Goal: Task Accomplishment & Management: Manage account settings

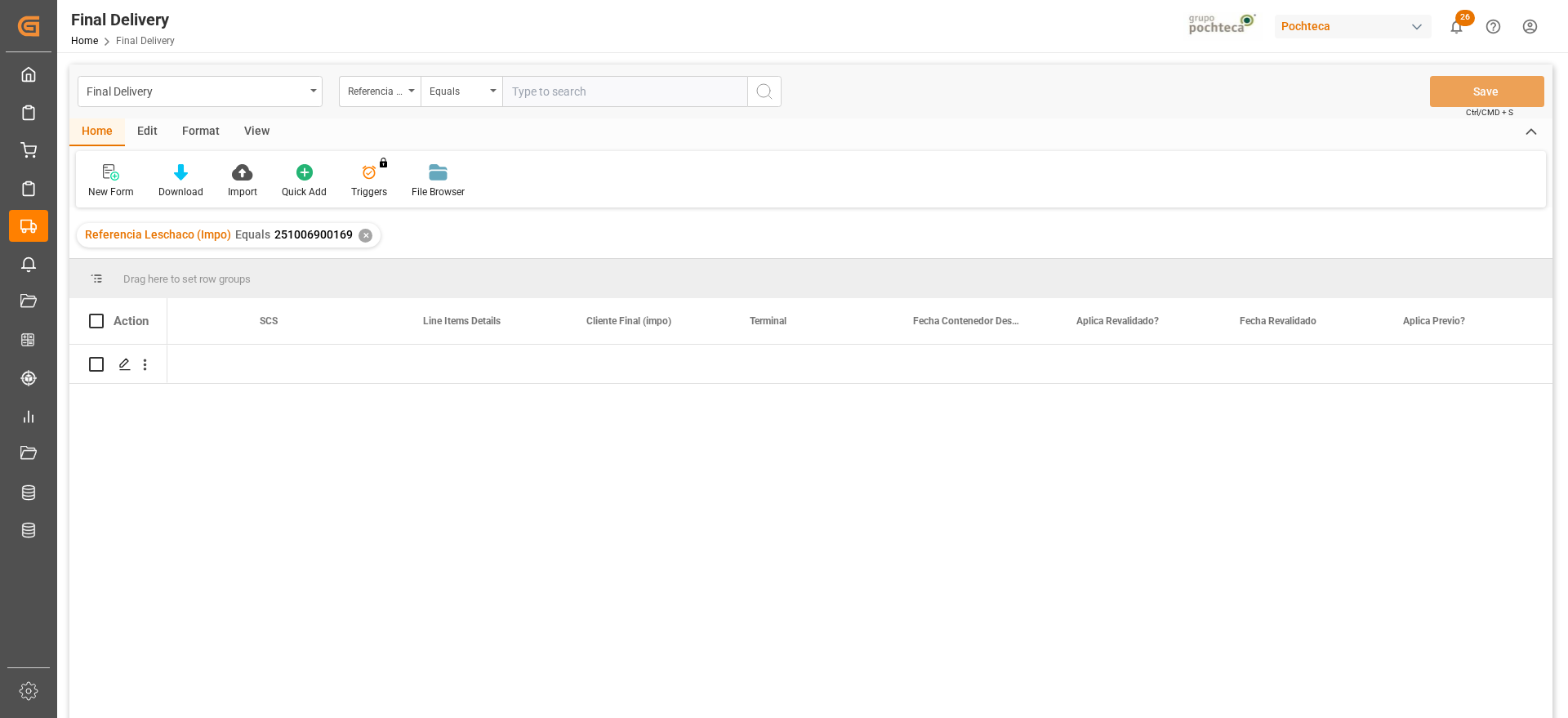
scroll to position [0, 1724]
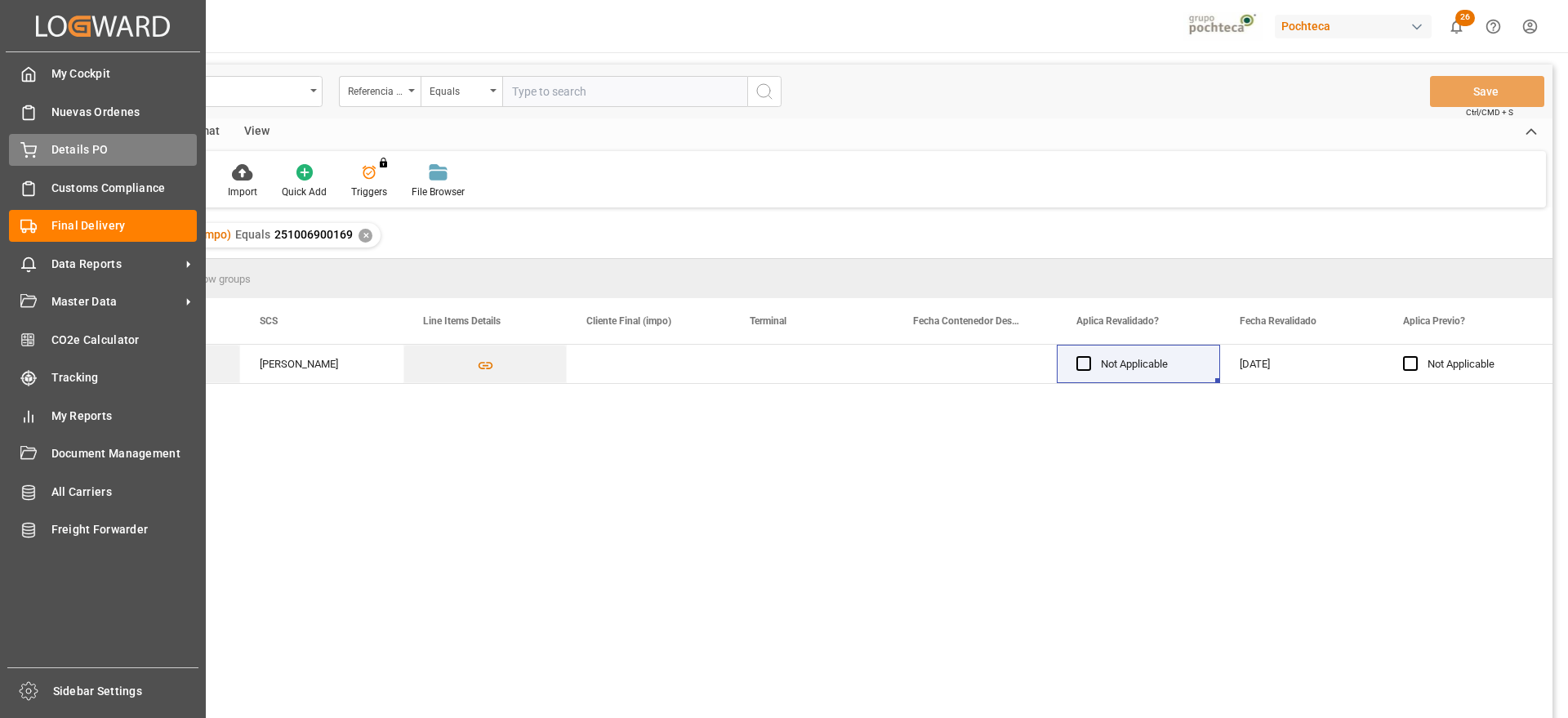
click at [40, 141] on div "Details PO Details PO" at bounding box center [103, 150] width 188 height 32
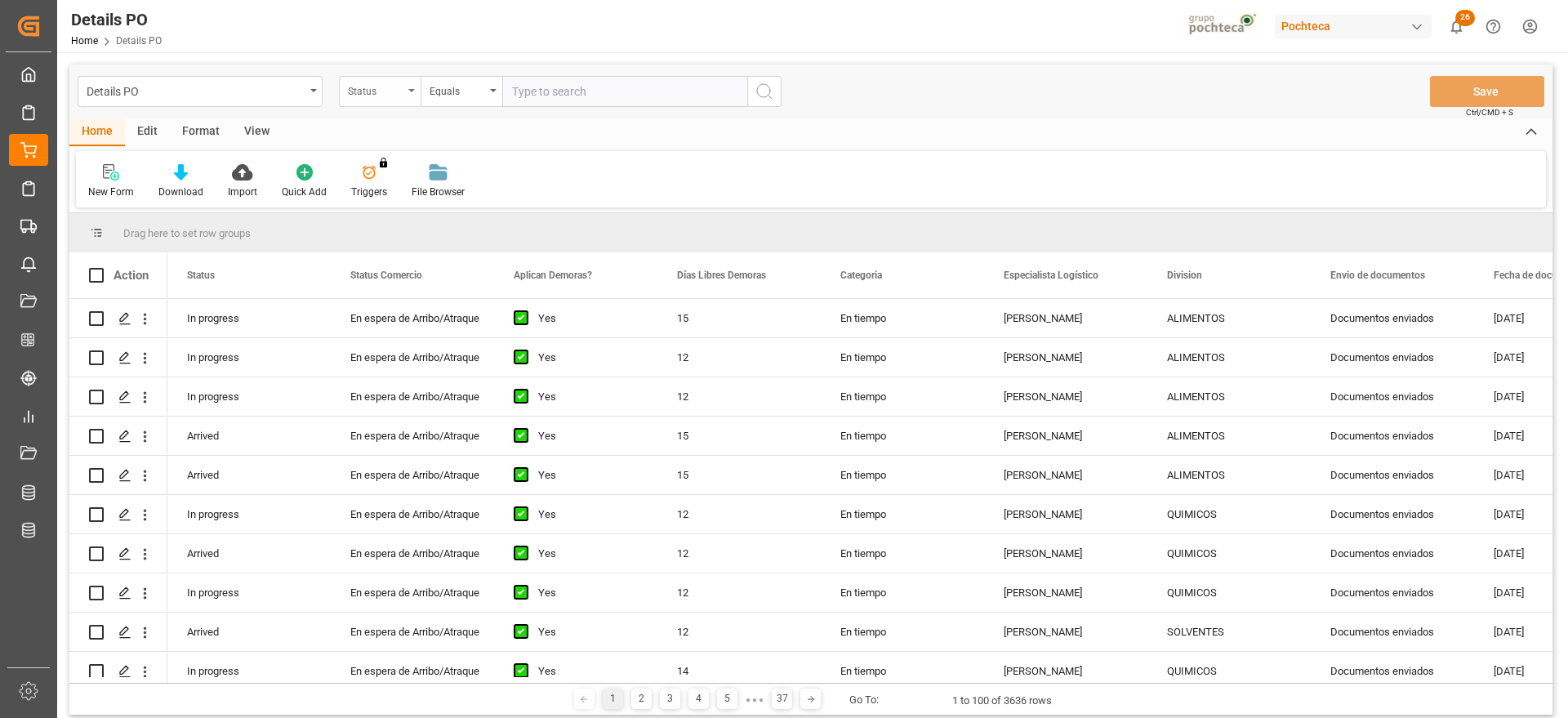
click at [363, 91] on div "Status" at bounding box center [375, 89] width 55 height 19
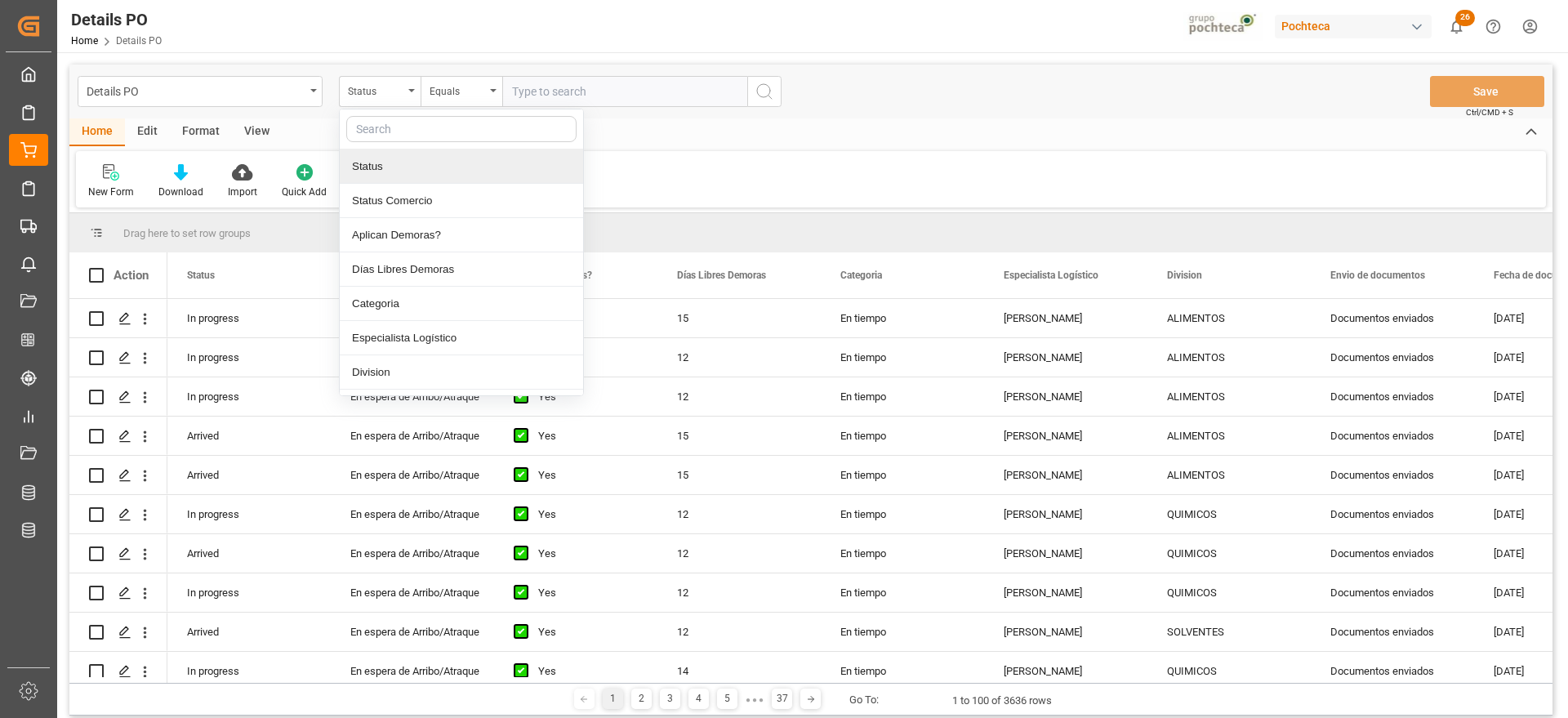
click at [396, 132] on input "text" at bounding box center [462, 129] width 230 height 26
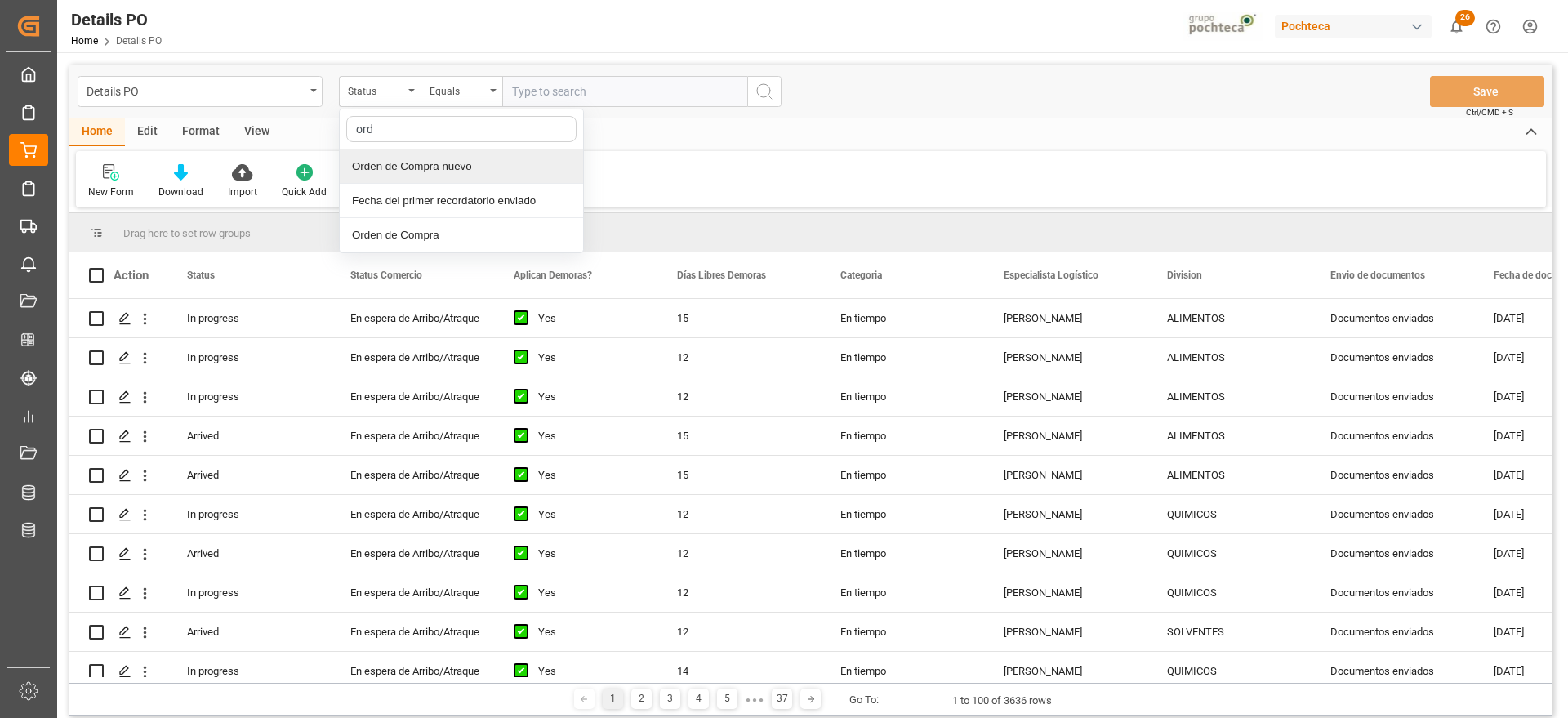
type input "orde"
click at [414, 175] on div "Orden de Compra nuevo" at bounding box center [462, 166] width 244 height 35
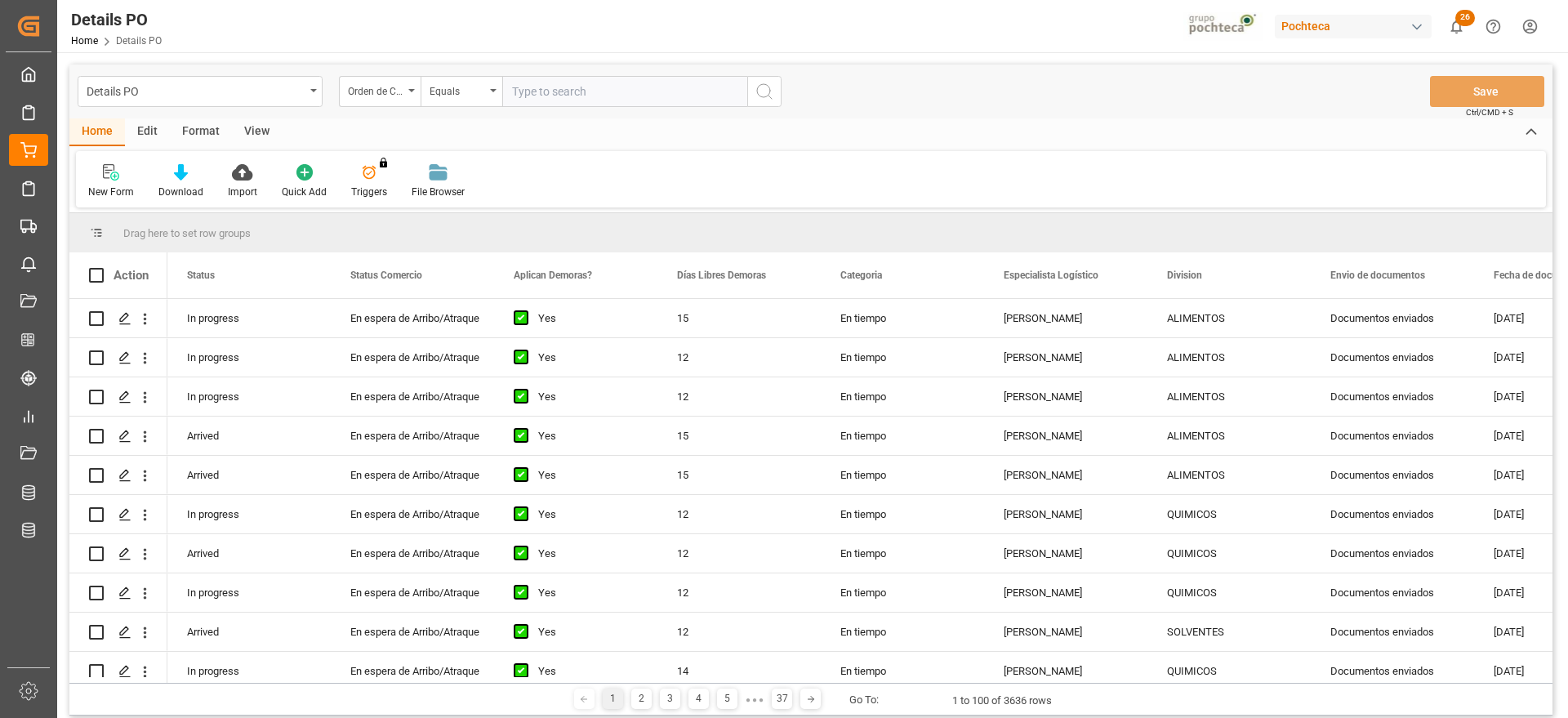
drag, startPoint x: 533, startPoint y: 106, endPoint x: 536, endPoint y: 96, distance: 10.4
click at [533, 105] on input "text" at bounding box center [624, 91] width 245 height 31
click at [539, 90] on input "text" at bounding box center [624, 91] width 245 height 31
paste input "5000306132"
type input "5000306132"
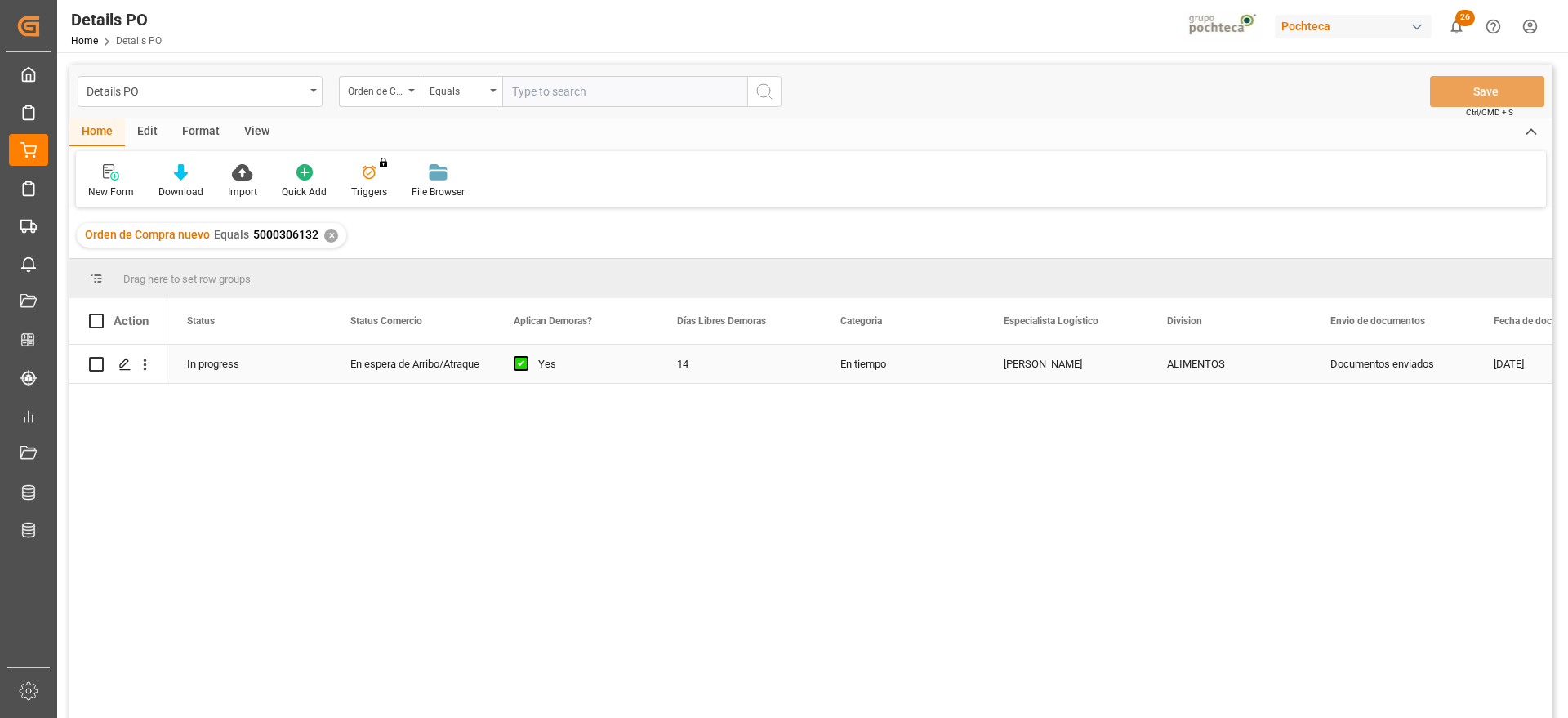
click at [702, 367] on div "14" at bounding box center [739, 363] width 163 height 39
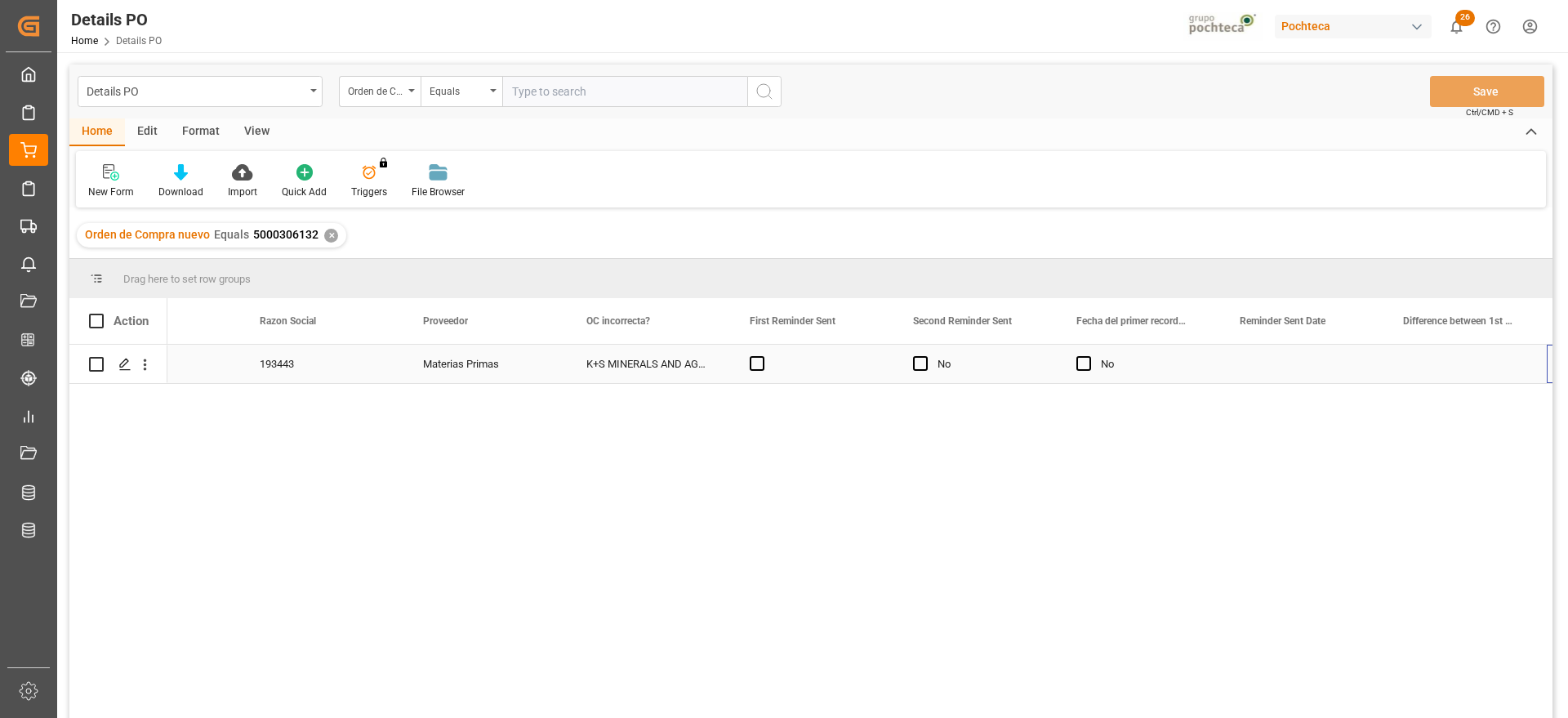
scroll to position [0, 2050]
click at [1506, 367] on div "Press SPACE to select this row." at bounding box center [1464, 363] width 163 height 39
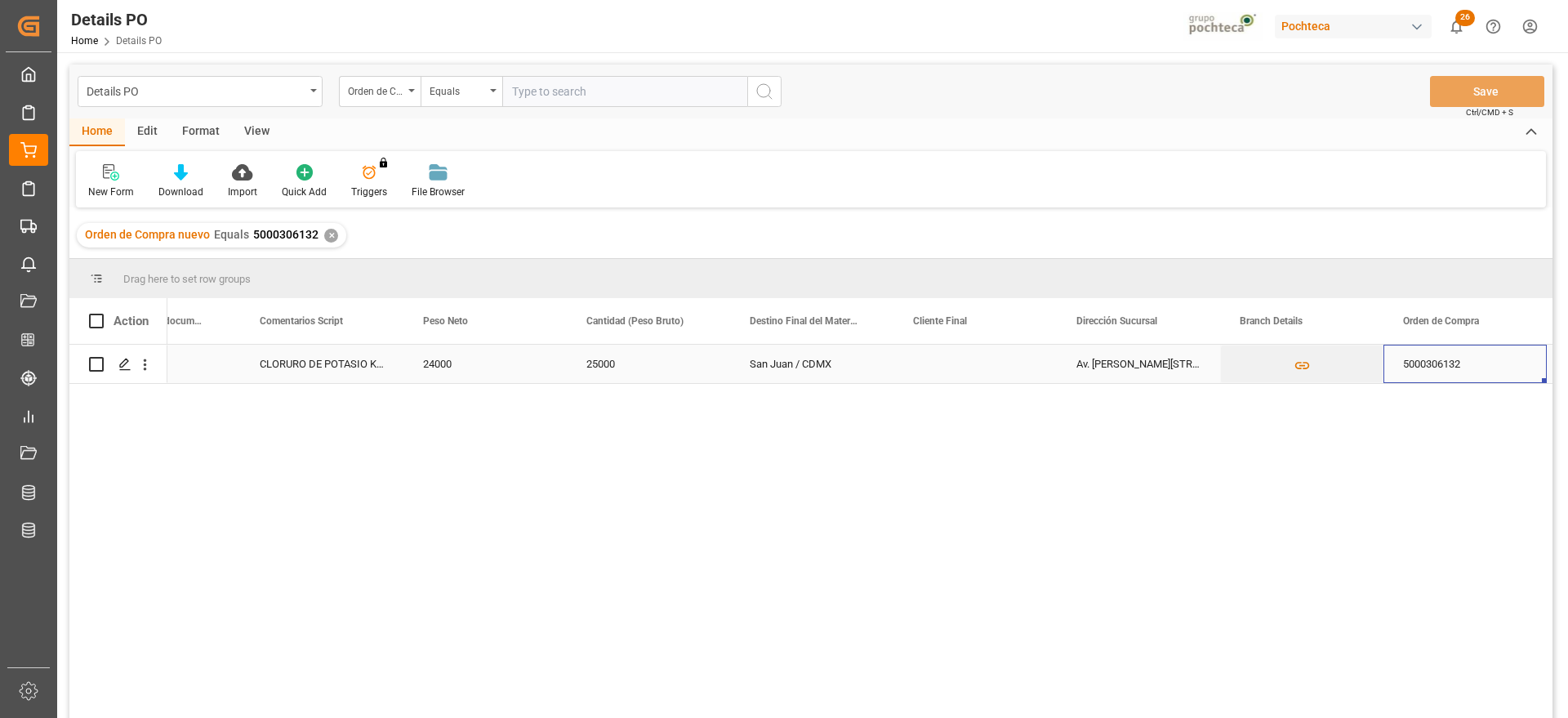
scroll to position [0, 0]
click at [646, 368] on div "721065432" at bounding box center [648, 363] width 163 height 39
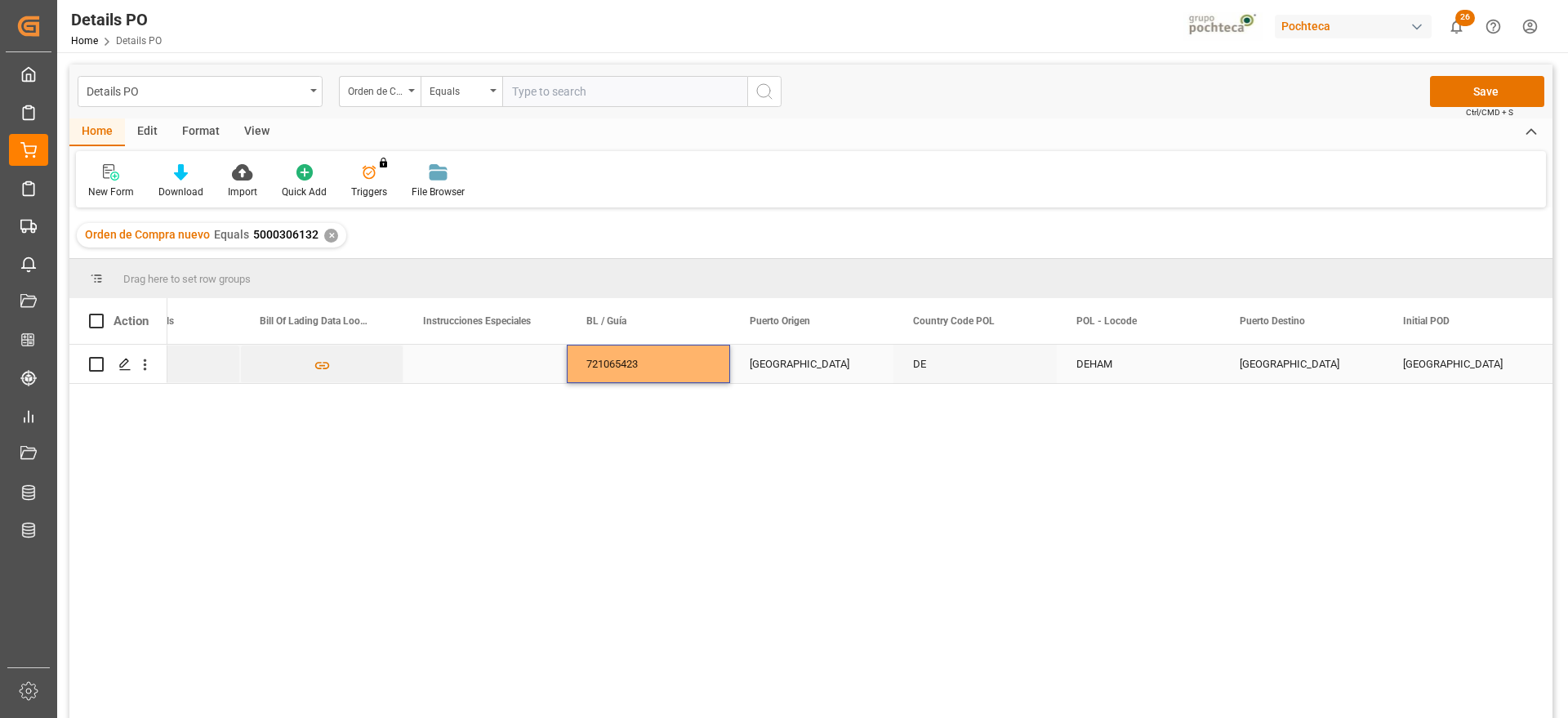
click at [776, 360] on div "[GEOGRAPHIC_DATA]" at bounding box center [811, 363] width 163 height 39
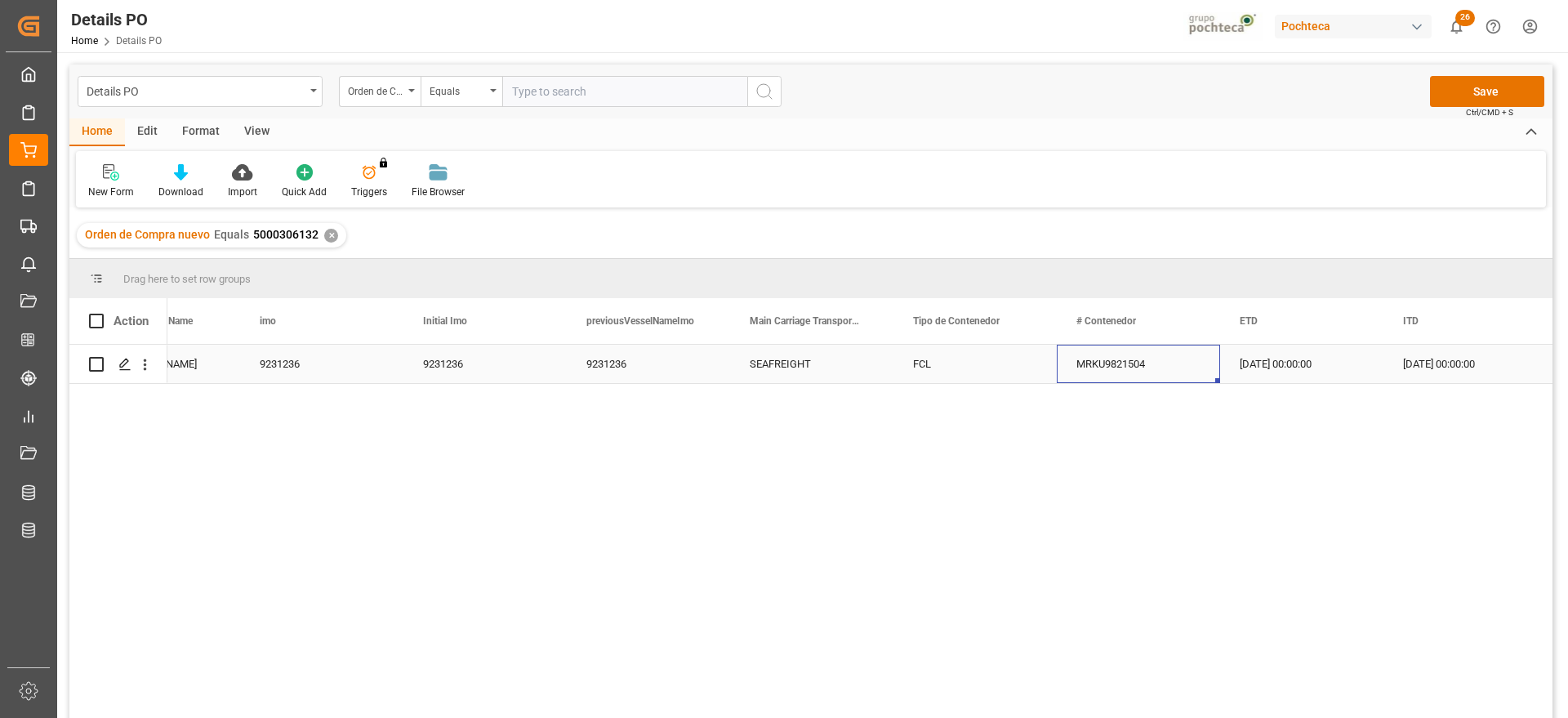
click at [1151, 369] on div "MRKU9821504" at bounding box center [1138, 363] width 163 height 39
drag, startPoint x: 1162, startPoint y: 369, endPoint x: 1031, endPoint y: 376, distance: 131.2
paste input "SKU 525823-0"
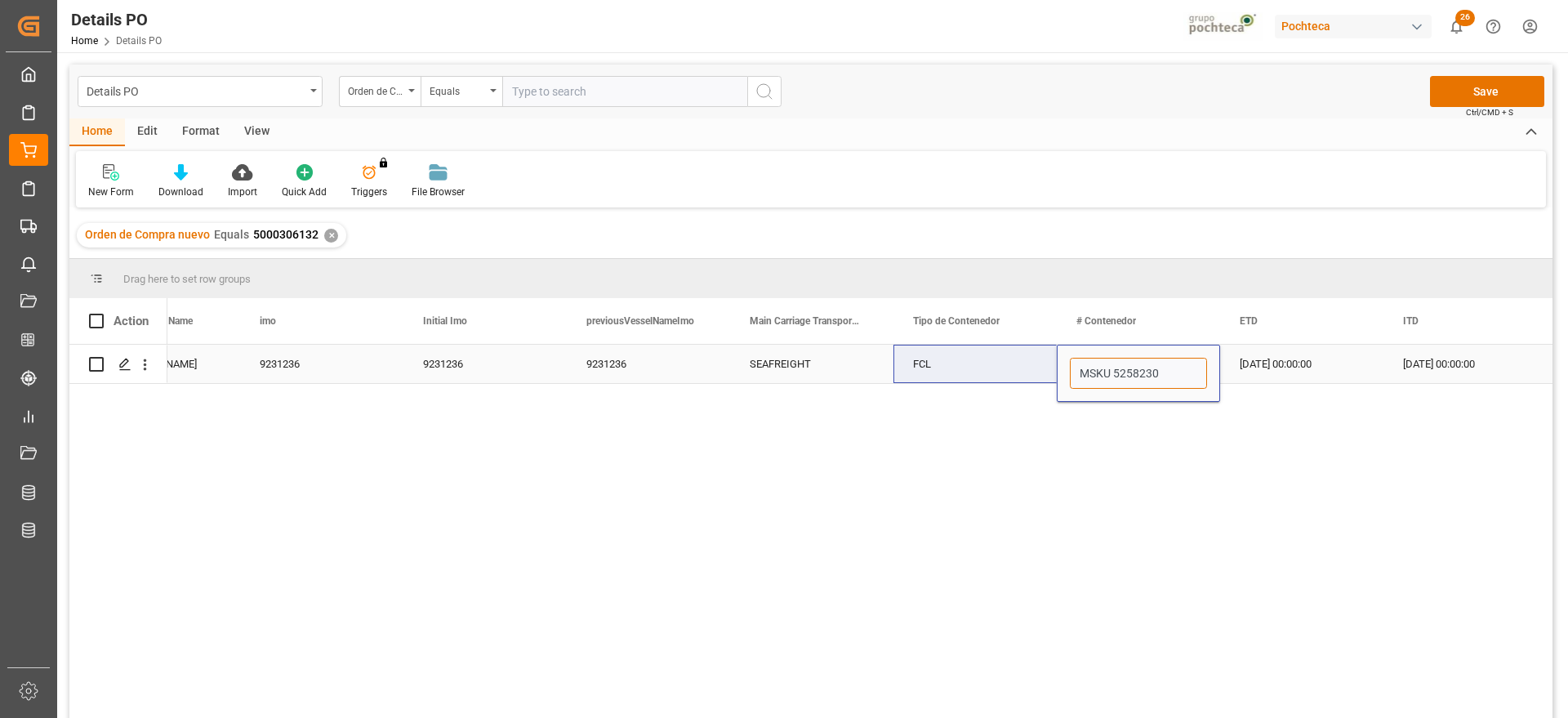
type input "MSKU5258230"
click at [1284, 364] on div "27-09-2025 00:00:00" at bounding box center [1302, 363] width 163 height 39
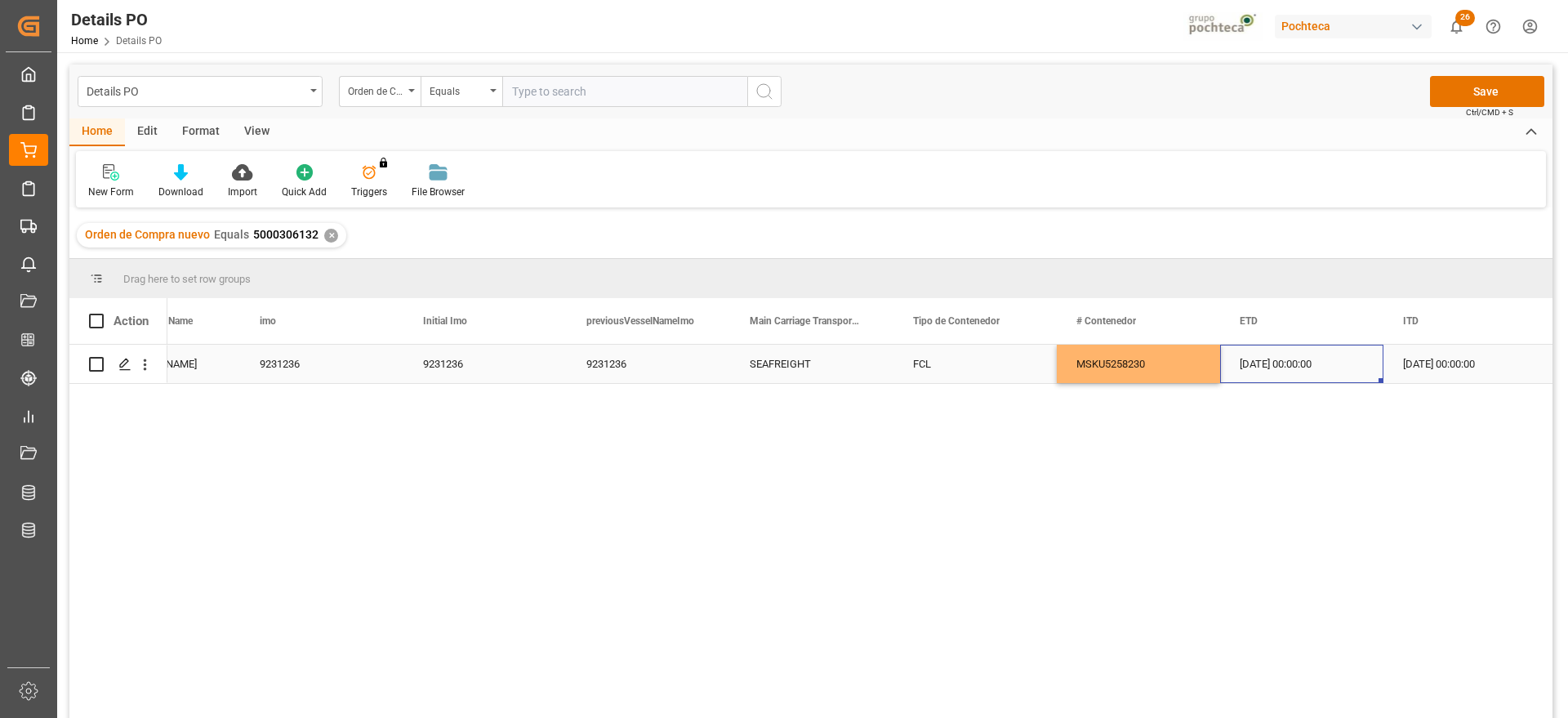
click at [1448, 363] on div "27-09-2025 00:00:00" at bounding box center [1464, 363] width 163 height 39
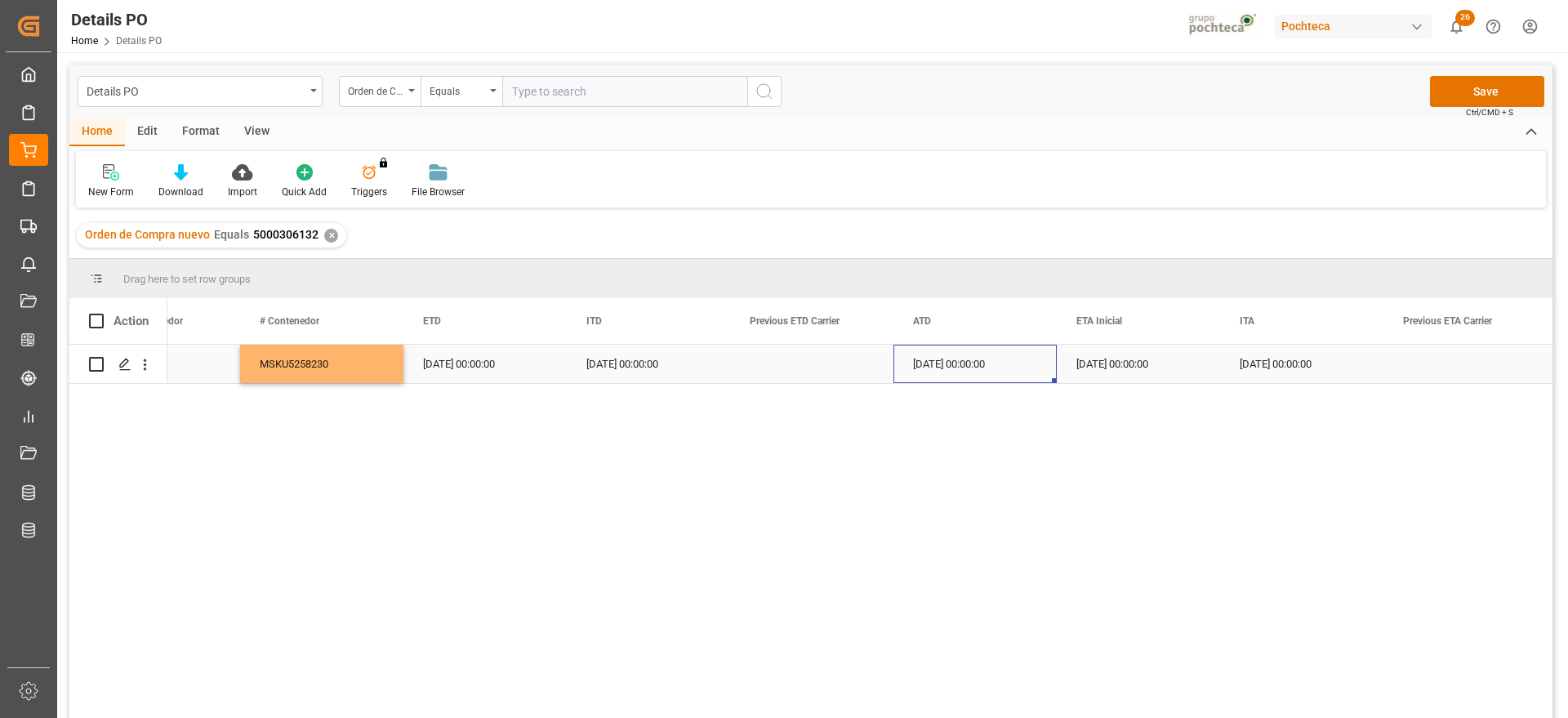
click at [970, 359] on div "27-09-2025 00:00:00" at bounding box center [975, 363] width 163 height 39
click at [1155, 368] on div "14-10-2025 00:00:00" at bounding box center [1138, 363] width 163 height 39
click at [482, 378] on div "27-09-2025 00:00:00" at bounding box center [484, 363] width 163 height 39
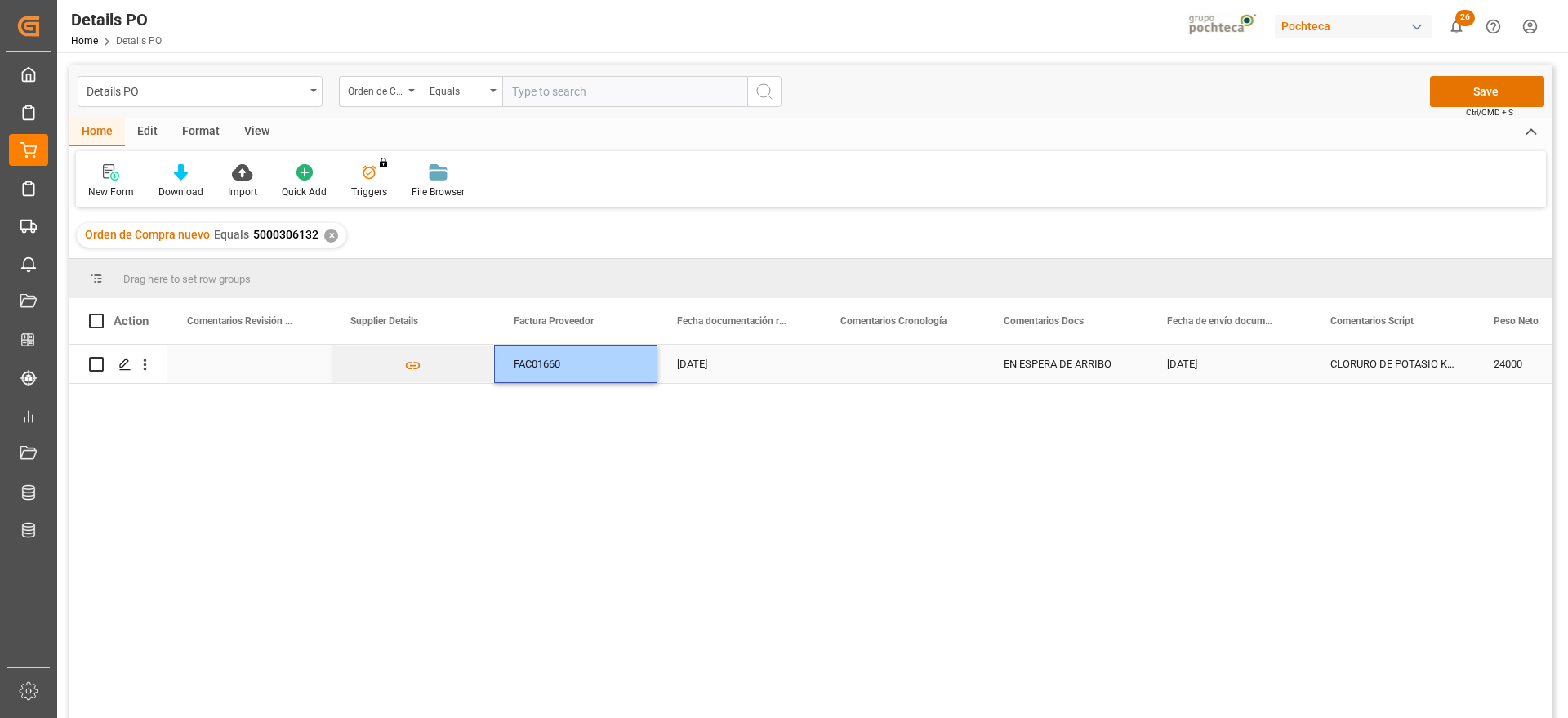
click at [735, 361] on div "[DATE]" at bounding box center [739, 363] width 163 height 39
click at [1087, 374] on div "EN ESPERA DE ARRIBO" at bounding box center [1065, 363] width 163 height 39
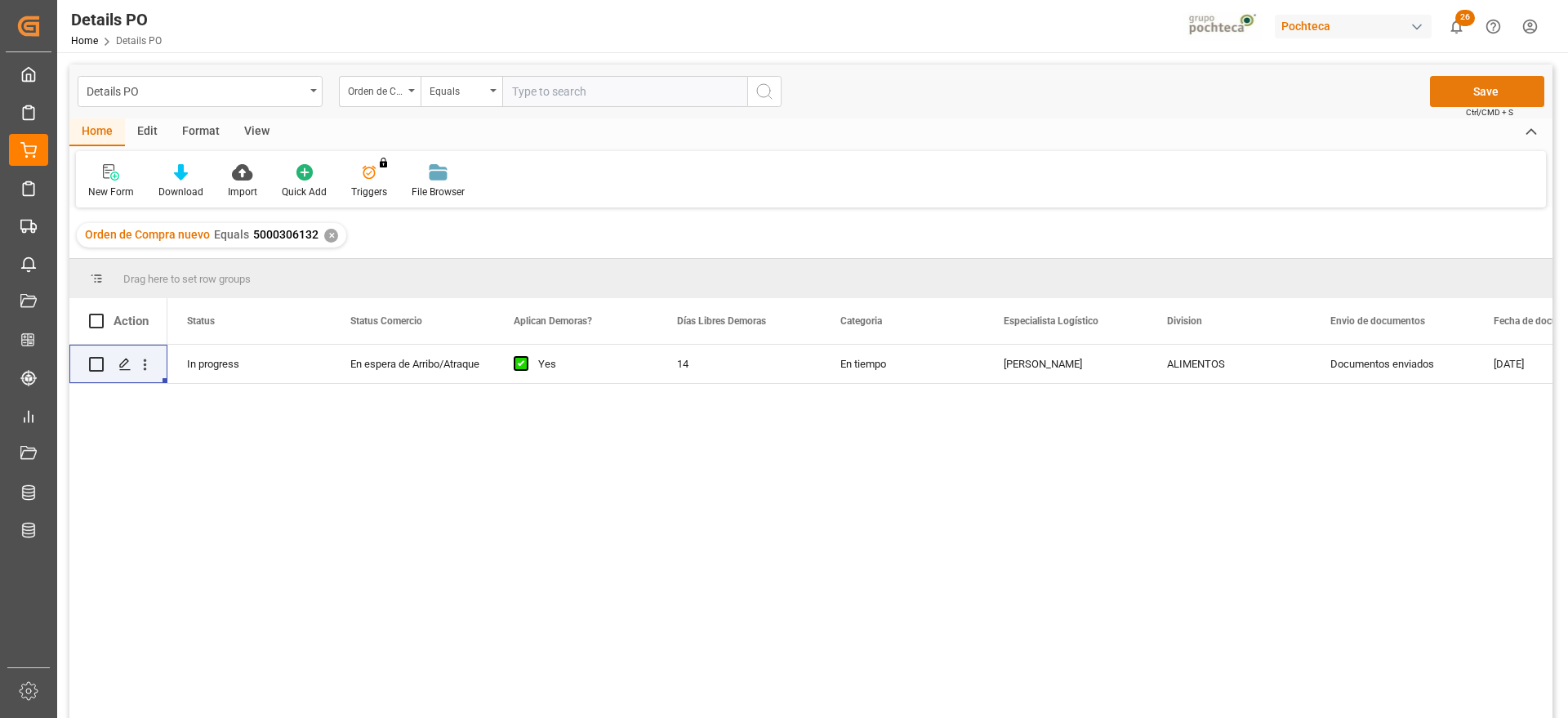
click at [1507, 92] on button "Save" at bounding box center [1486, 91] width 114 height 31
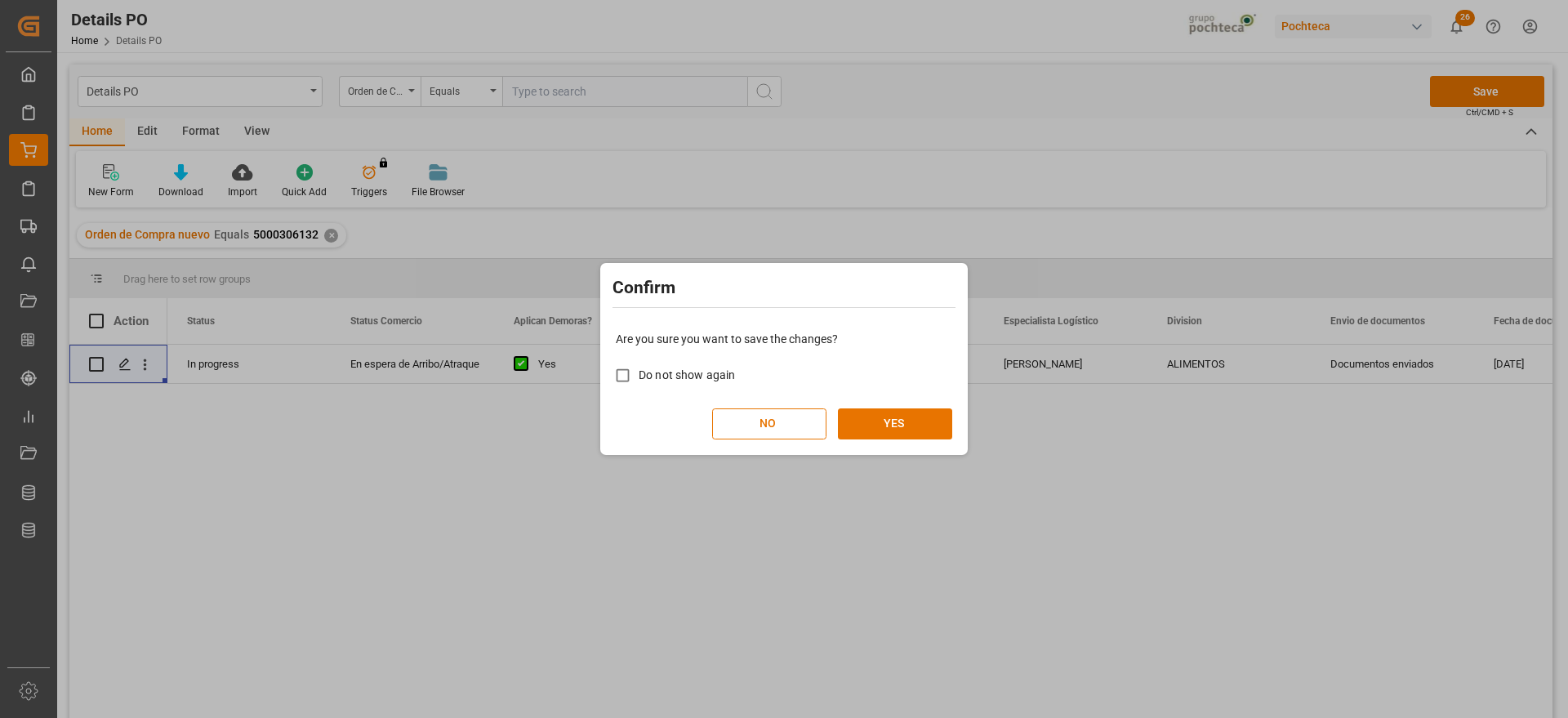
click at [885, 404] on div "Are you sure you want to save the changes? Do not show again NO YES" at bounding box center [784, 384] width 360 height 132
click at [881, 416] on button "YES" at bounding box center [894, 423] width 114 height 31
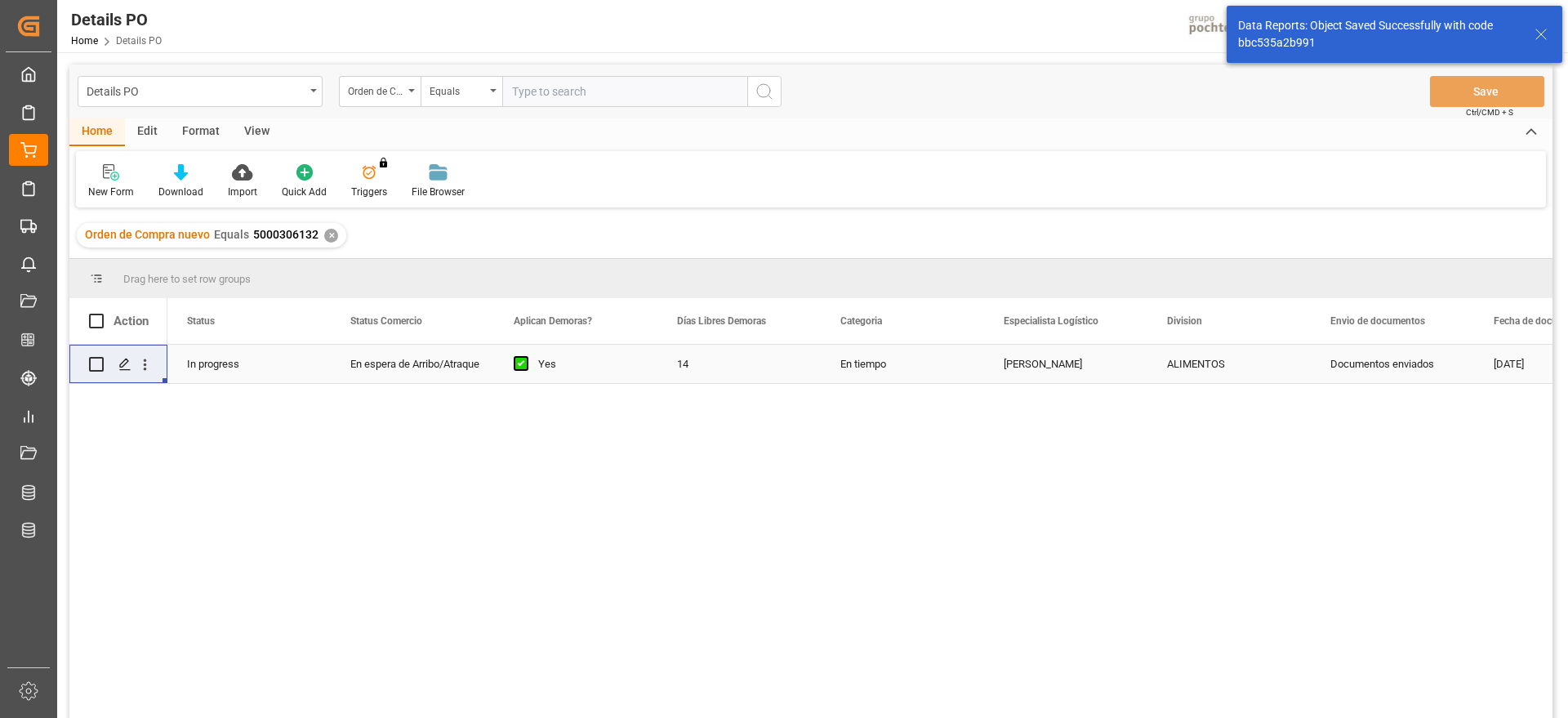
click at [146, 362] on icon "open menu" at bounding box center [145, 363] width 17 height 17
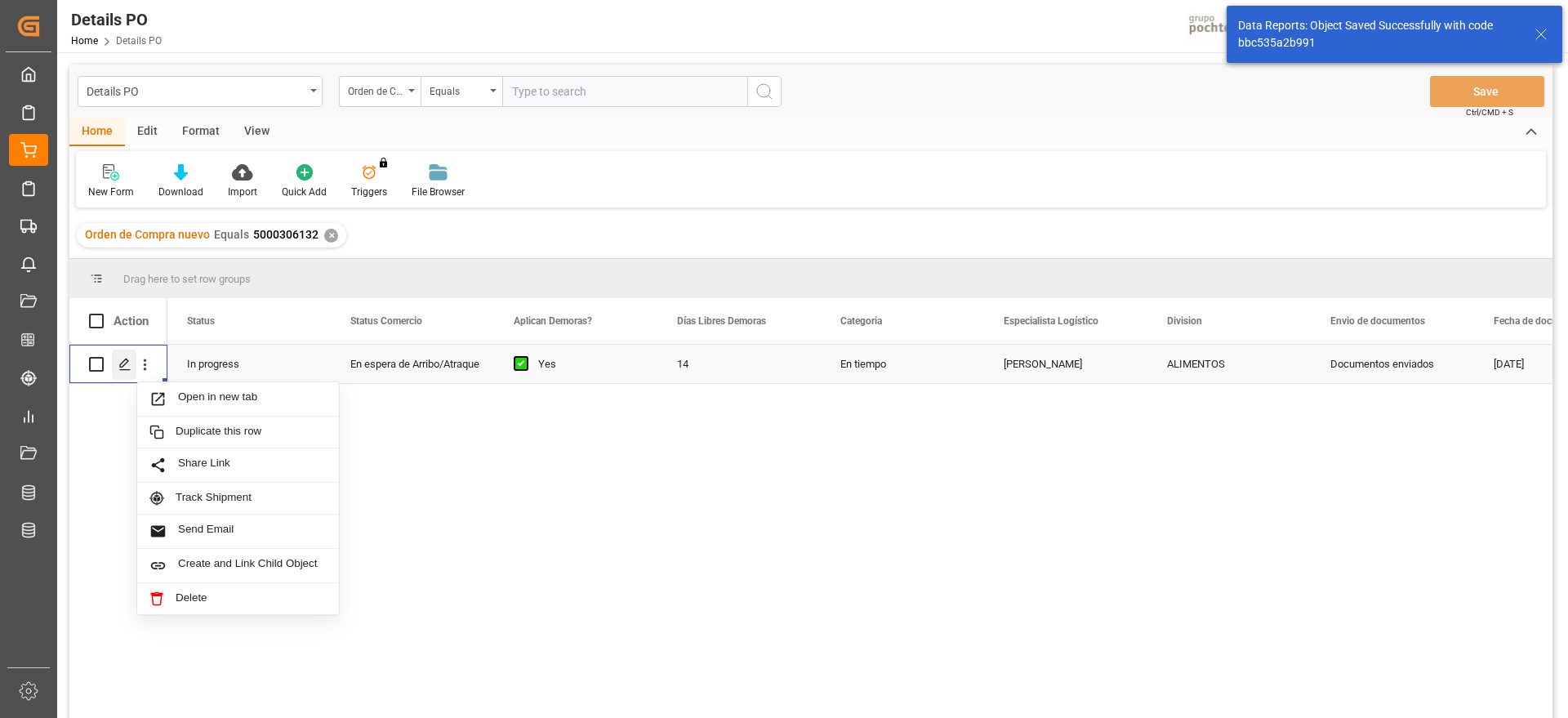
click at [121, 367] on icon "Press SPACE to select this row." at bounding box center [125, 363] width 13 height 13
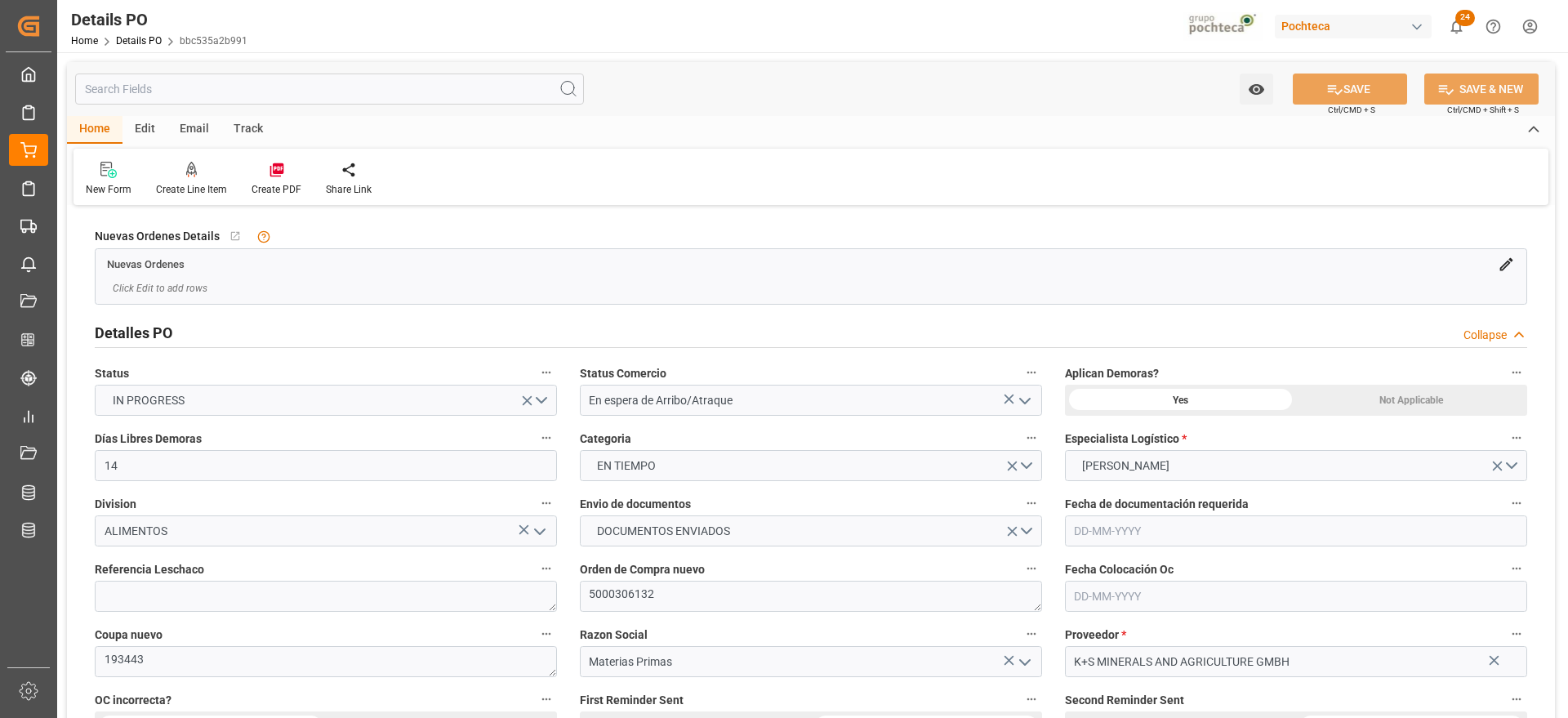
type input "14"
type input "[DATE]"
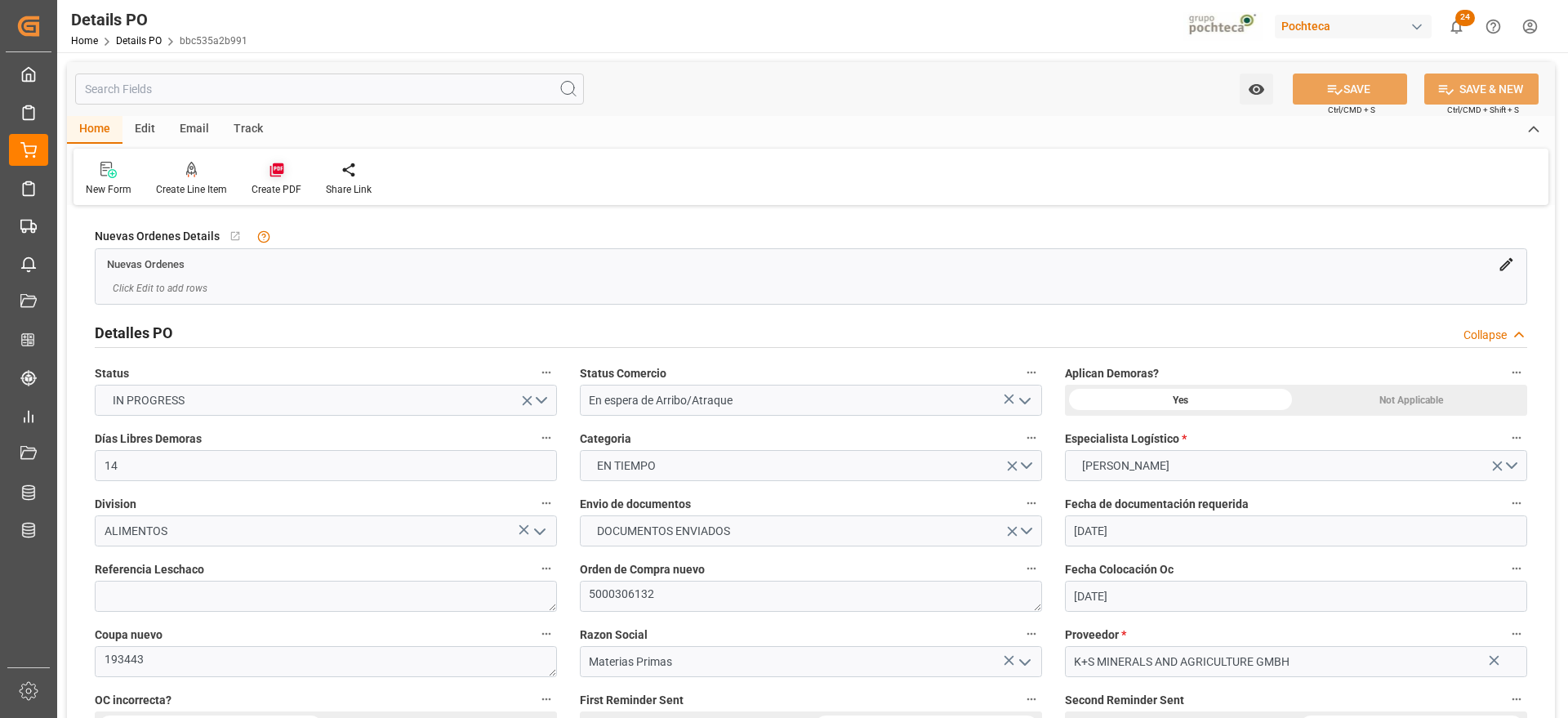
click at [255, 171] on div at bounding box center [276, 168] width 50 height 17
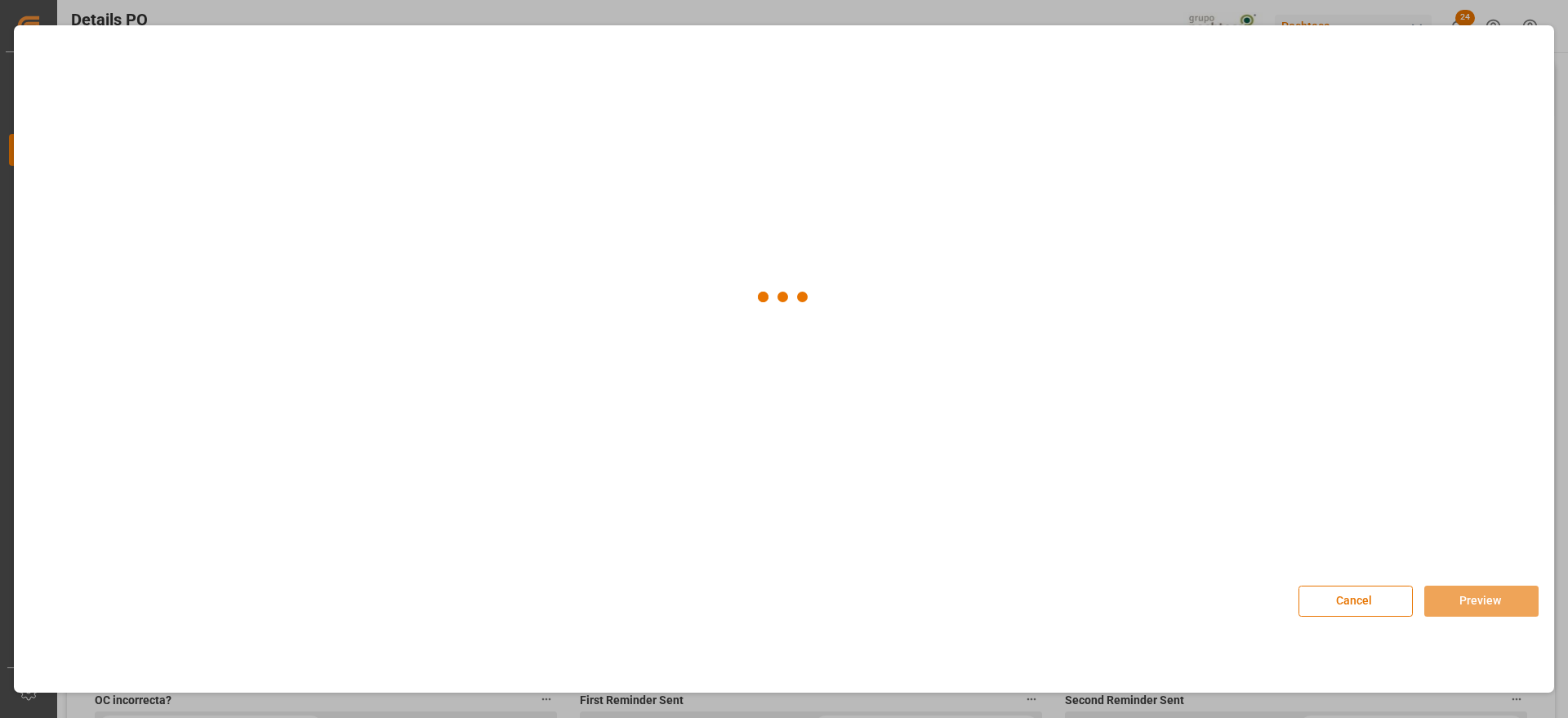
click at [276, 179] on div at bounding box center [784, 297] width 1516 height 519
click at [119, 146] on img at bounding box center [114, 167] width 65 height 92
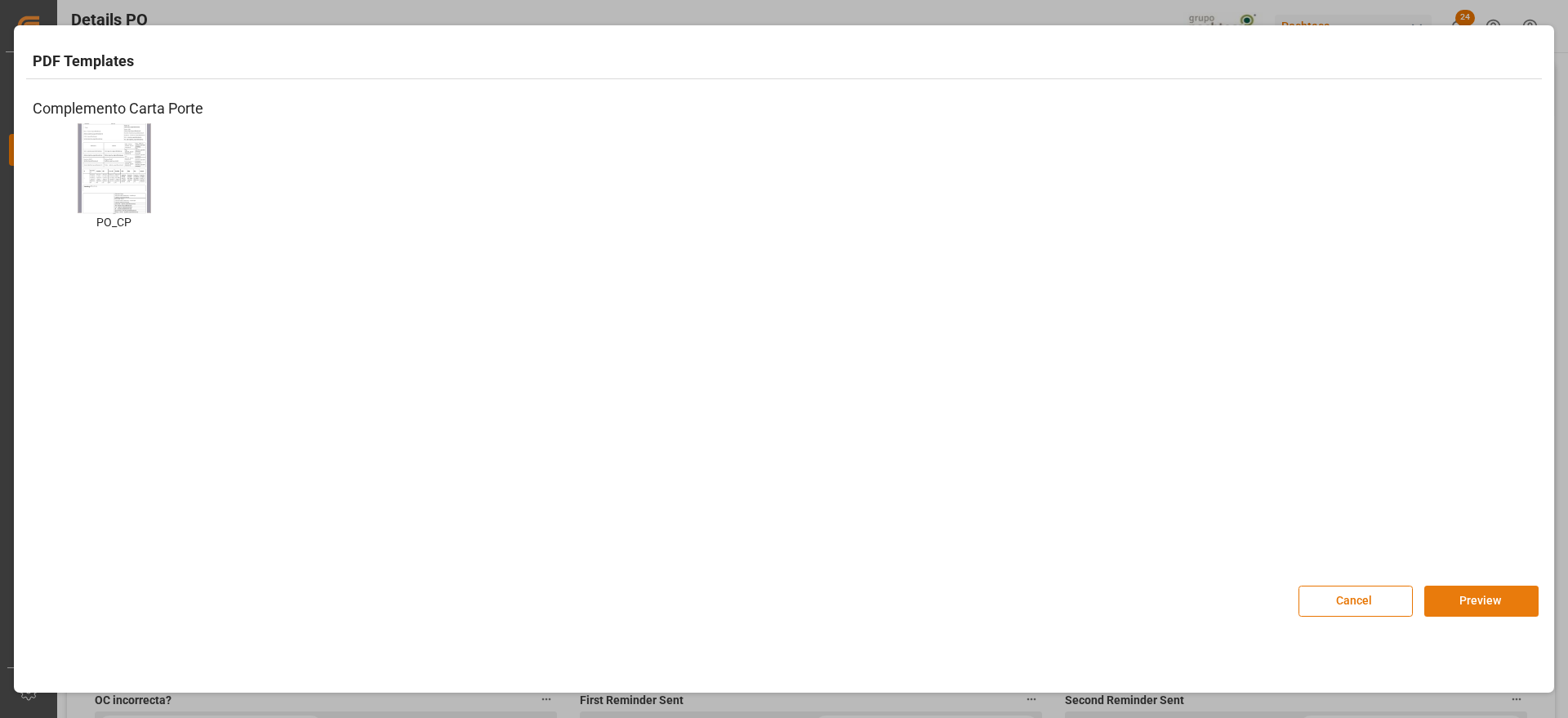
click at [1502, 611] on button "Preview" at bounding box center [1481, 600] width 114 height 31
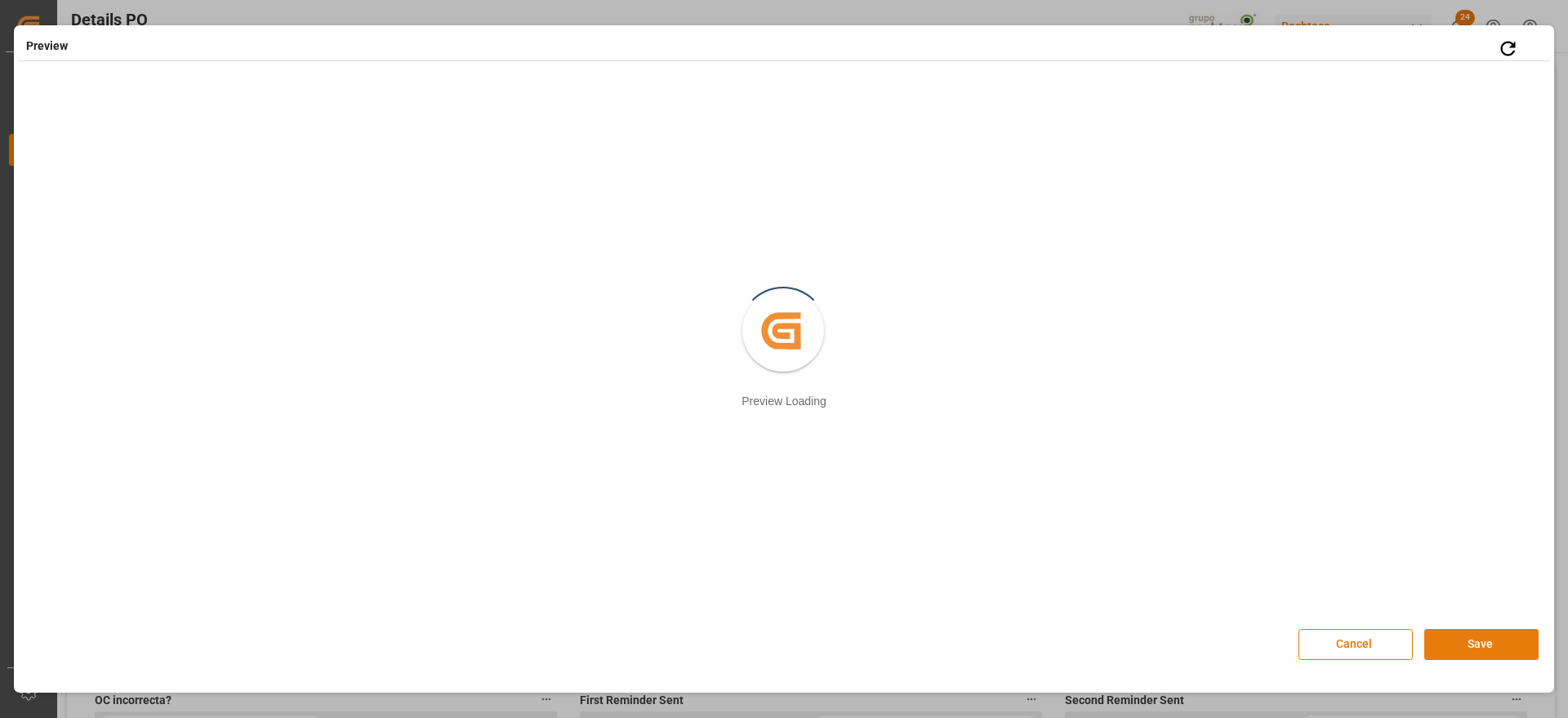
click at [1466, 647] on button "Save" at bounding box center [1481, 644] width 114 height 31
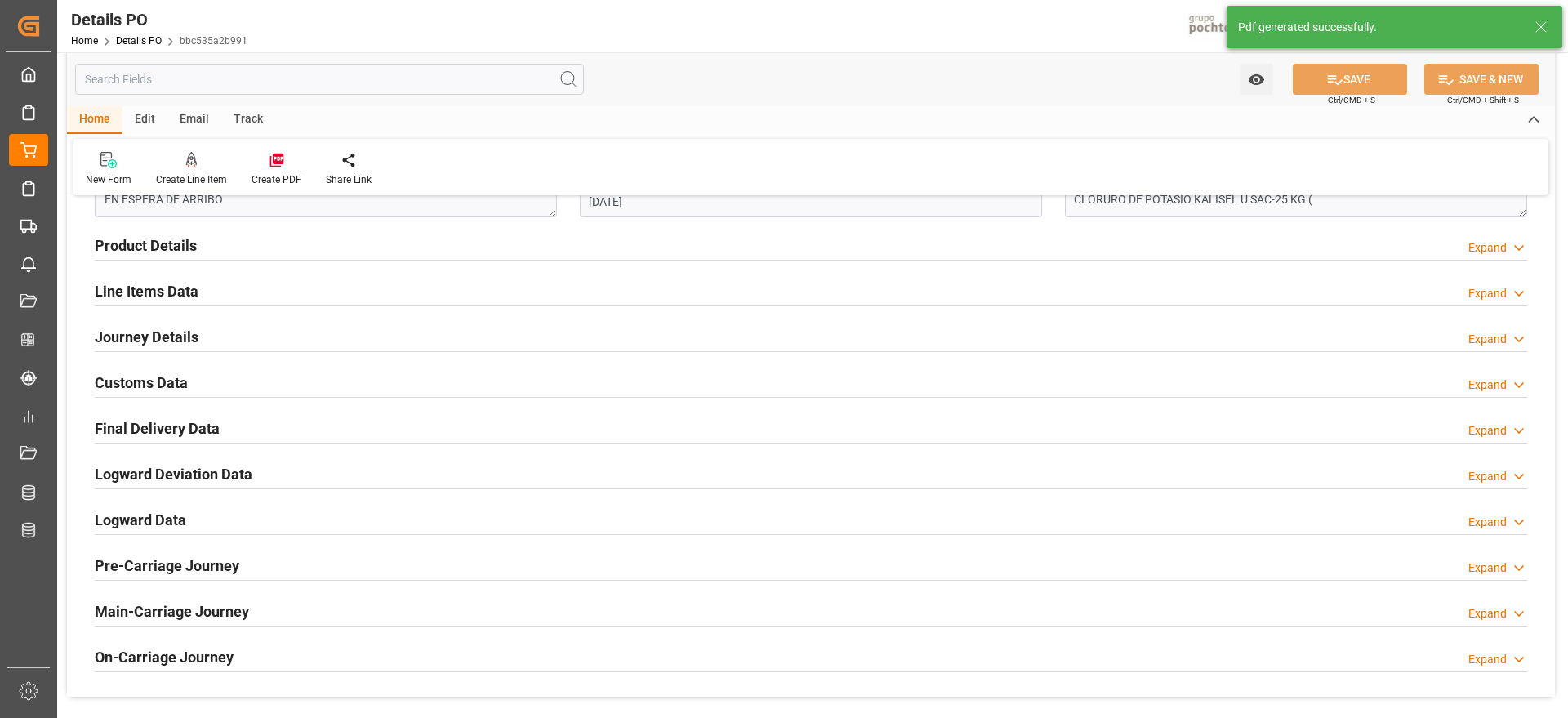
click at [147, 337] on h2 "Journey Details" at bounding box center [147, 337] width 104 height 22
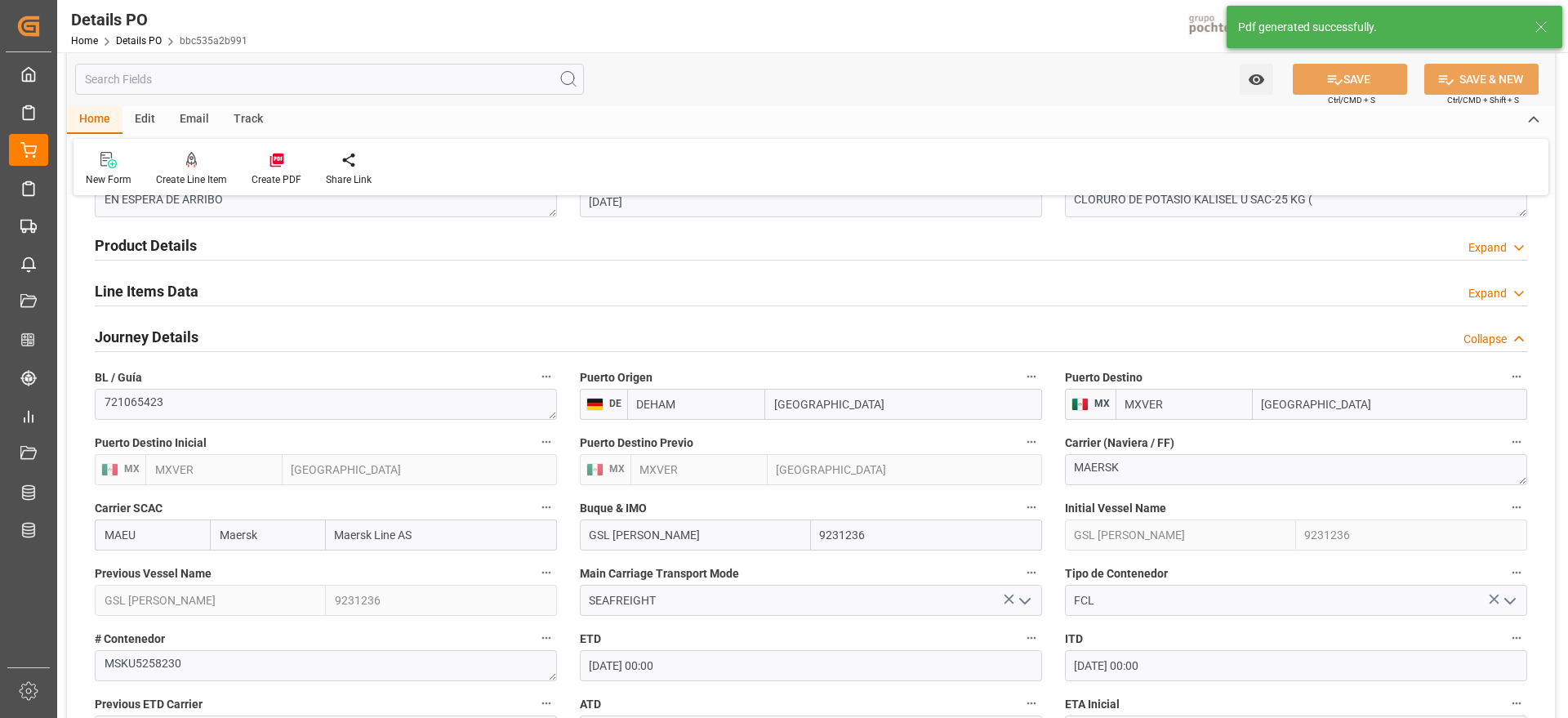
click at [173, 286] on h2 "Line Items Data" at bounding box center [147, 291] width 104 height 22
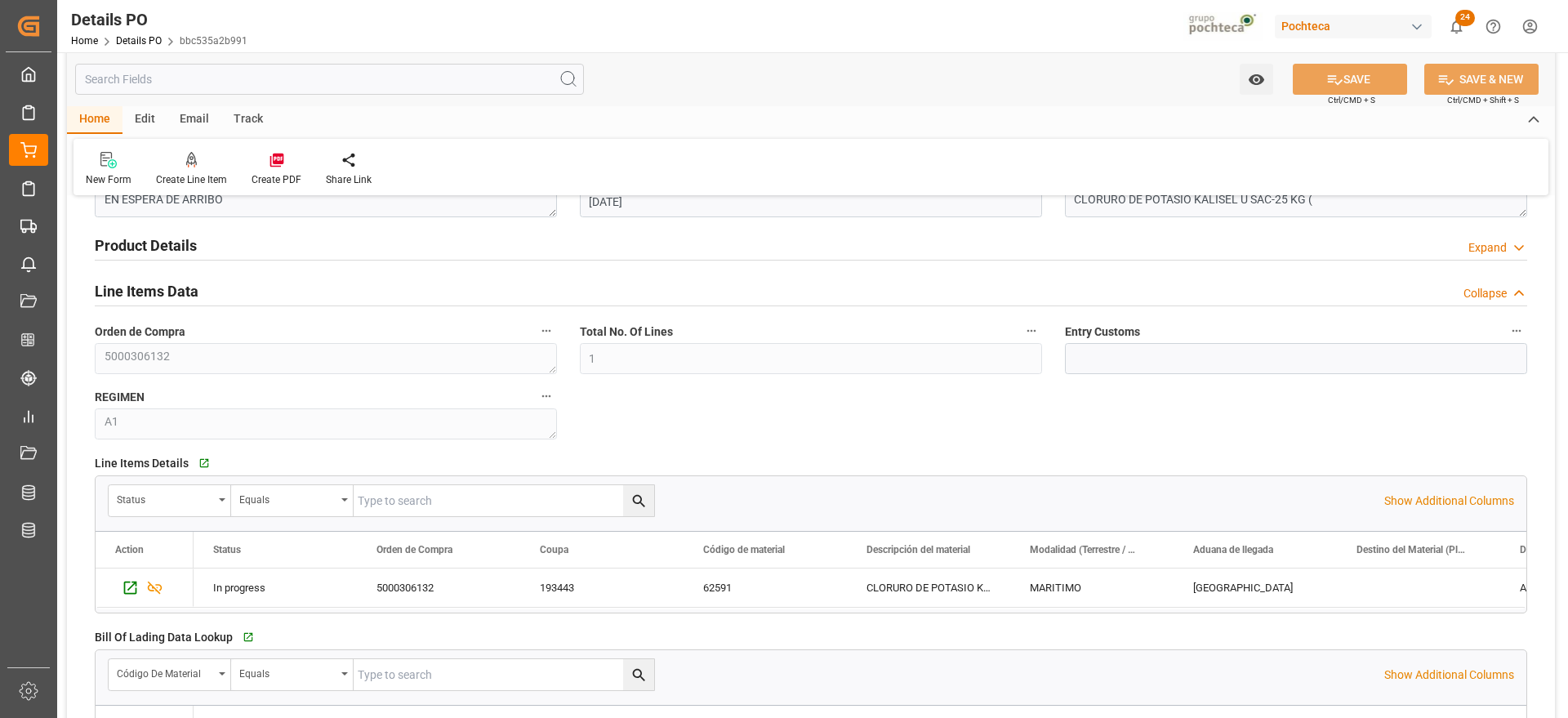
click at [163, 330] on span "Orden de Compra" at bounding box center [140, 331] width 90 height 17
click at [536, 330] on button "Orden de Compra" at bounding box center [546, 330] width 21 height 21
click at [148, 279] on div at bounding box center [784, 359] width 1568 height 718
click at [145, 284] on h2 "Line Items Data" at bounding box center [147, 291] width 104 height 22
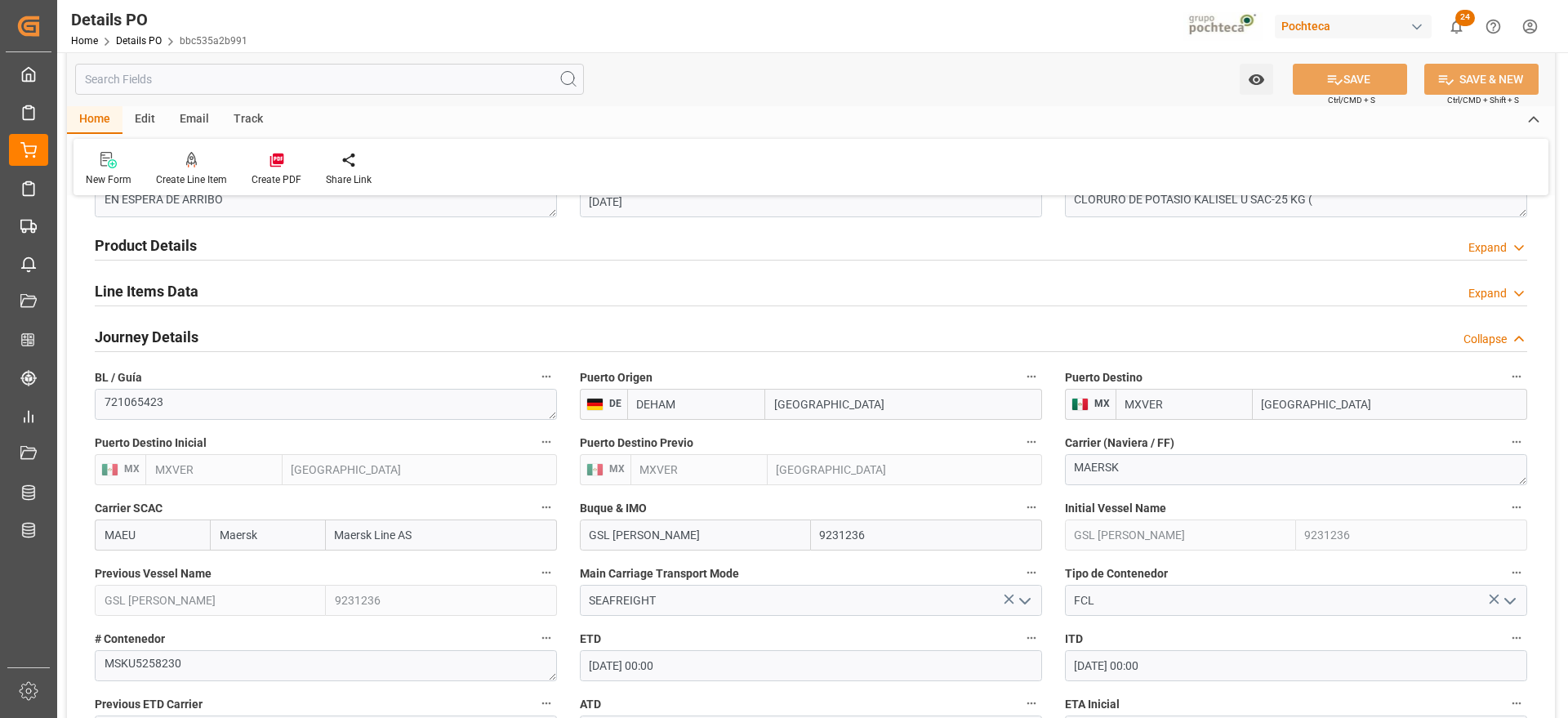
click at [156, 291] on h2 "Line Items Data" at bounding box center [147, 291] width 104 height 22
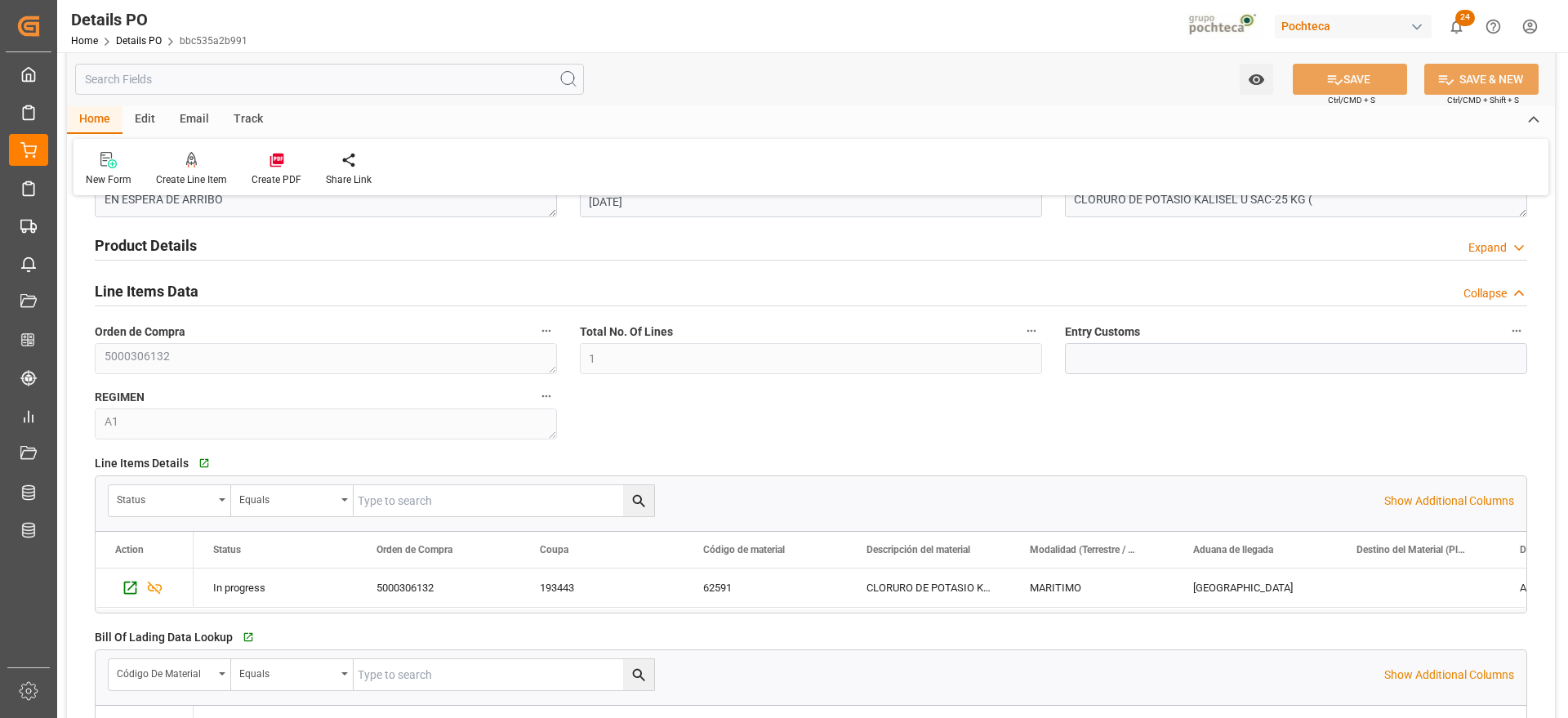
click at [158, 290] on h2 "Line Items Data" at bounding box center [147, 291] width 104 height 22
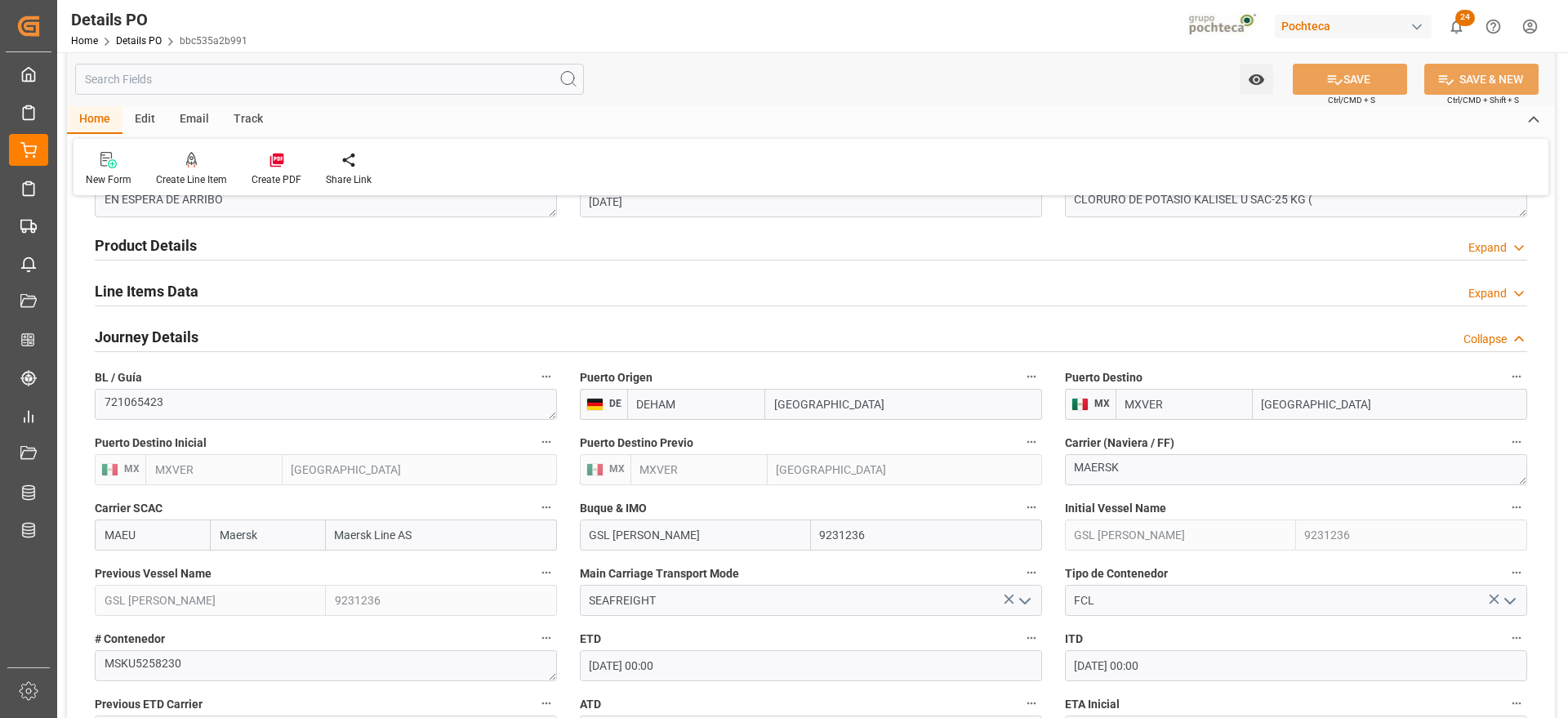
click at [159, 295] on h2 "Line Items Data" at bounding box center [147, 291] width 104 height 22
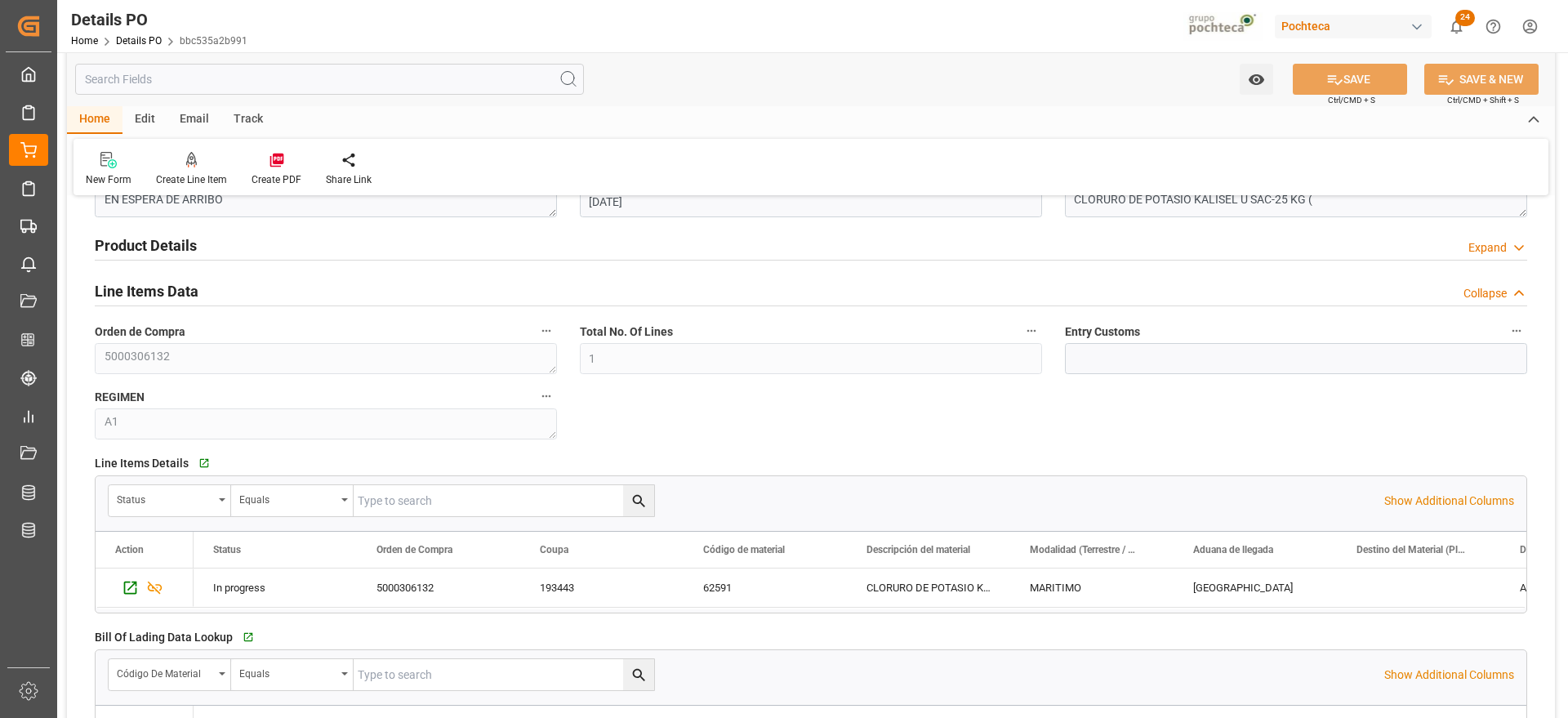
click at [145, 296] on h2 "Line Items Data" at bounding box center [147, 291] width 104 height 22
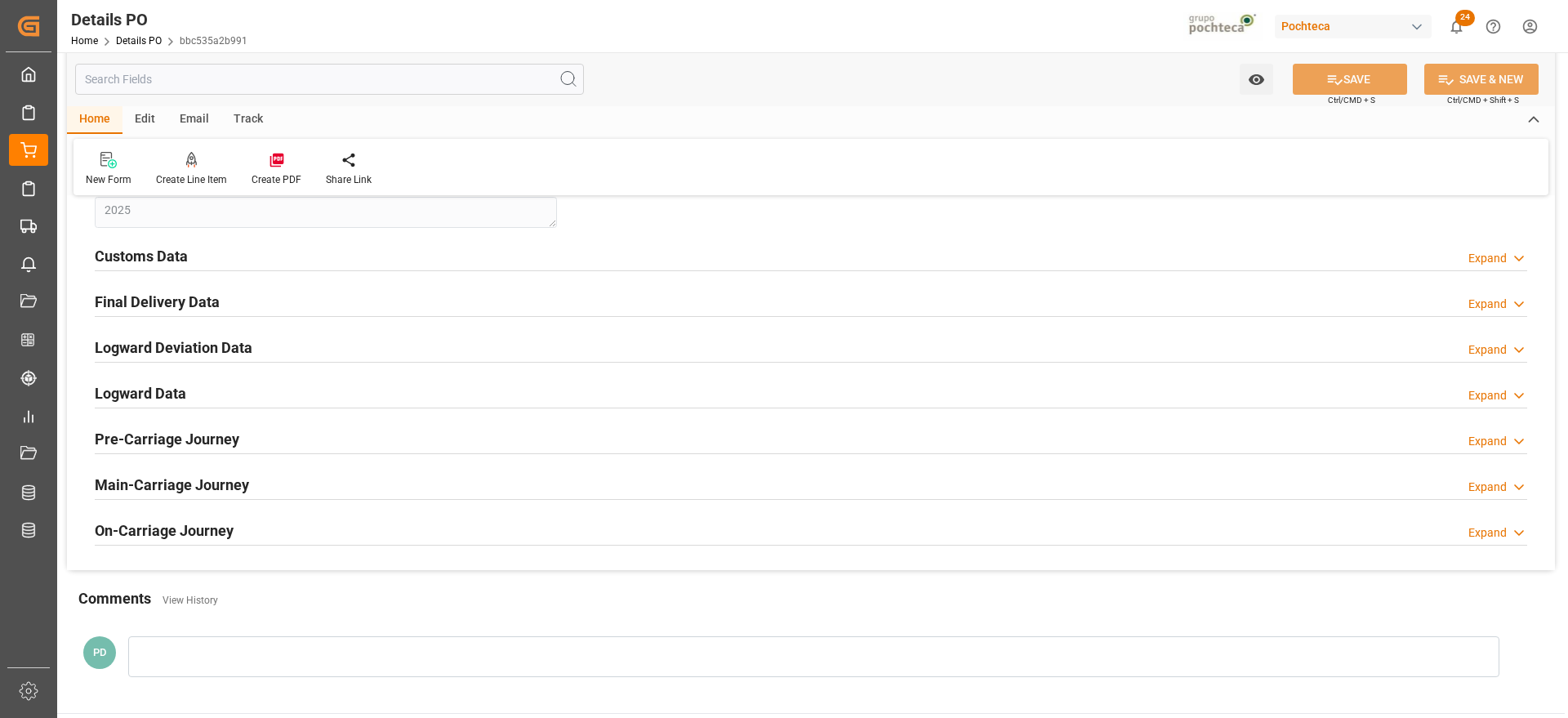
click at [174, 301] on h2 "Final Delivery Data" at bounding box center [157, 301] width 125 height 22
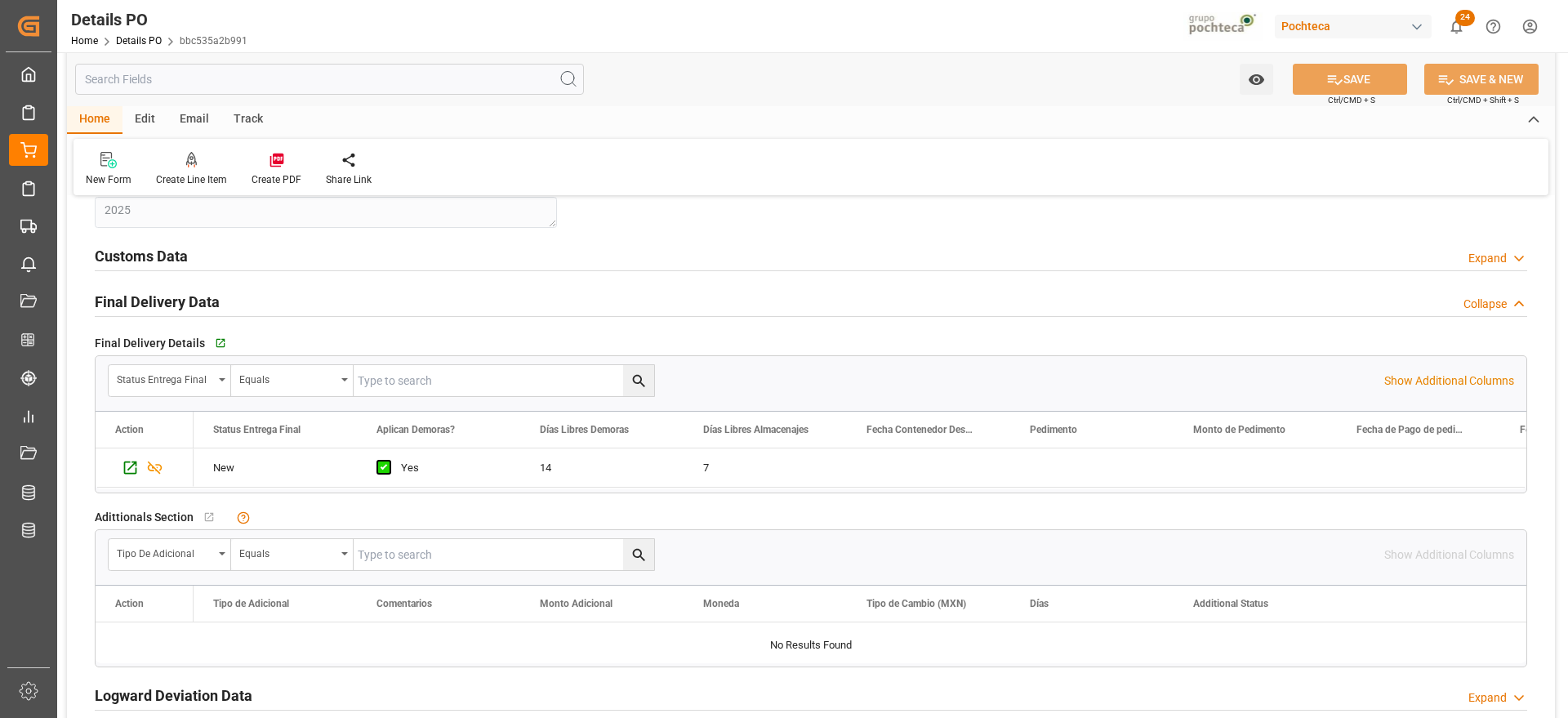
click at [160, 256] on h2 "Customs Data" at bounding box center [142, 256] width 93 height 22
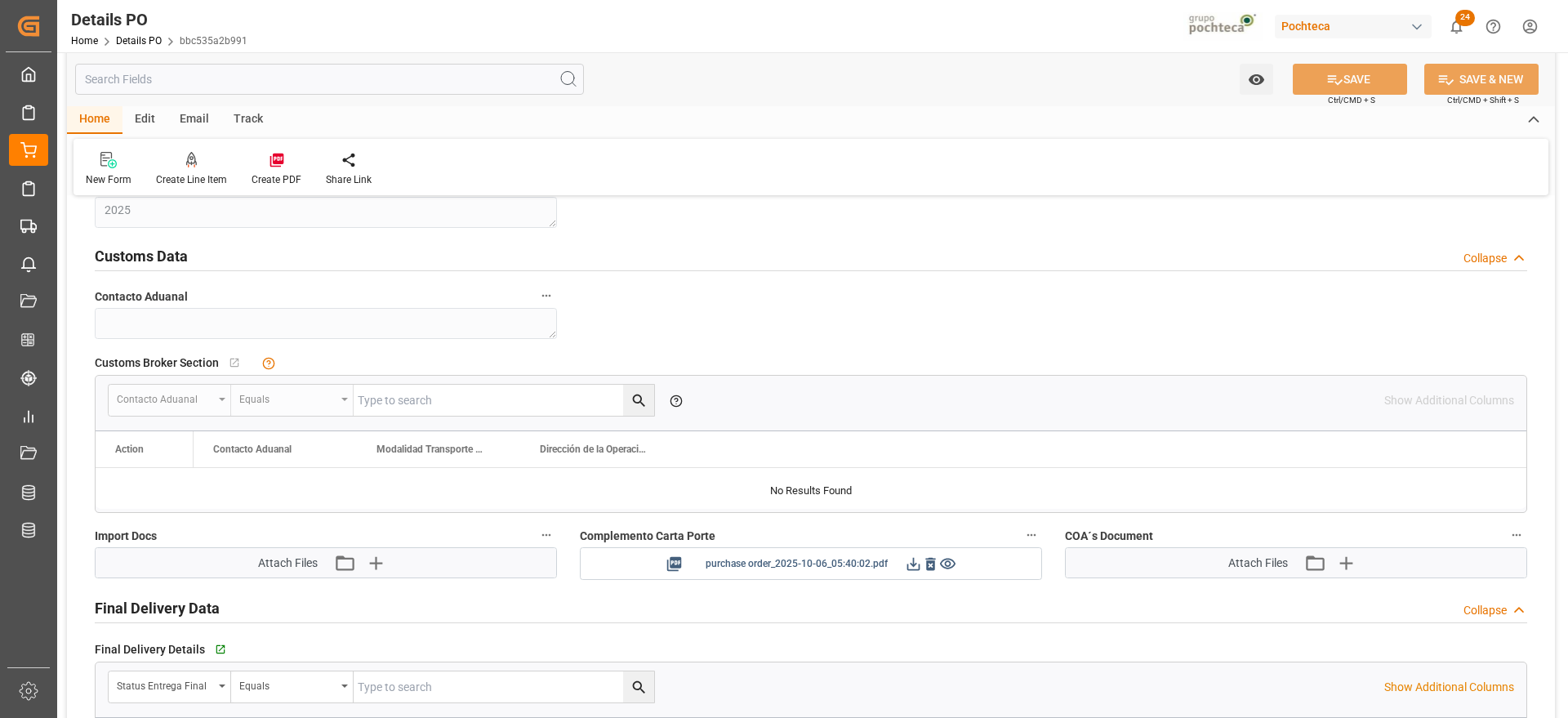
click at [913, 565] on icon at bounding box center [912, 564] width 17 height 17
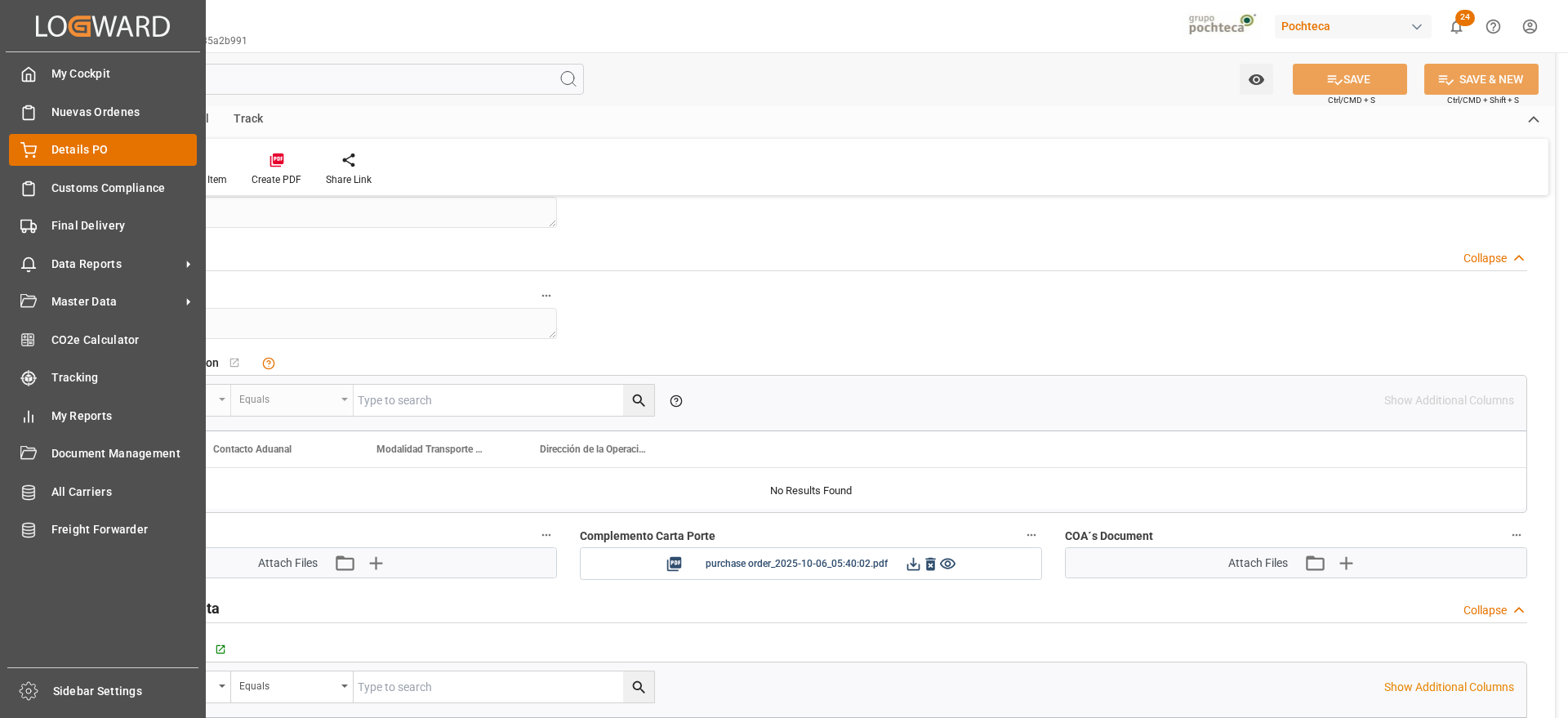
click at [43, 145] on div "Details PO Details PO" at bounding box center [103, 150] width 188 height 32
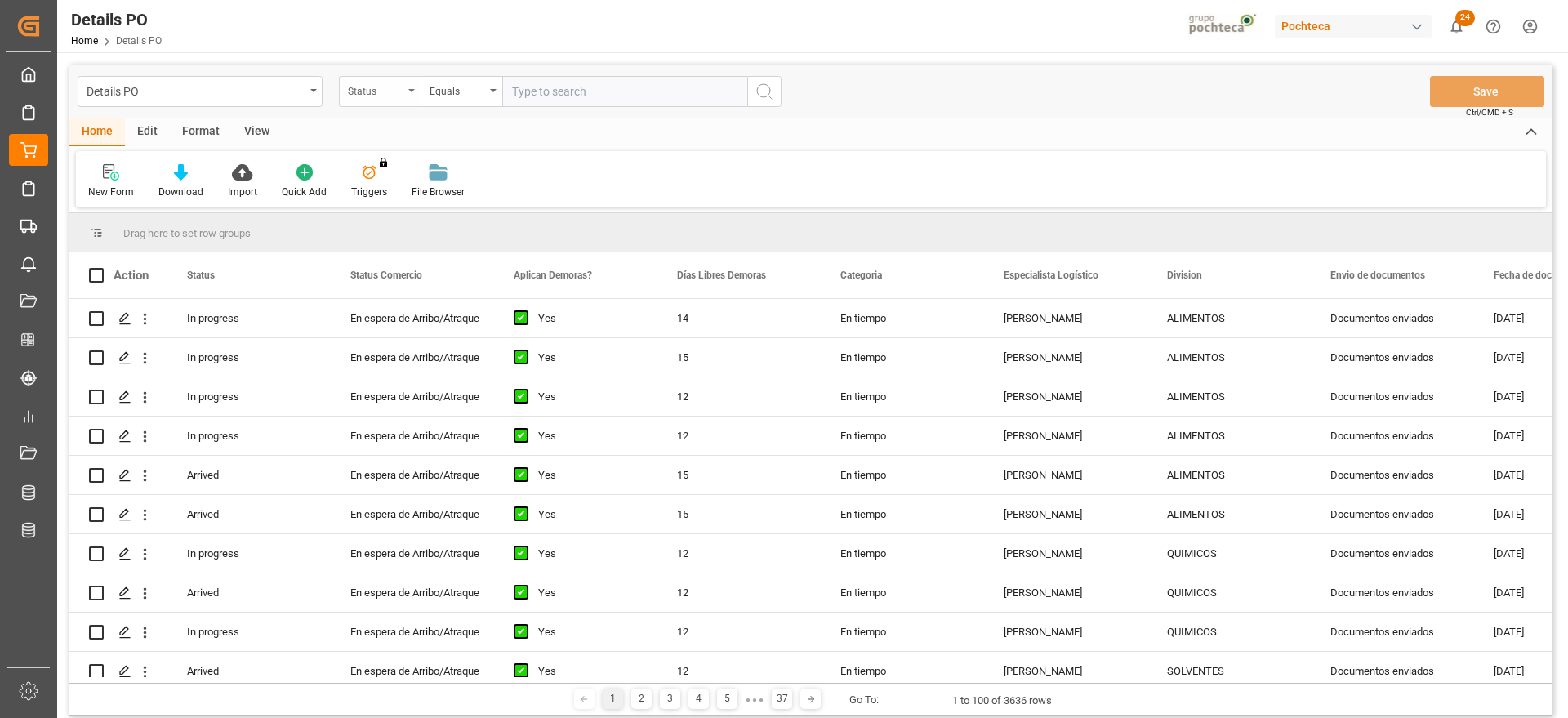
click at [374, 90] on div "Status" at bounding box center [375, 89] width 55 height 19
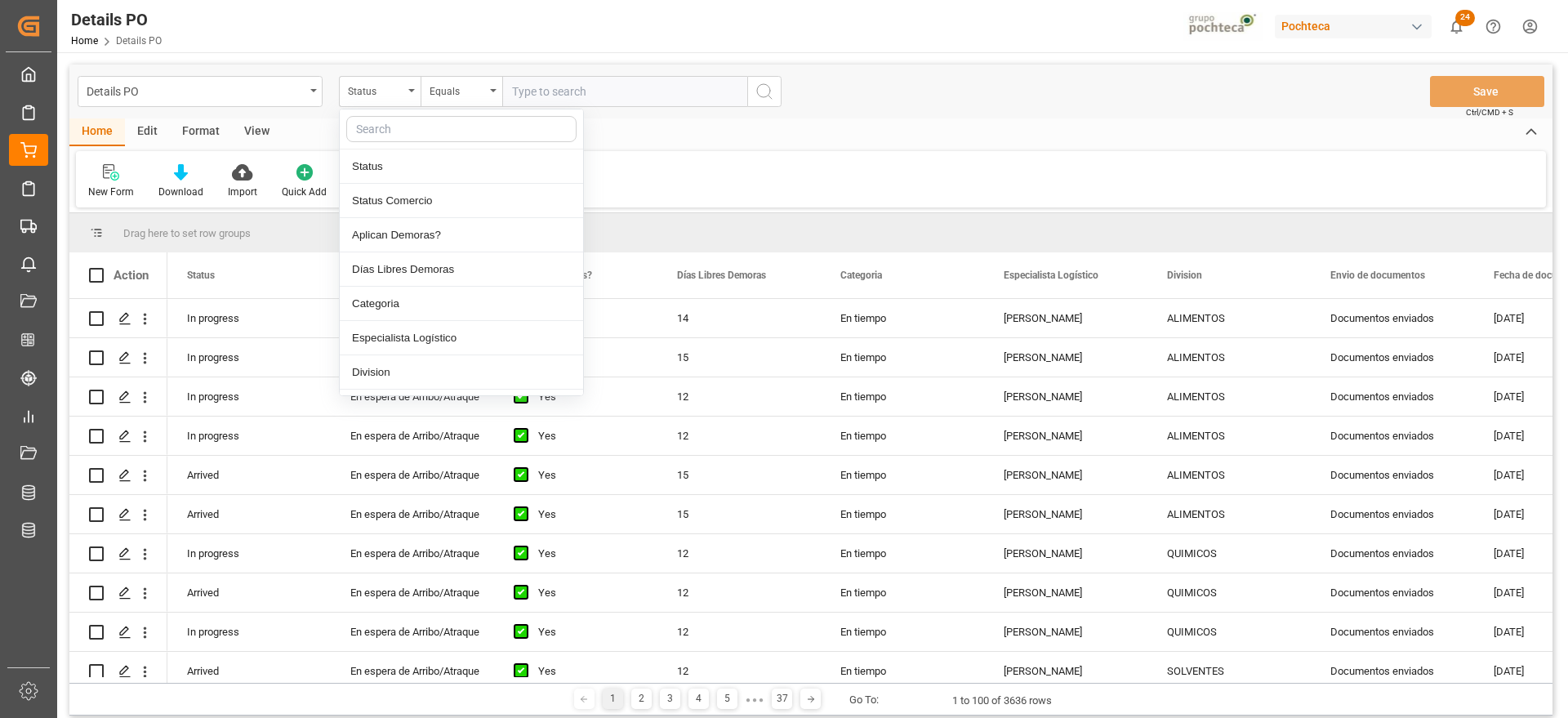
click at [389, 133] on input "text" at bounding box center [462, 129] width 230 height 26
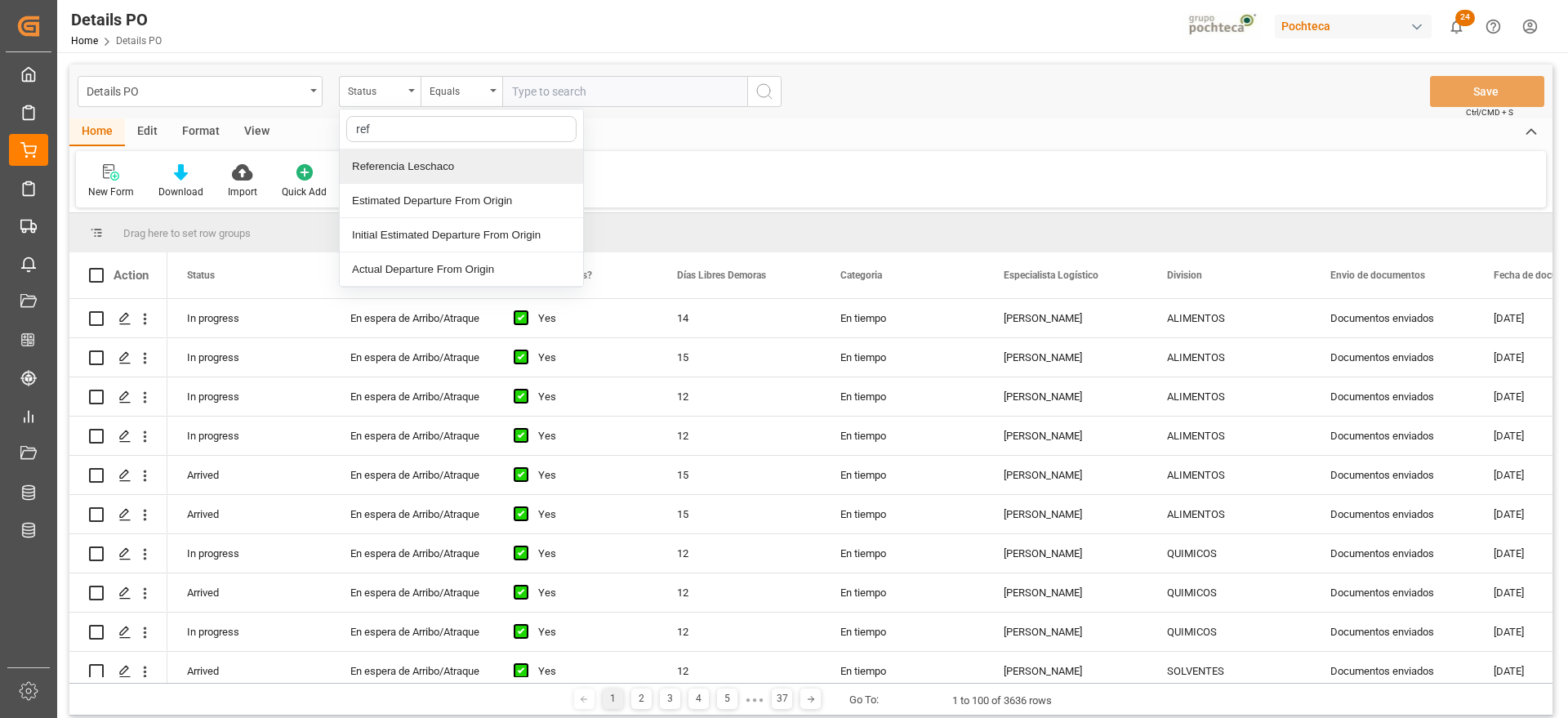
type input "ref"
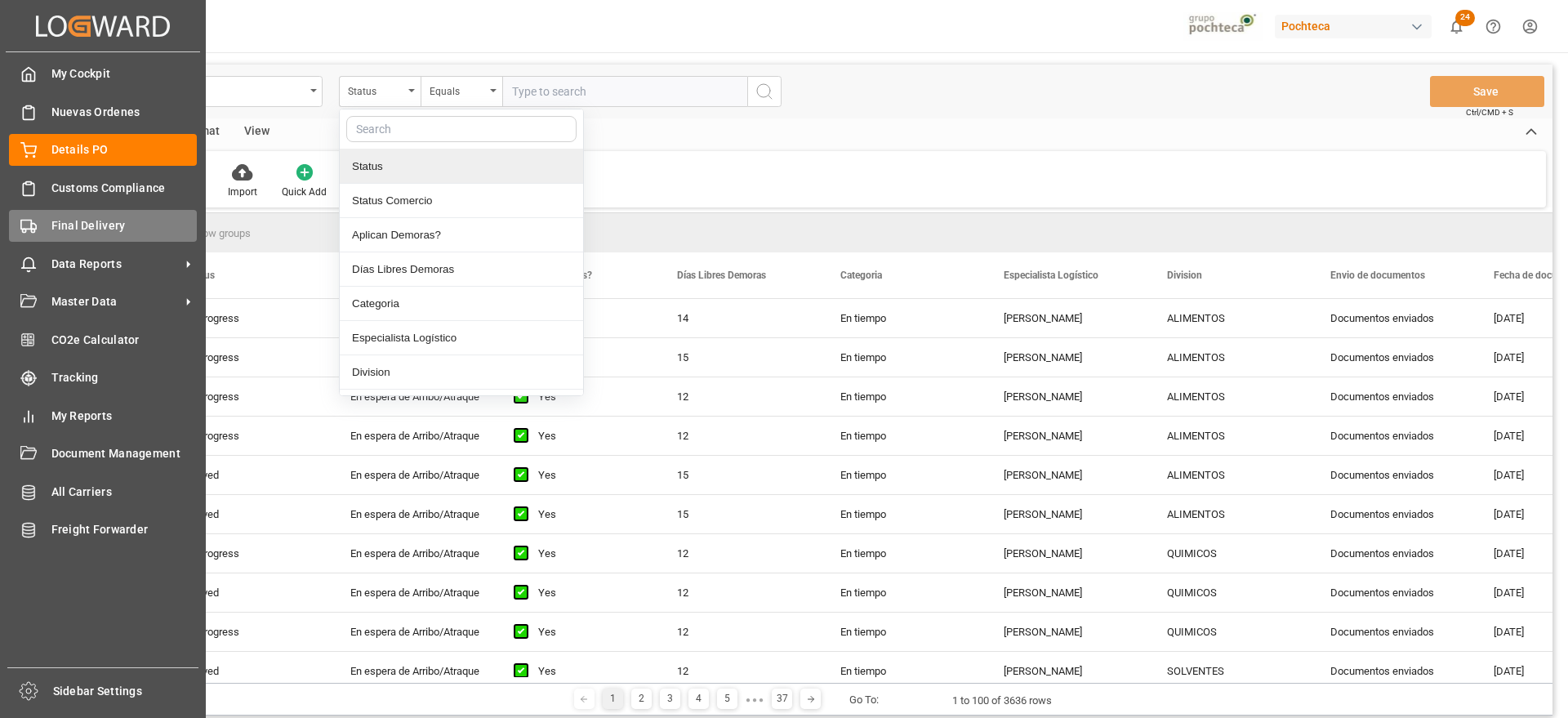
click at [72, 226] on span "Final Delivery" at bounding box center [125, 225] width 147 height 17
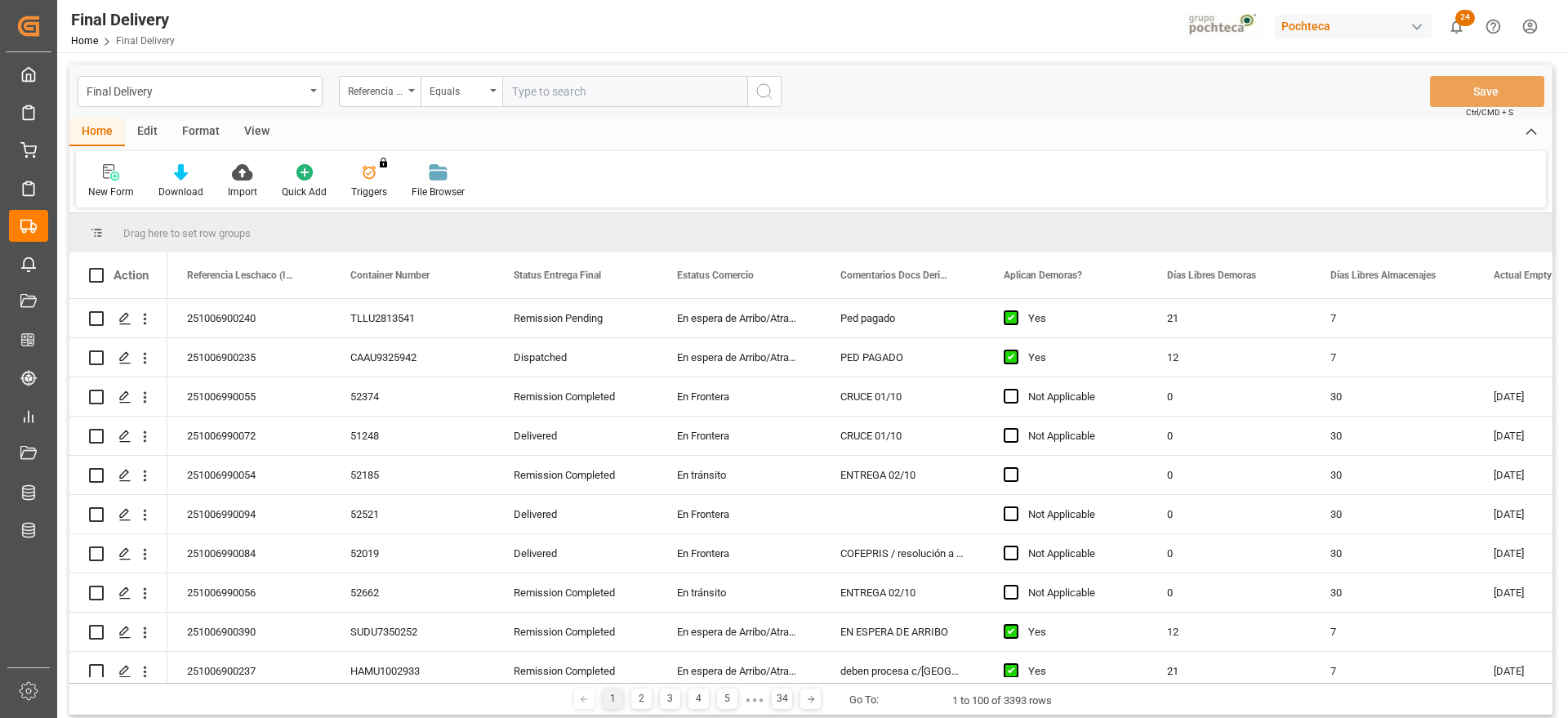
click at [533, 92] on input "text" at bounding box center [624, 91] width 245 height 31
paste input "251006900235"
type input "251006900235"
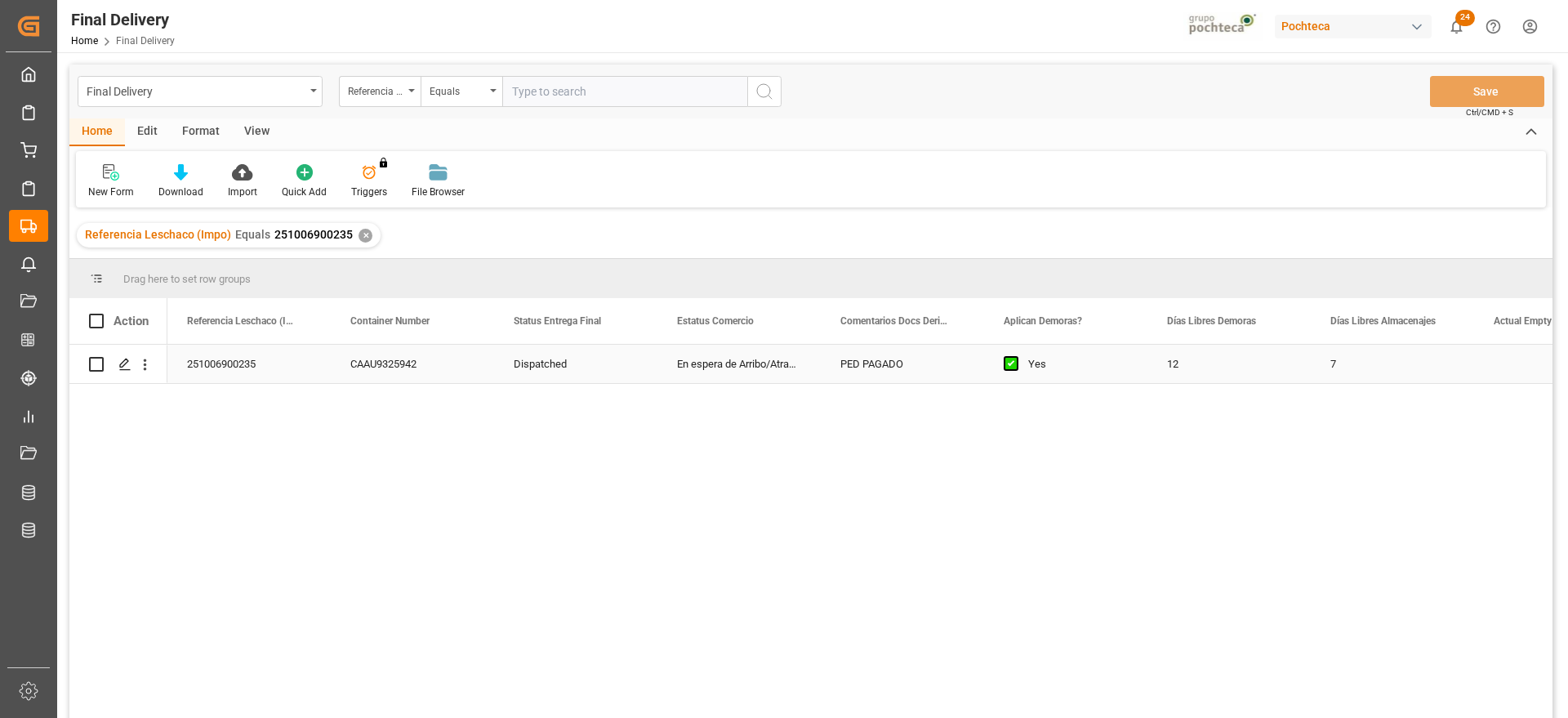
click at [858, 355] on div "PED PAGADO" at bounding box center [901, 363] width 163 height 39
click at [119, 361] on icon "Press SPACE to select this row." at bounding box center [125, 363] width 13 height 13
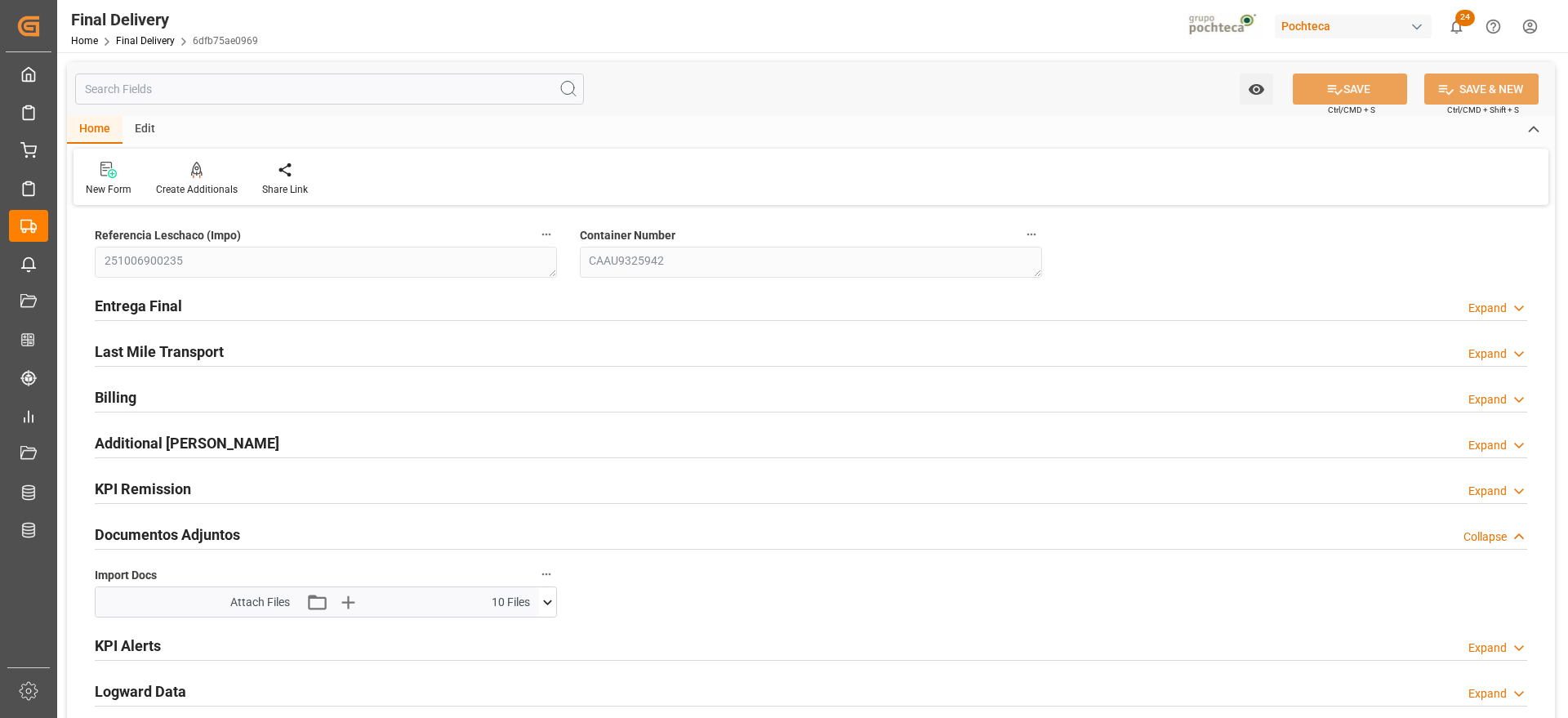
click at [551, 600] on icon at bounding box center [547, 601] width 17 height 17
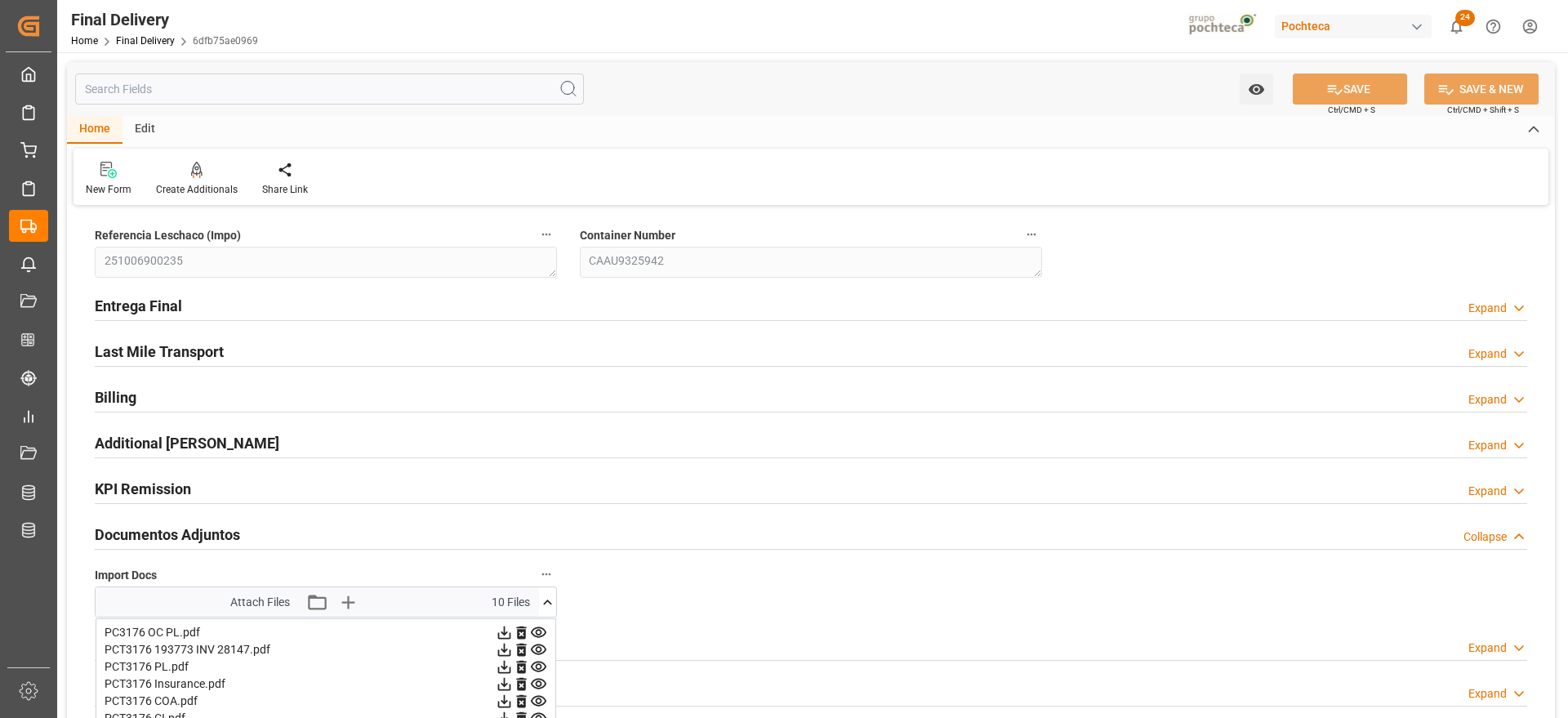
scroll to position [204, 0]
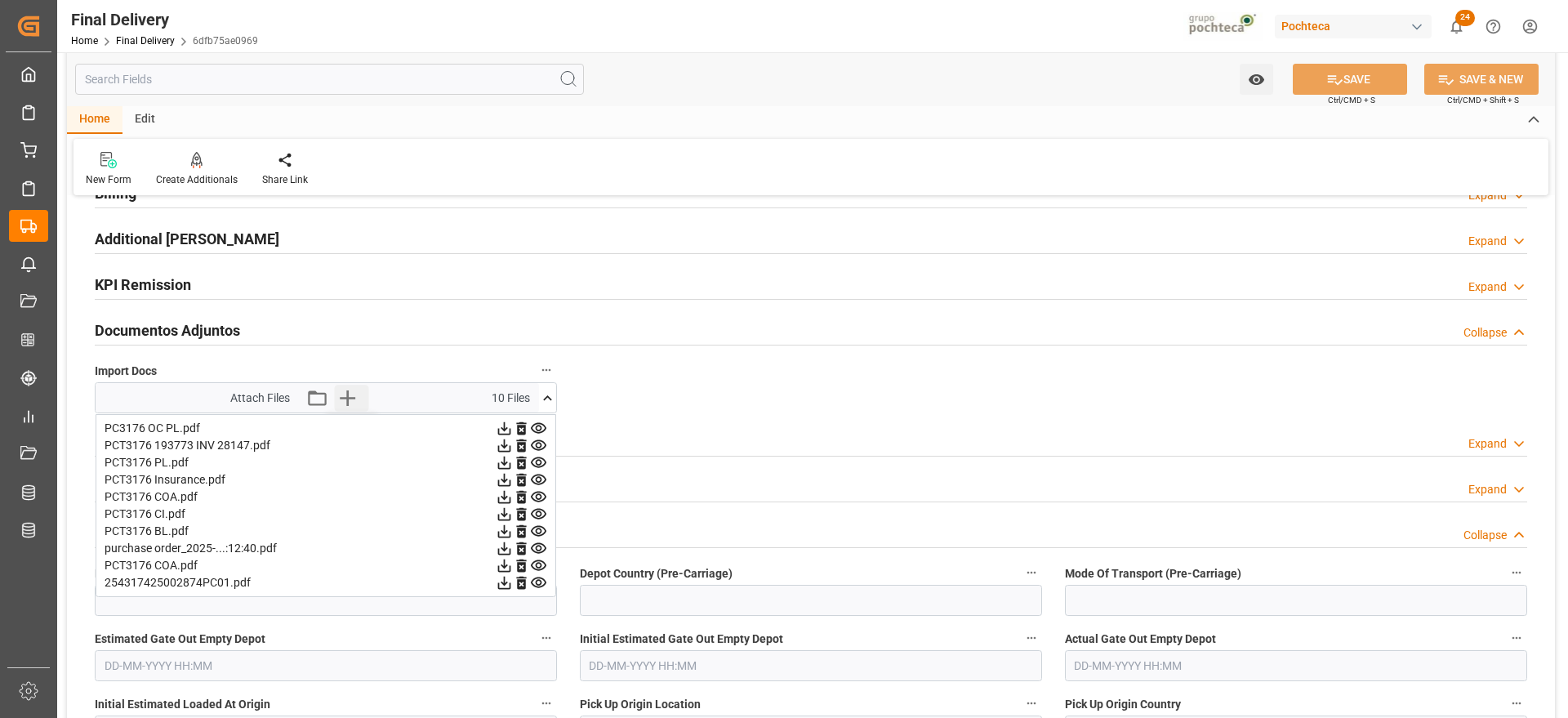
click at [343, 397] on icon "button" at bounding box center [348, 398] width 16 height 16
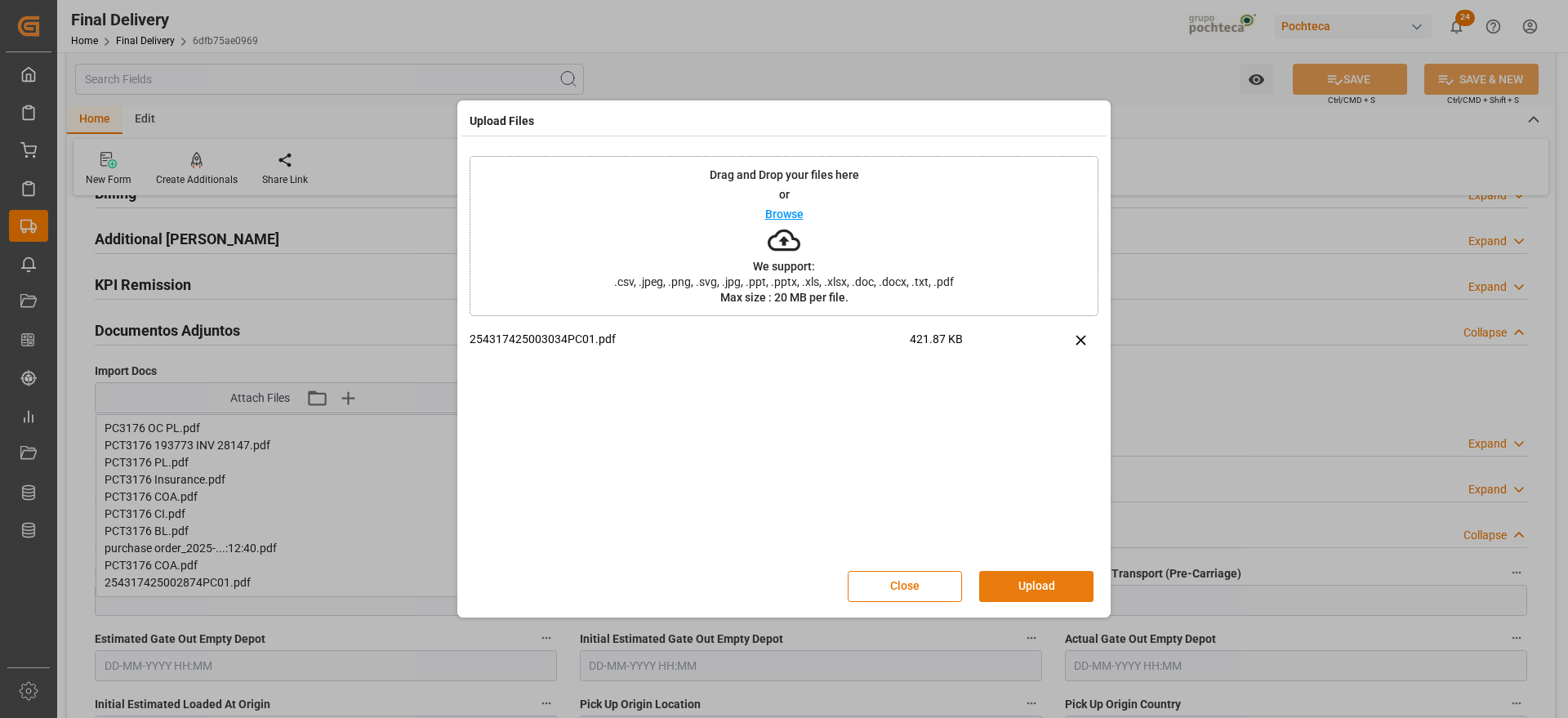
click at [1043, 588] on button "Upload" at bounding box center [1035, 585] width 114 height 31
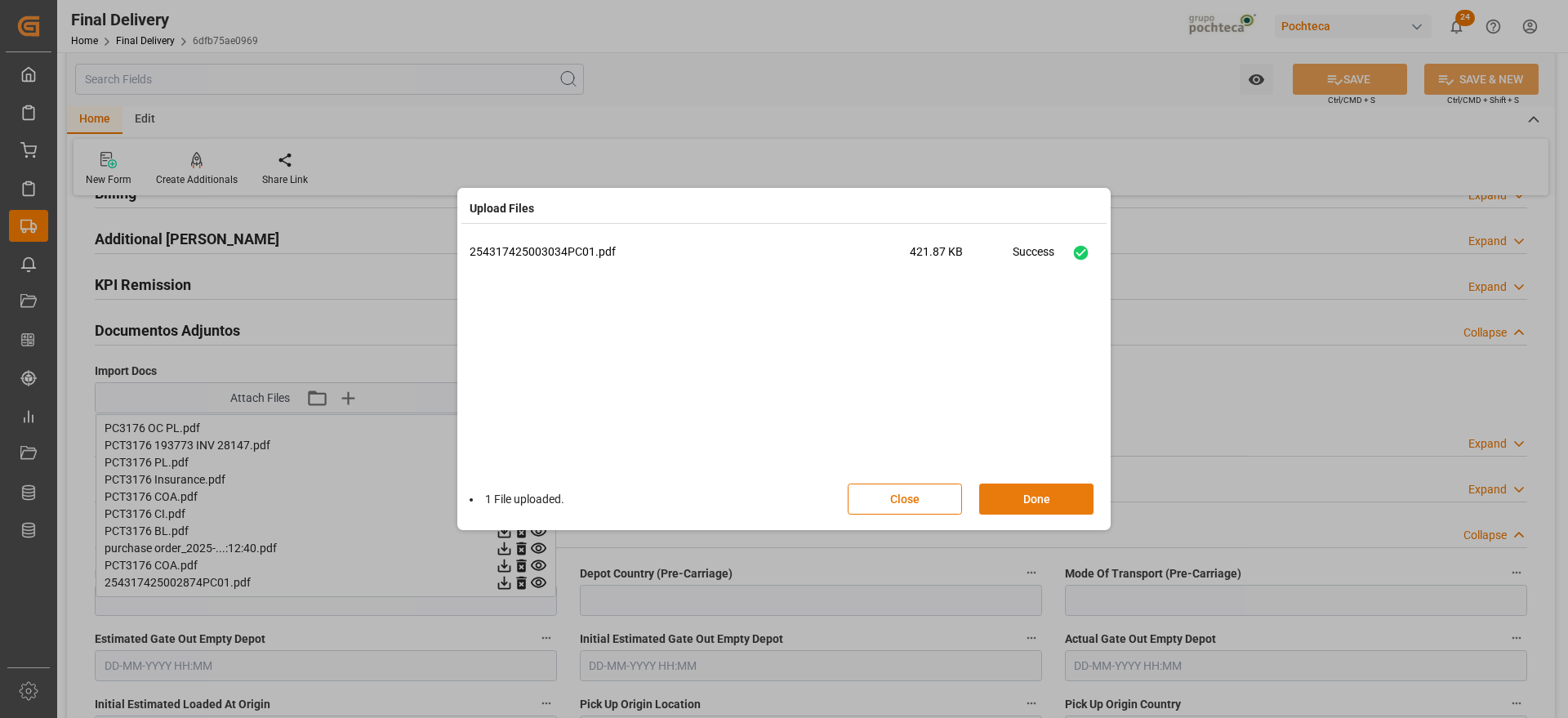
click at [1064, 499] on button "Done" at bounding box center [1035, 498] width 114 height 31
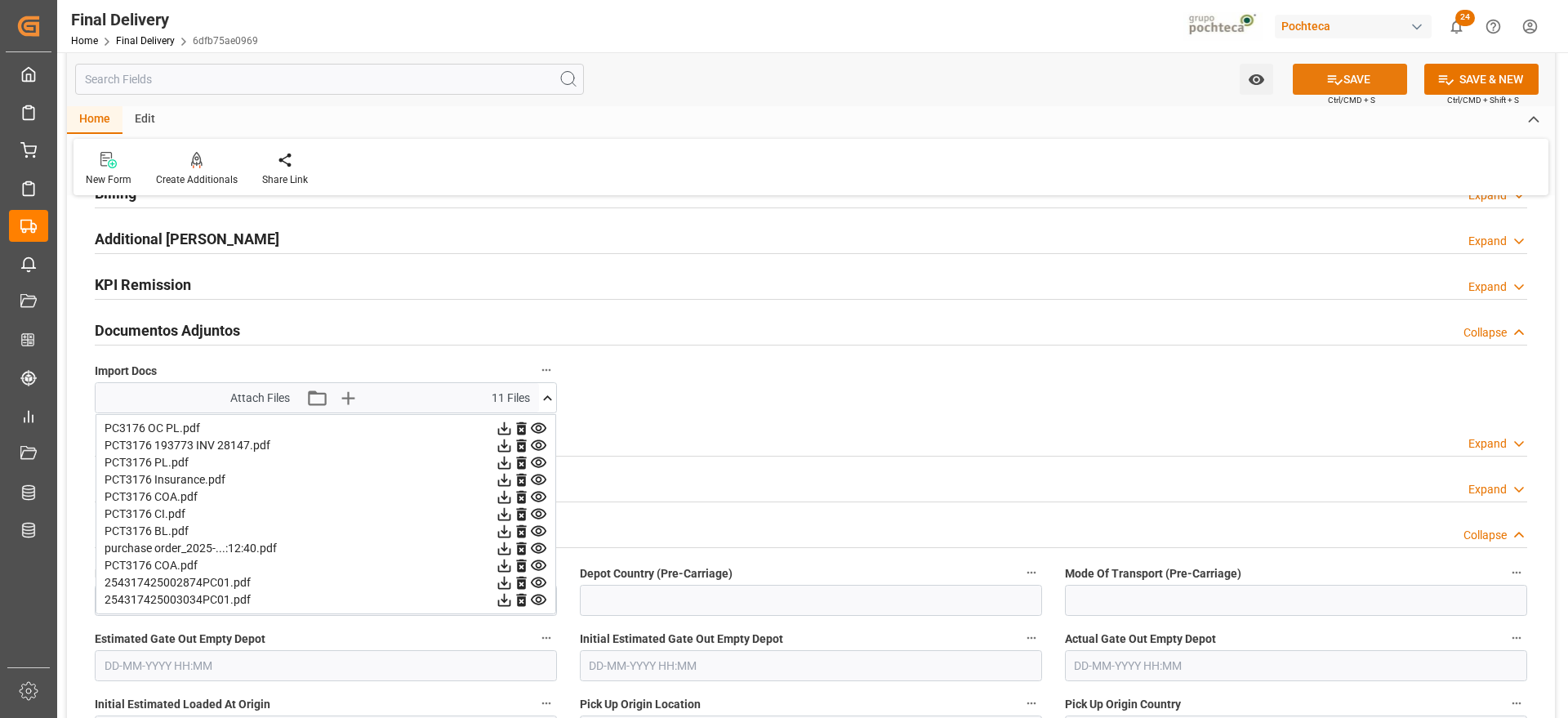
click at [1337, 77] on icon at bounding box center [1334, 79] width 17 height 17
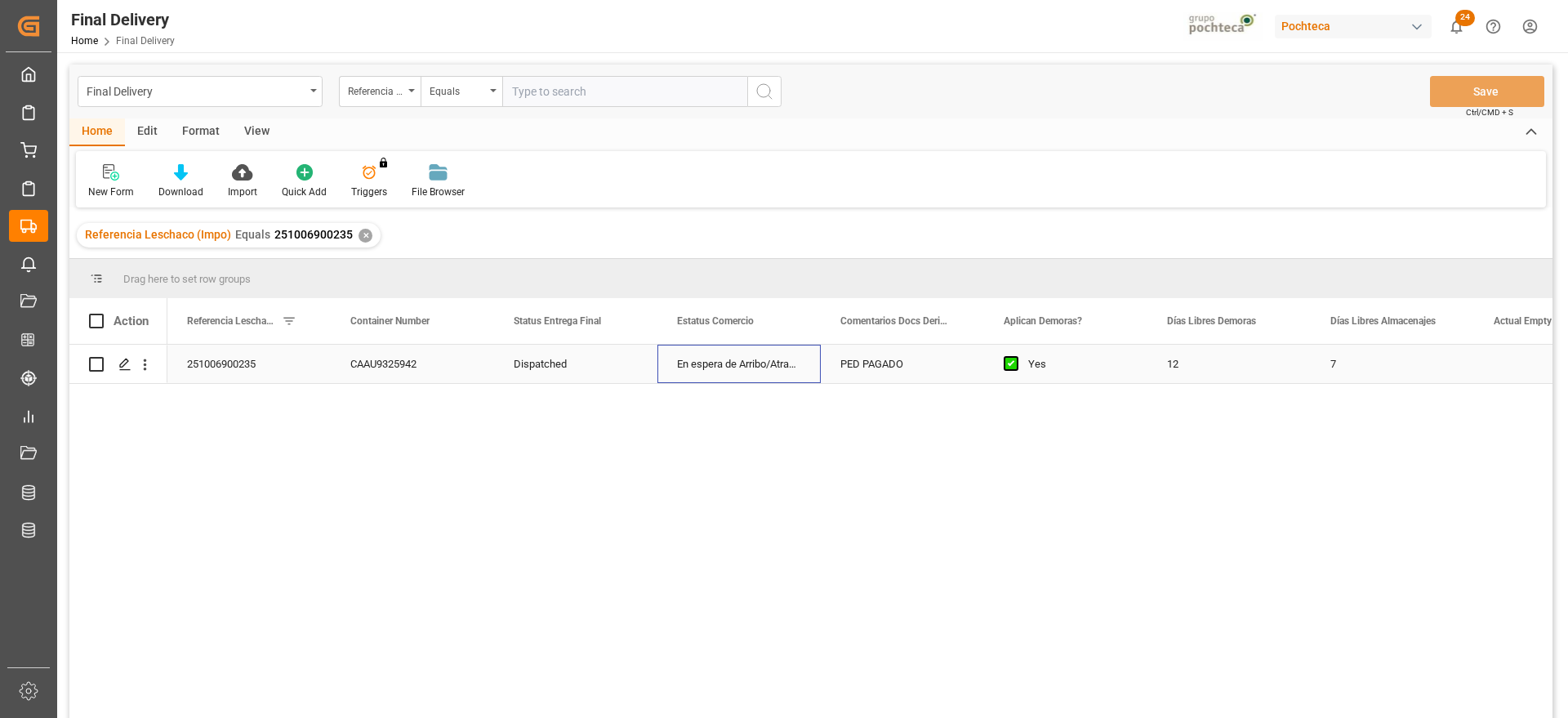
click at [776, 371] on div "En espera de Arribo/Atraque" at bounding box center [739, 363] width 163 height 39
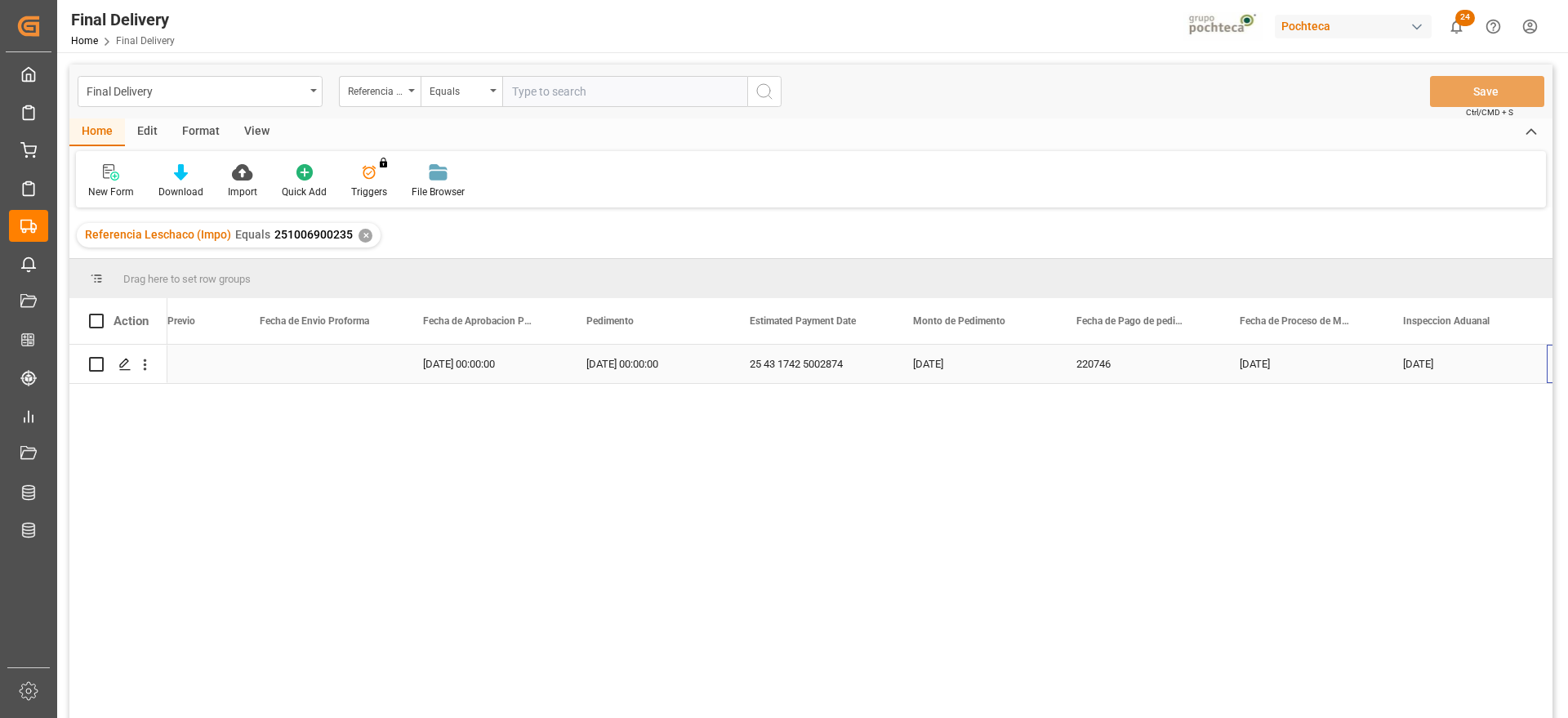
scroll to position [0, 3357]
click at [663, 354] on div "Press SPACE to select this row." at bounding box center [648, 363] width 163 height 39
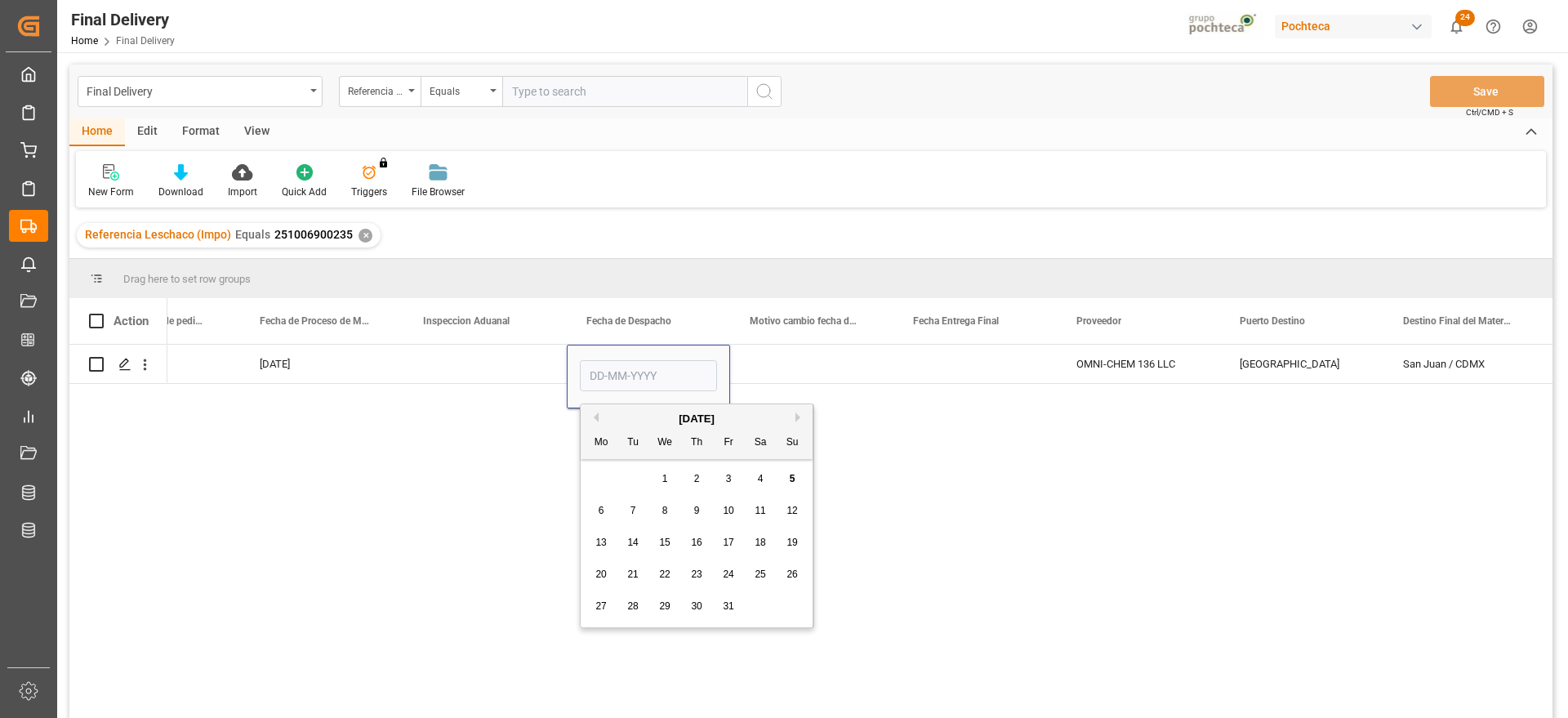
click at [598, 509] on span "6" at bounding box center [601, 510] width 6 height 12
type input "[DATE]"
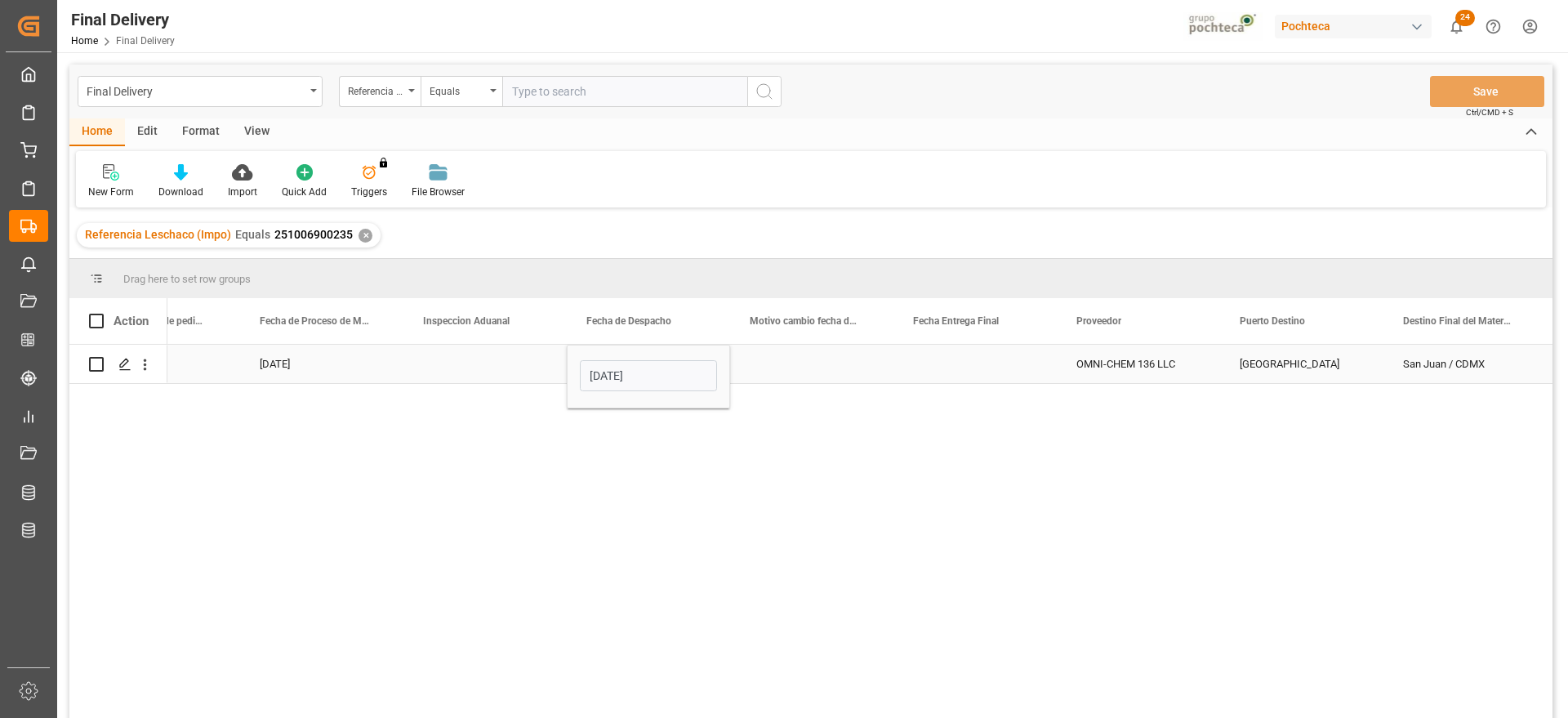
click at [957, 369] on div "Press SPACE to select this row." at bounding box center [975, 363] width 163 height 39
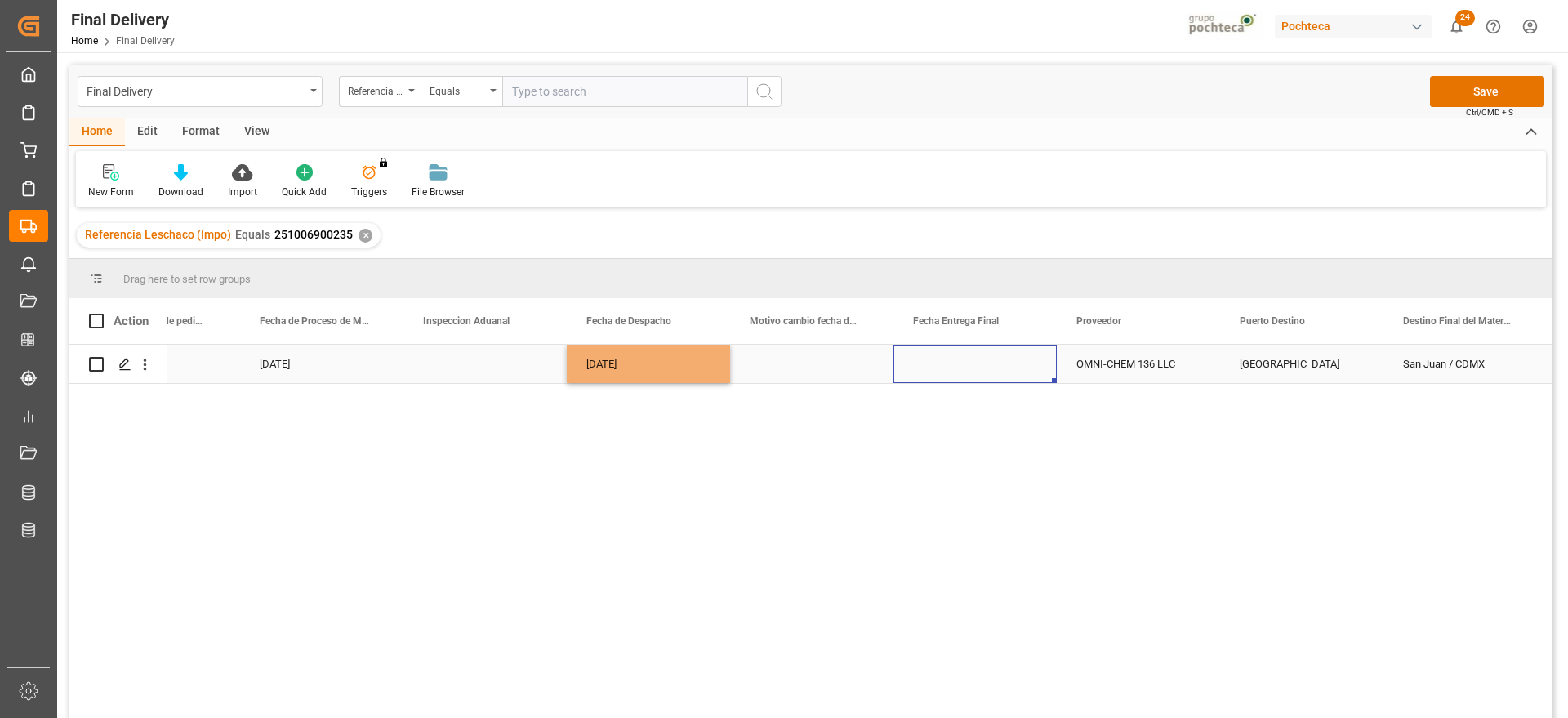
click at [957, 369] on div "Press SPACE to select this row." at bounding box center [975, 363] width 163 height 39
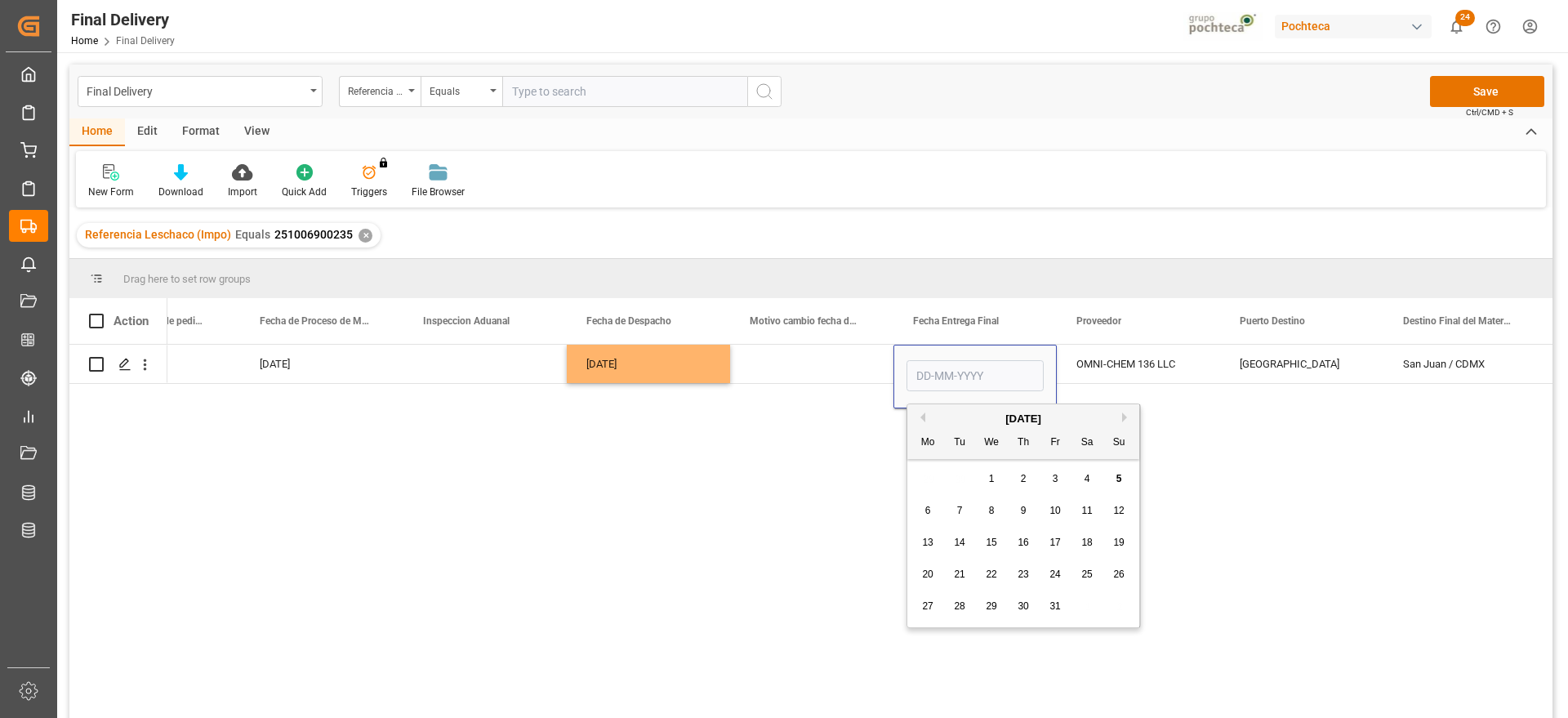
click at [958, 507] on span "7" at bounding box center [960, 510] width 6 height 12
type input "07-10-2025"
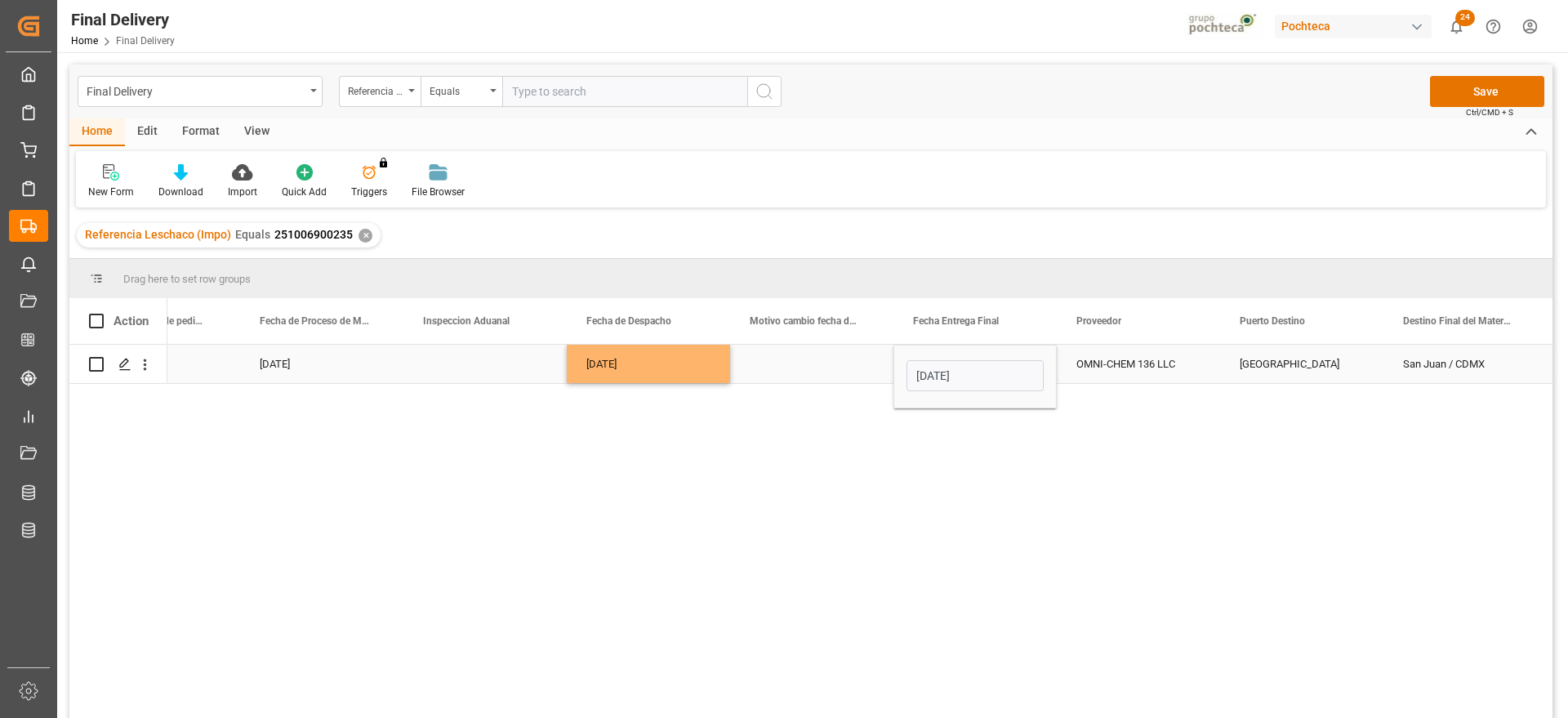
click at [810, 372] on div "Press SPACE to select this row." at bounding box center [811, 363] width 163 height 39
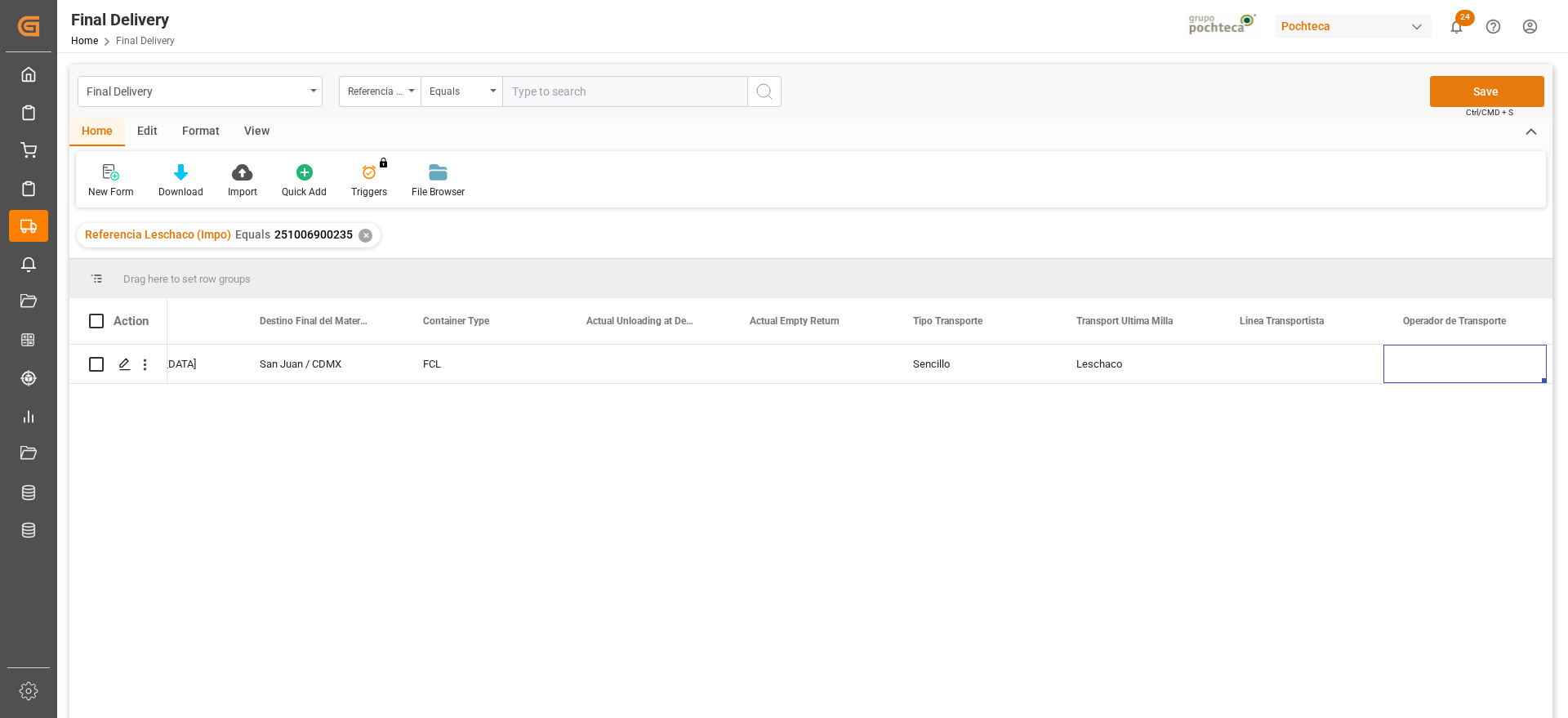
click at [1435, 77] on button "Save" at bounding box center [1486, 91] width 114 height 31
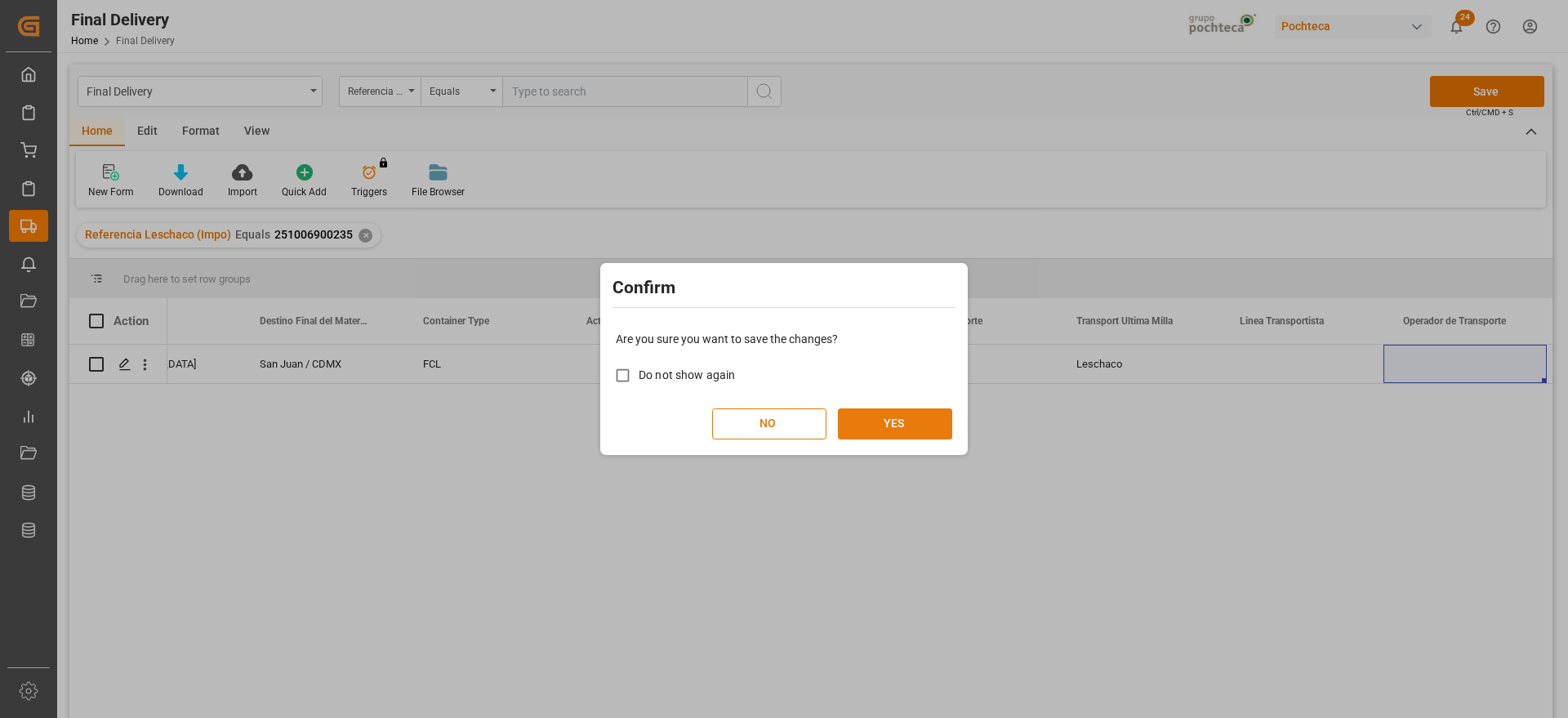
click at [888, 421] on button "YES" at bounding box center [894, 423] width 114 height 31
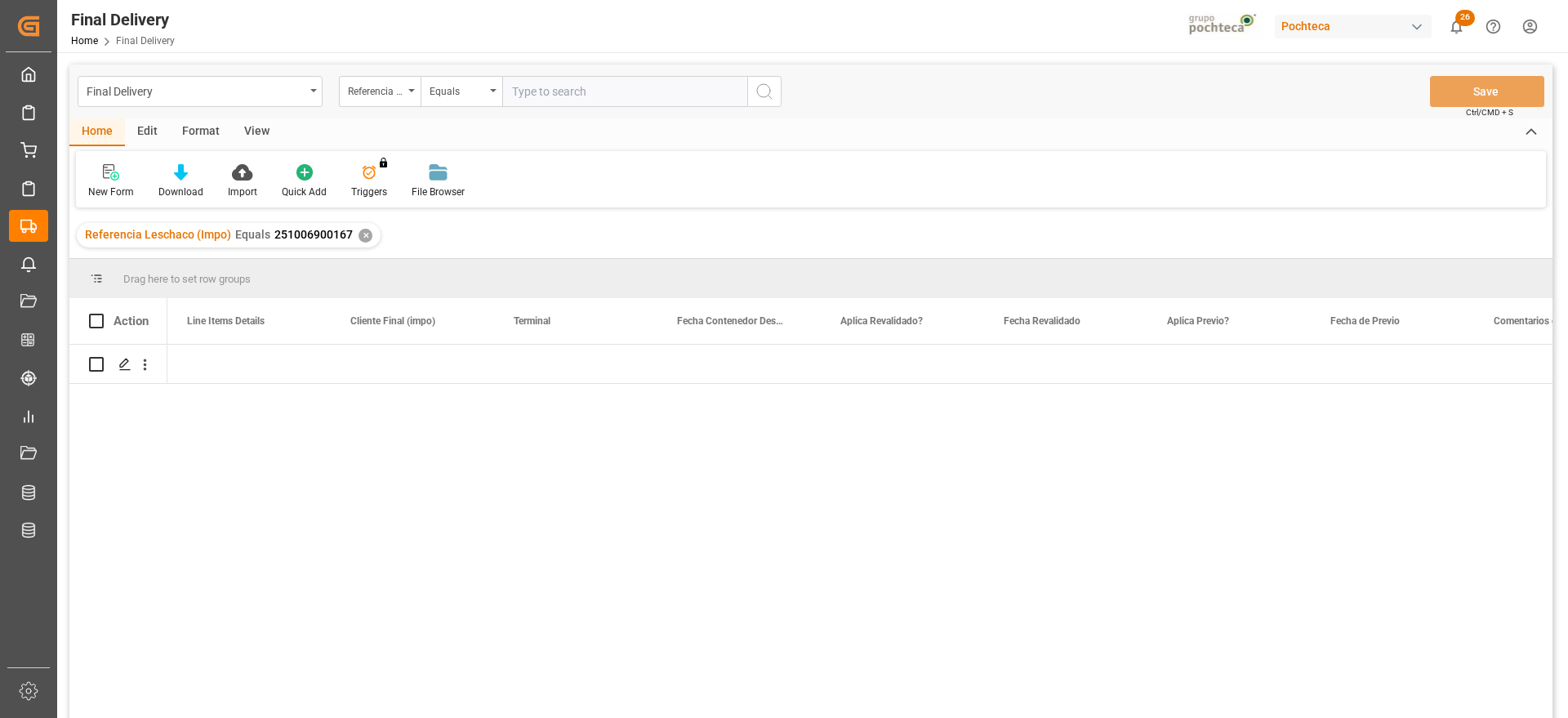
scroll to position [0, 1959]
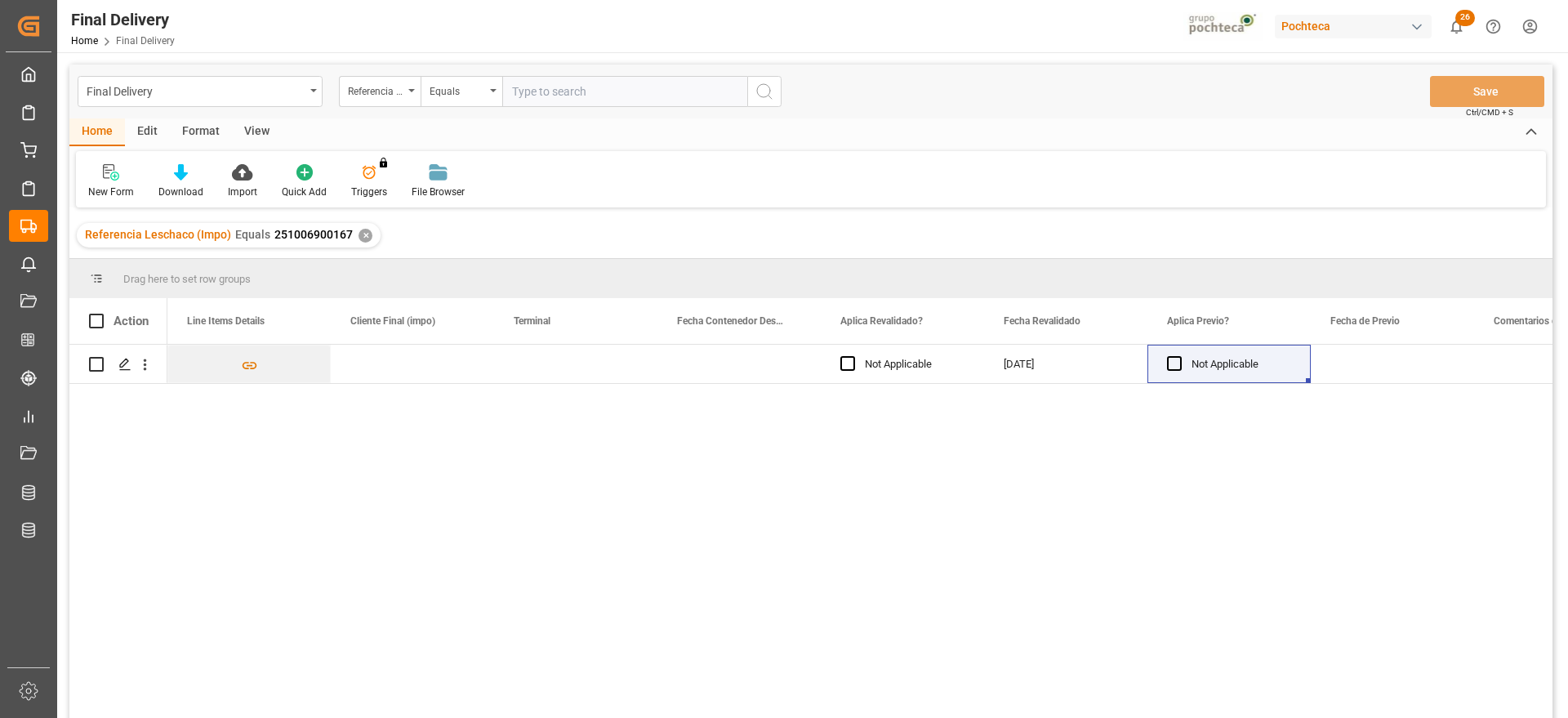
click at [364, 237] on div "✕" at bounding box center [366, 236] width 14 height 14
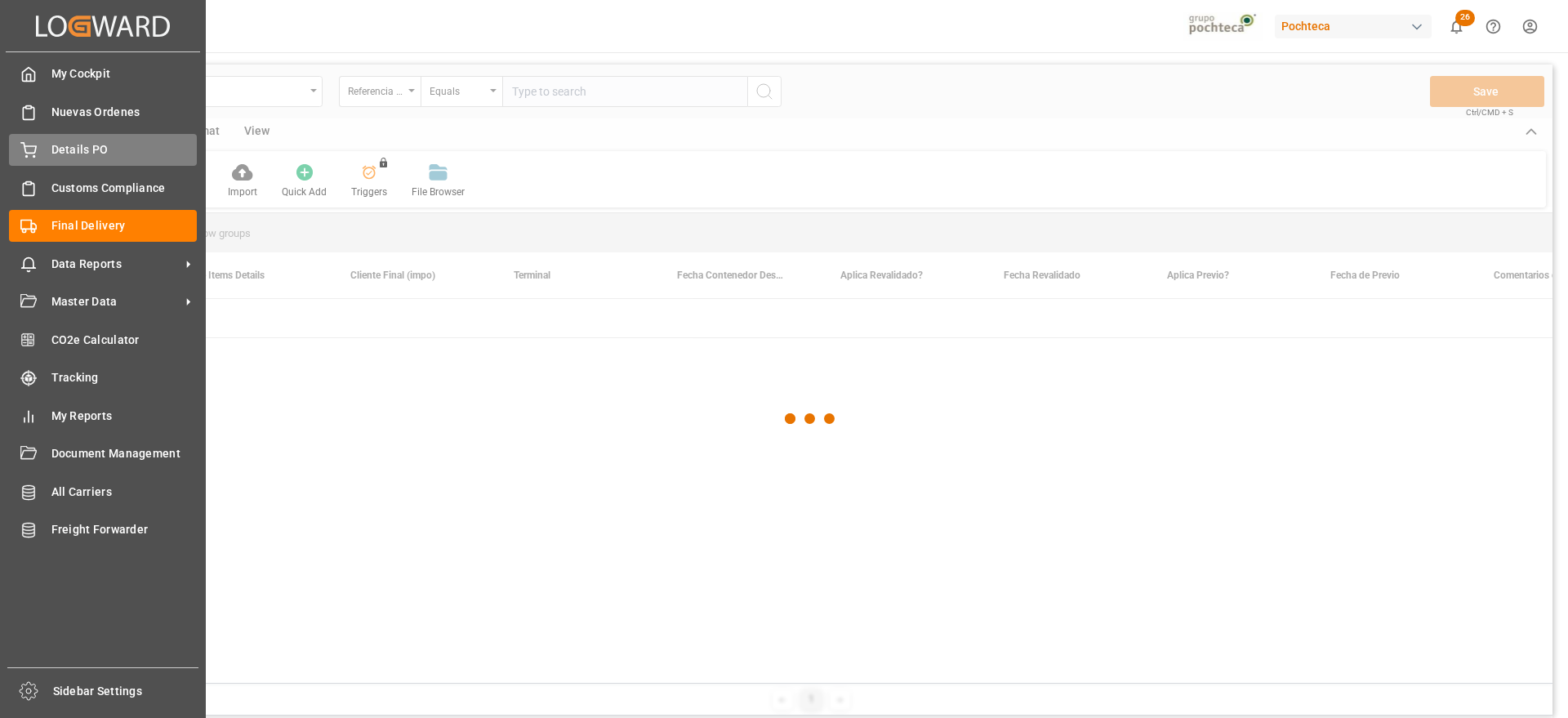
click at [21, 146] on icon at bounding box center [29, 150] width 16 height 16
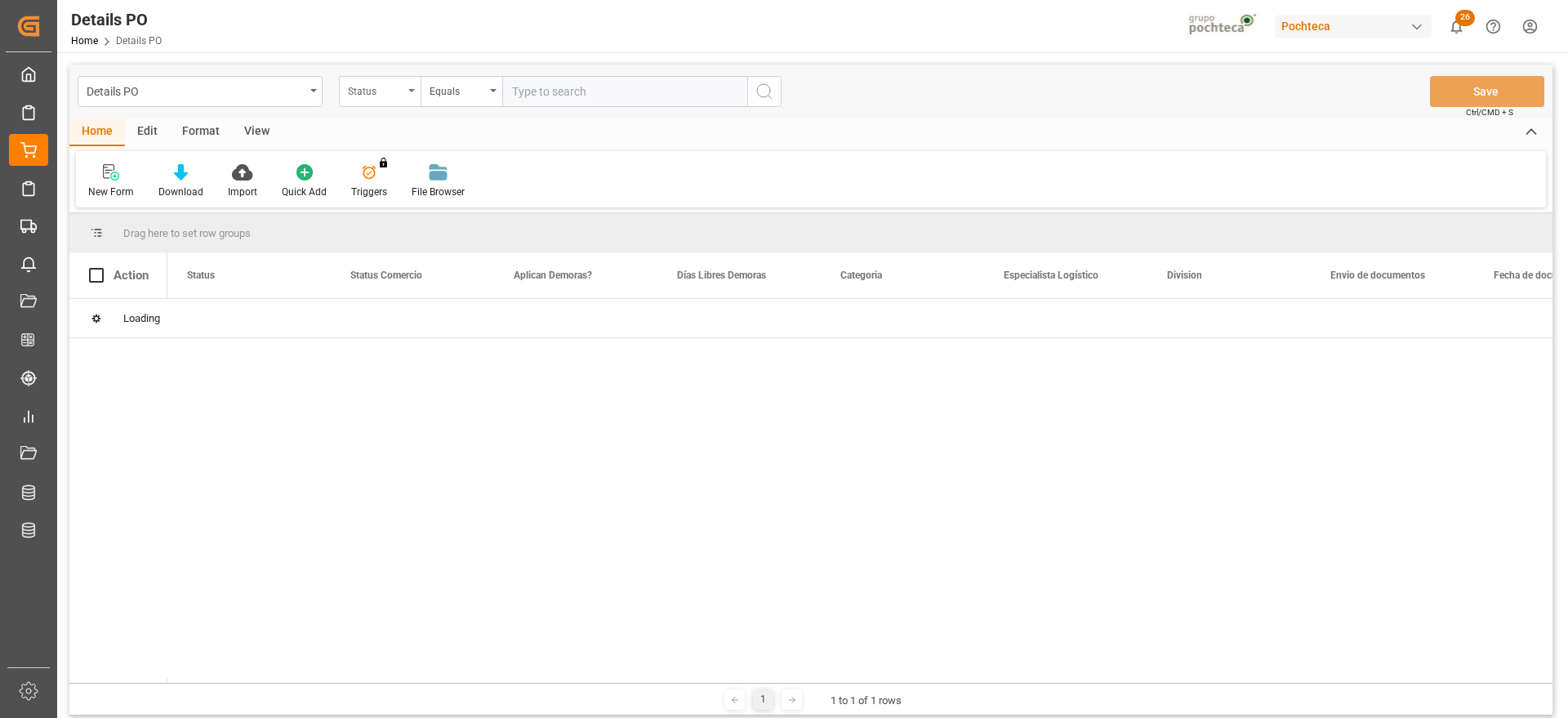
click at [366, 90] on div "Status" at bounding box center [375, 89] width 55 height 19
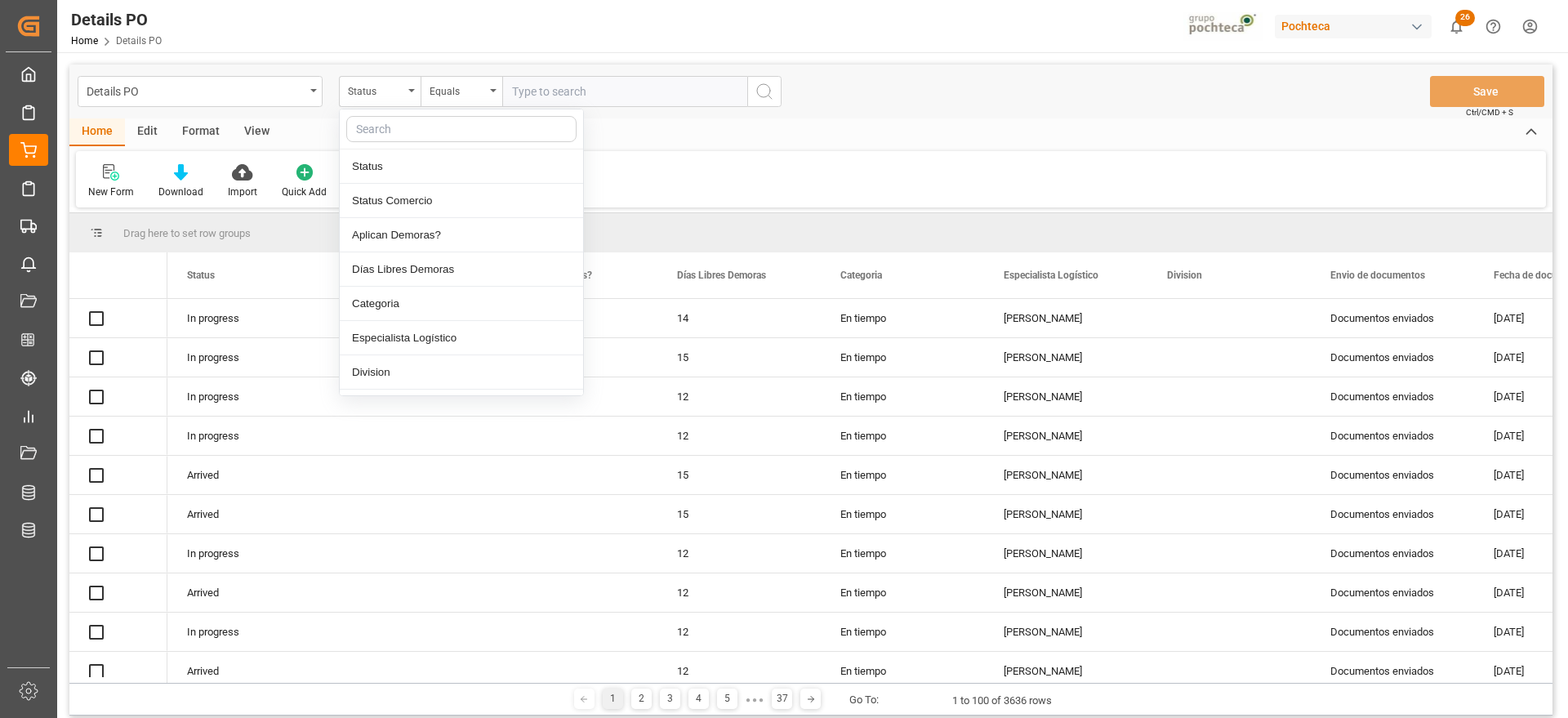
click at [388, 130] on input "text" at bounding box center [462, 129] width 230 height 26
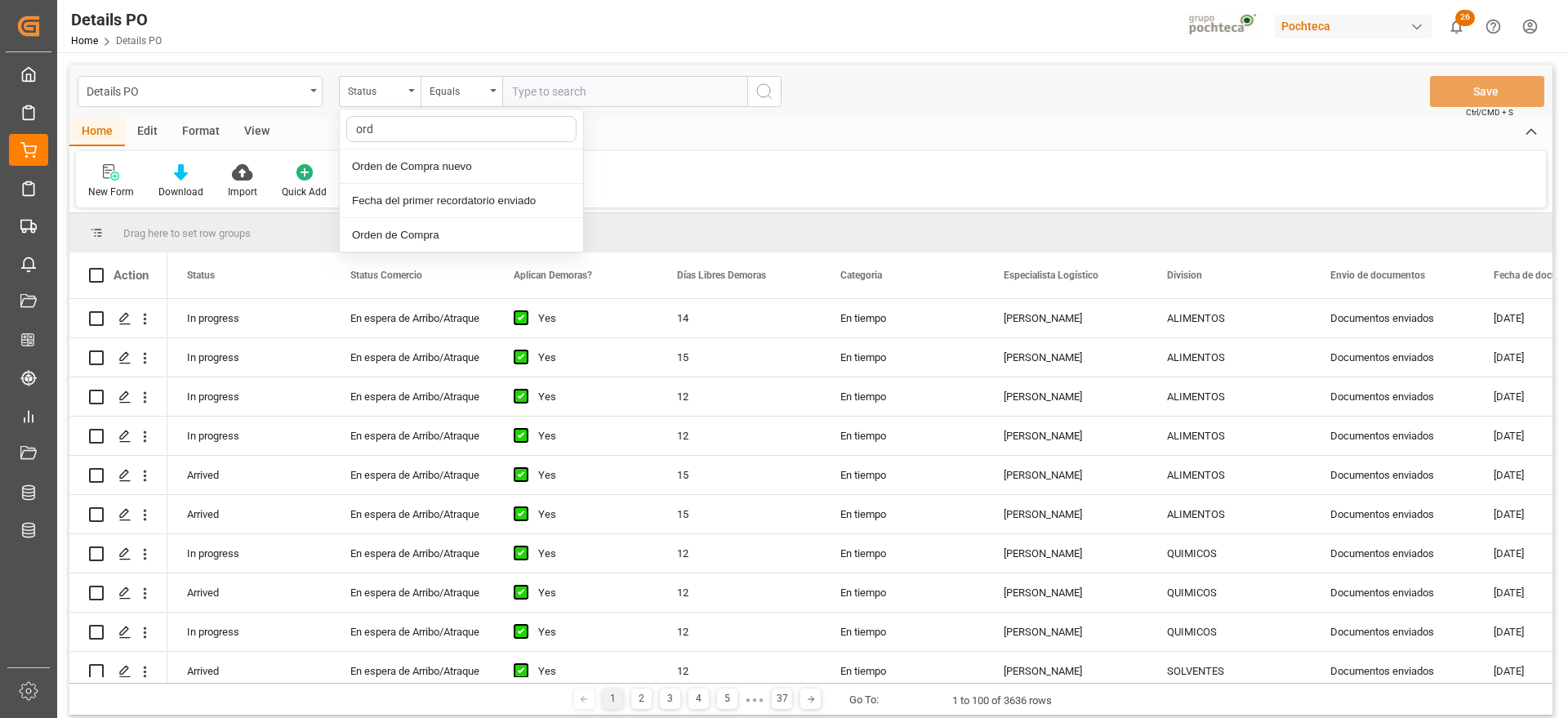
type input "orde"
click at [397, 153] on div "Orden de Compra nuevo" at bounding box center [462, 166] width 244 height 35
click at [595, 91] on input "text" at bounding box center [624, 91] width 245 height 31
paste input "5000306132"
type input "5000306132"
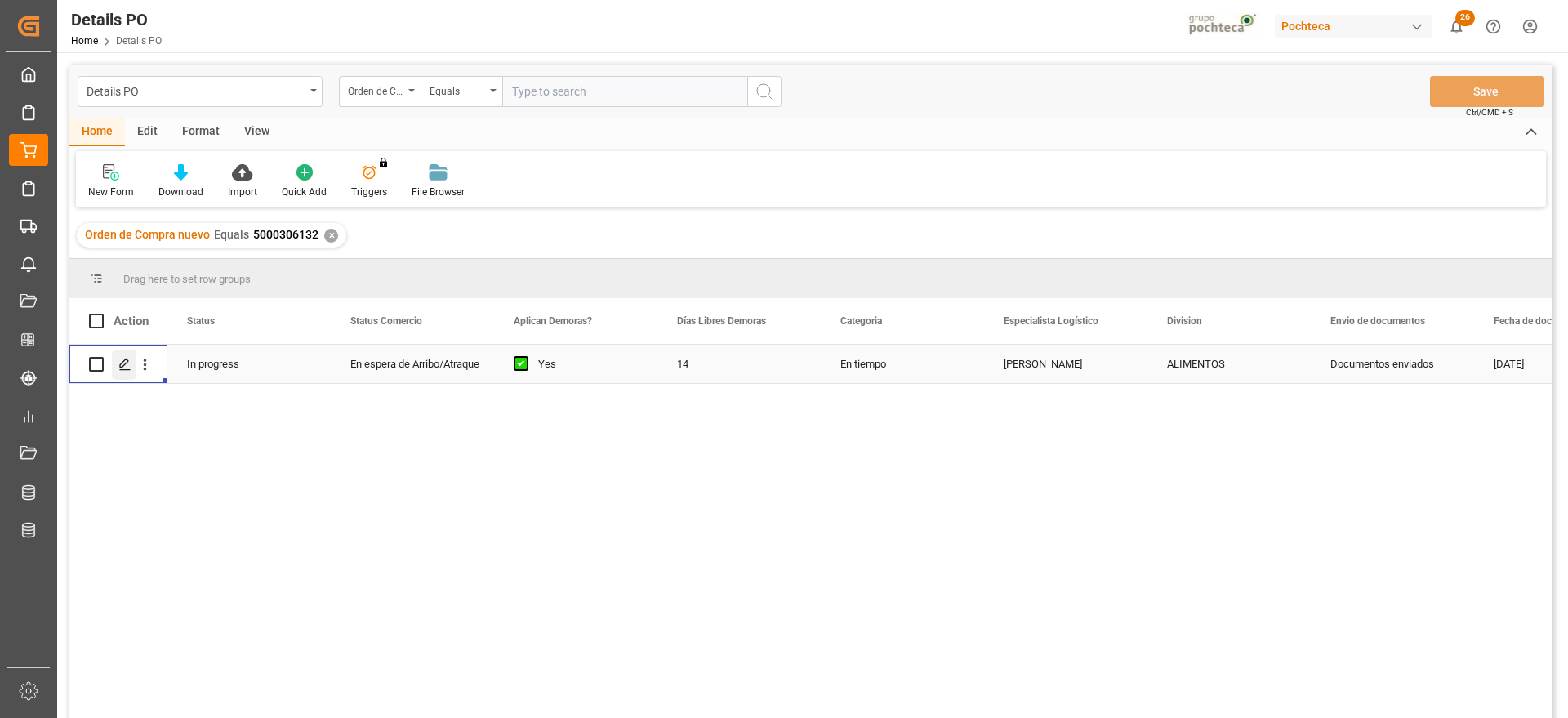
click at [120, 362] on icon "Press SPACE to select this row." at bounding box center [125, 363] width 13 height 13
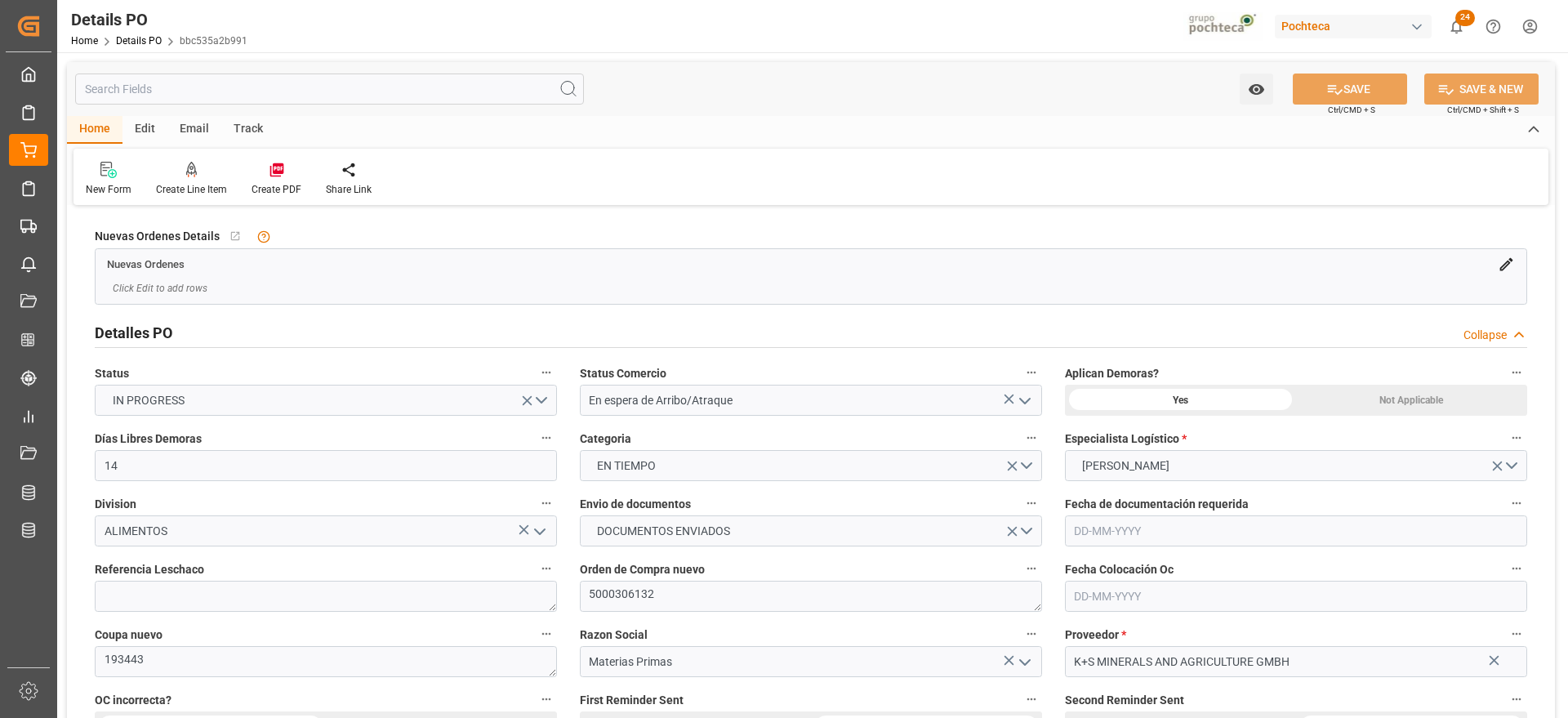
type input "14"
type input "[DATE]"
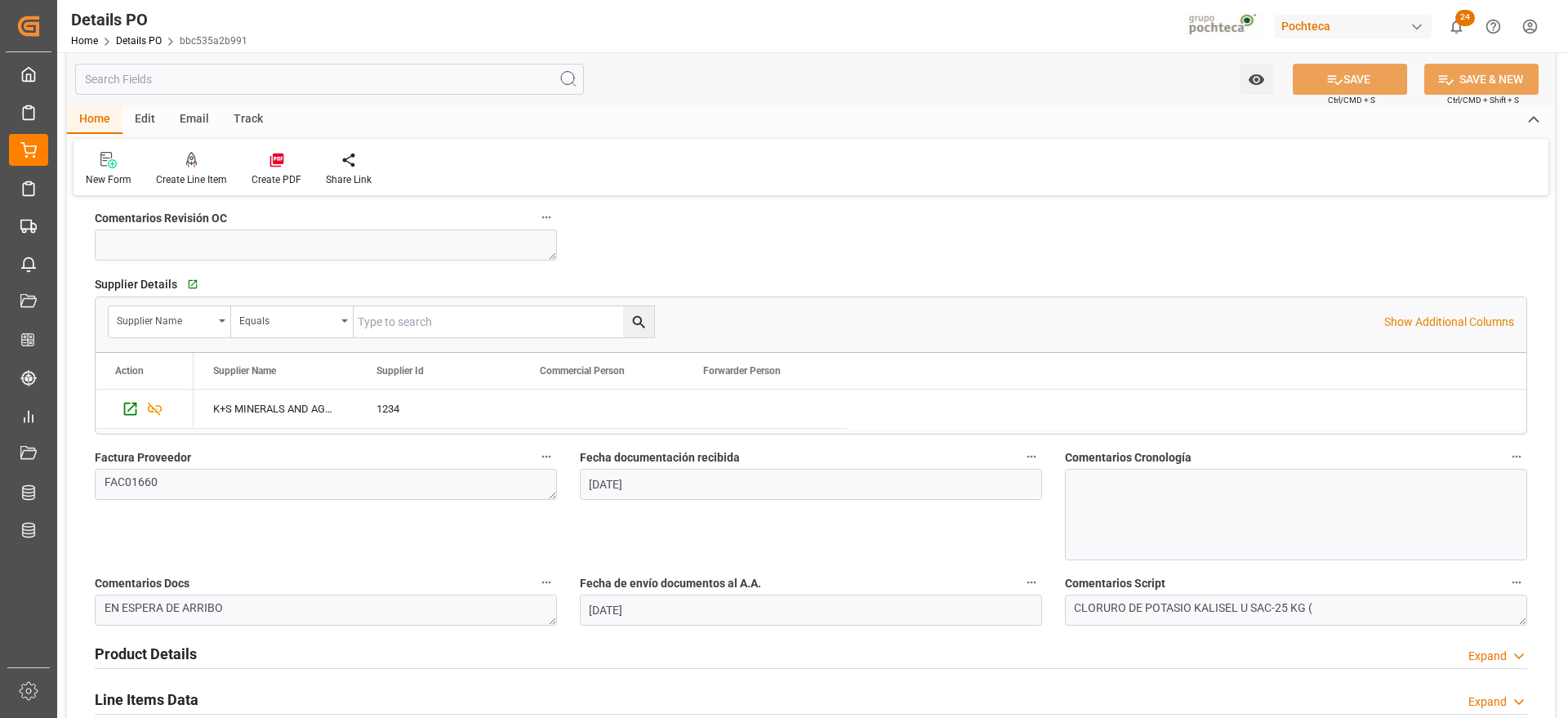
scroll to position [1122, 0]
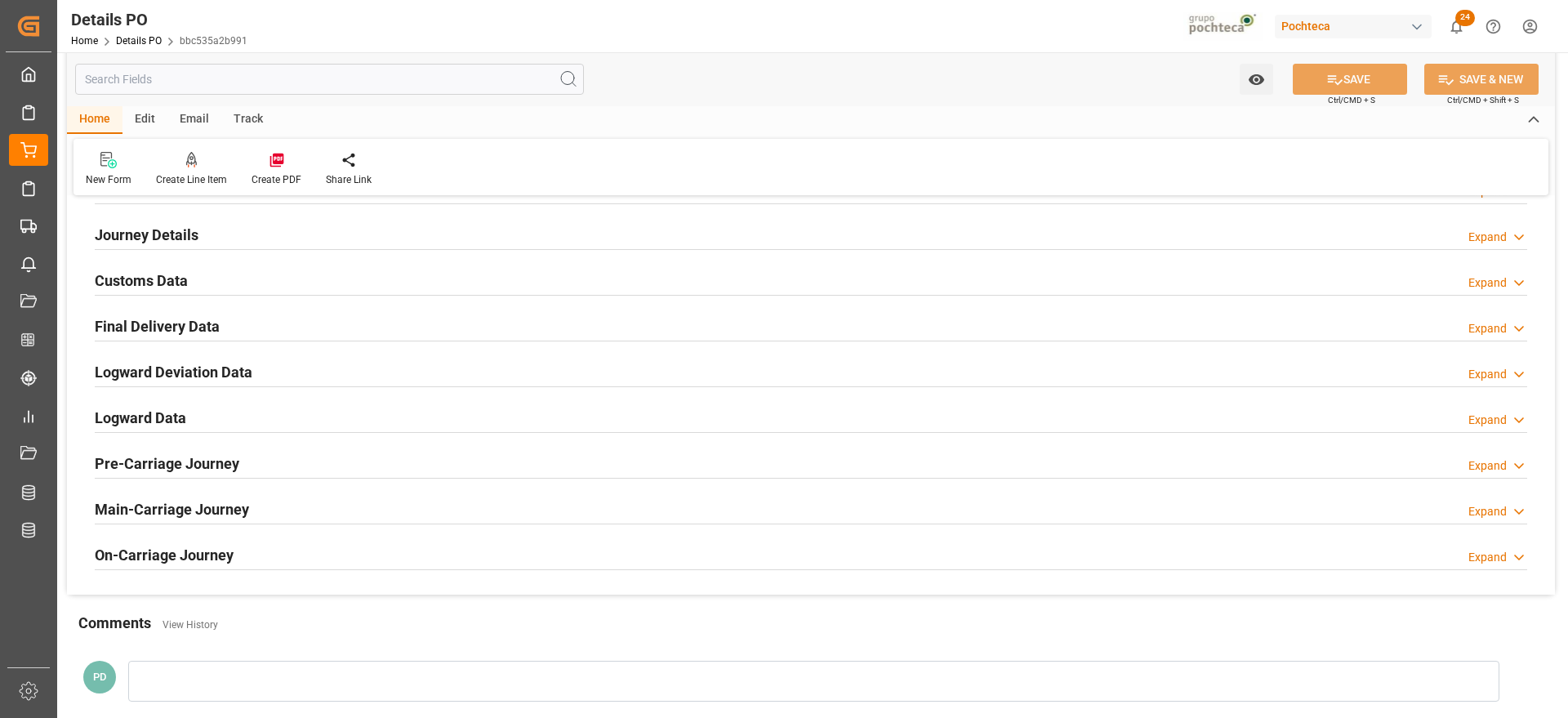
click at [148, 286] on h2 "Customs Data" at bounding box center [142, 280] width 93 height 22
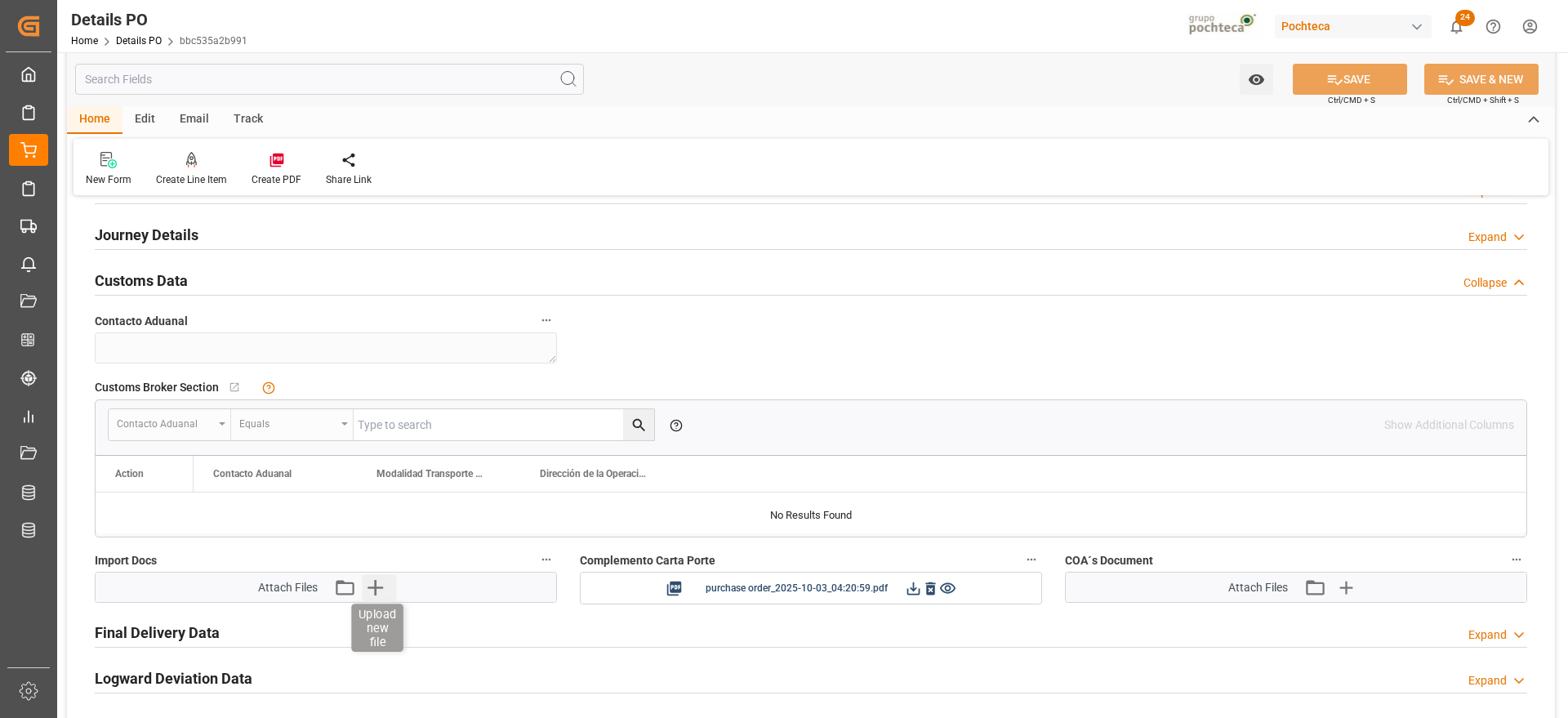
click at [379, 589] on icon "button" at bounding box center [374, 586] width 26 height 26
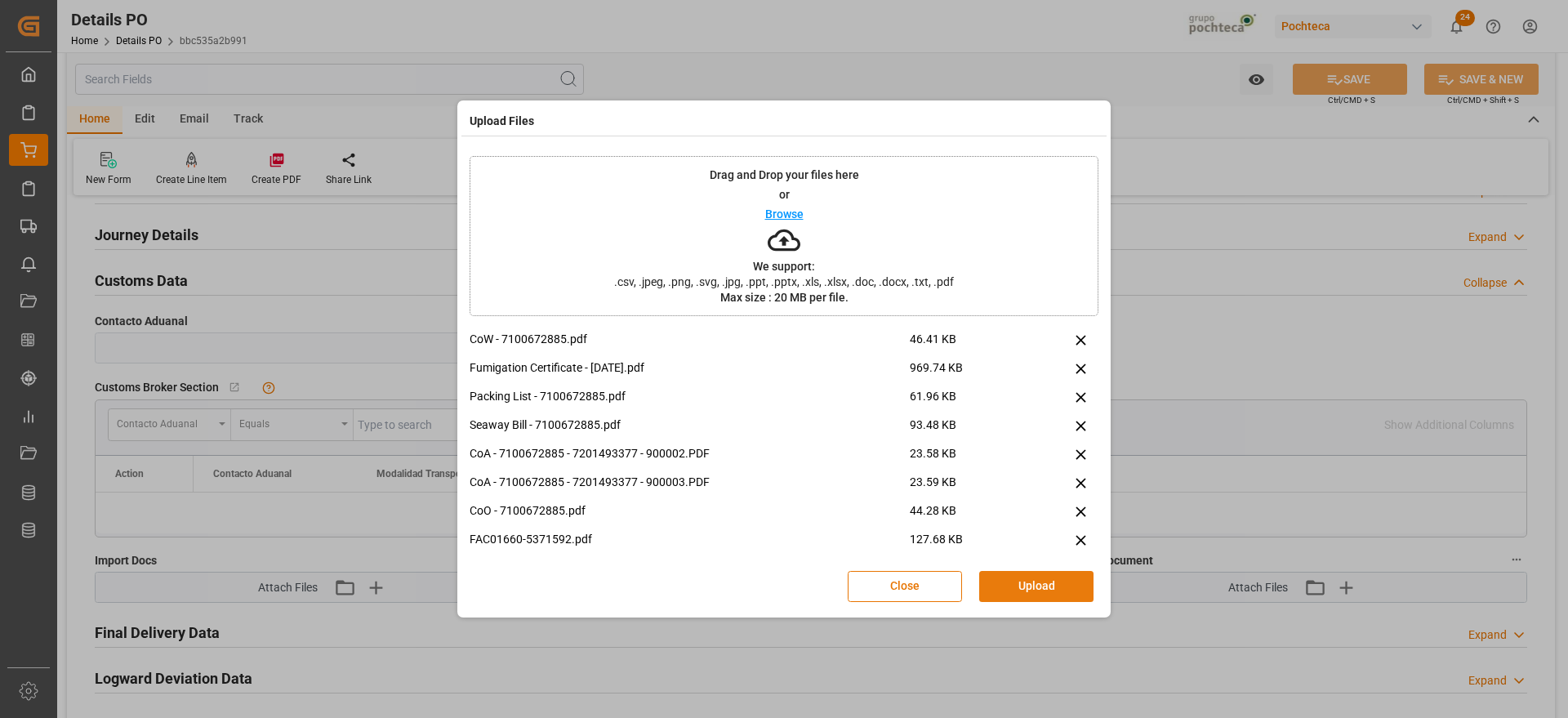
click at [1021, 583] on button "Upload" at bounding box center [1035, 585] width 114 height 31
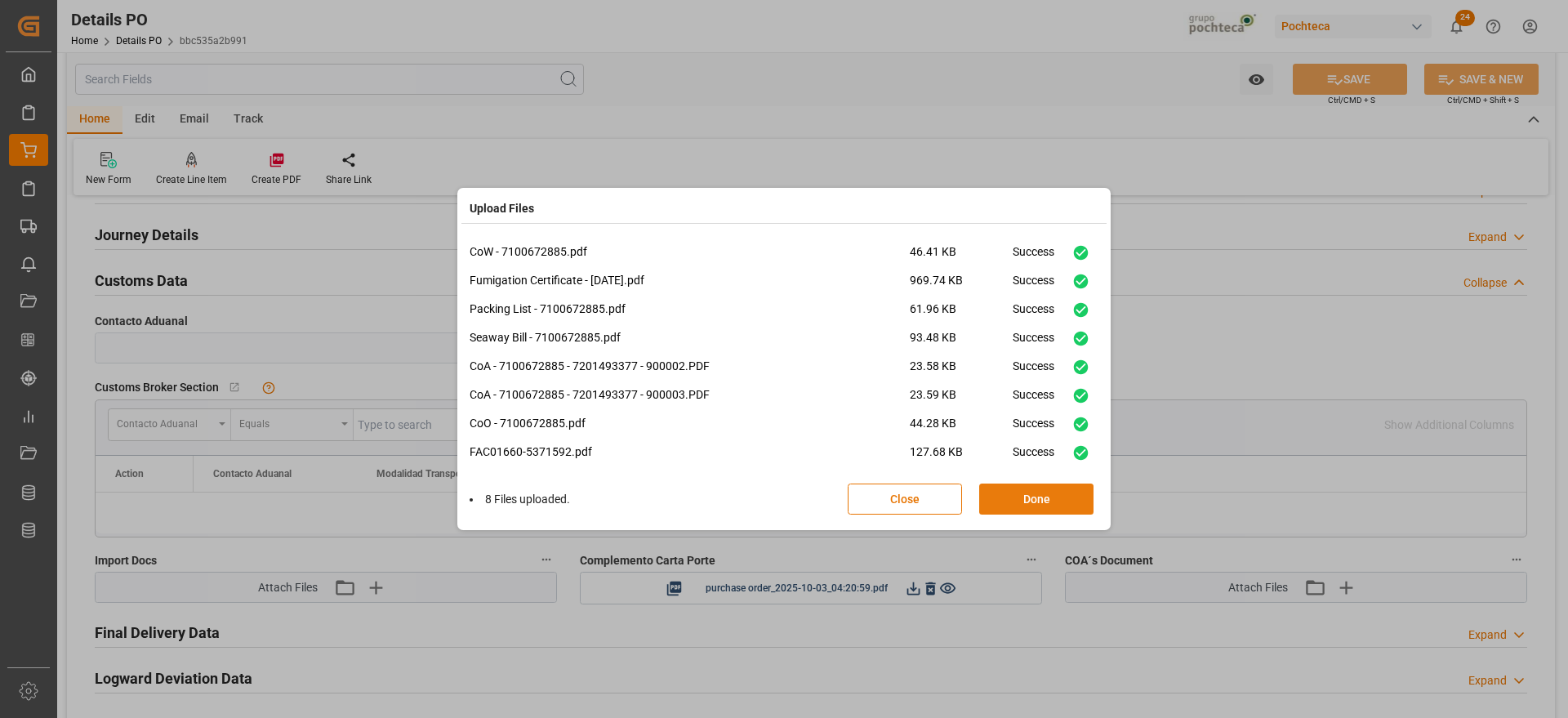
click at [1039, 501] on button "Done" at bounding box center [1035, 498] width 114 height 31
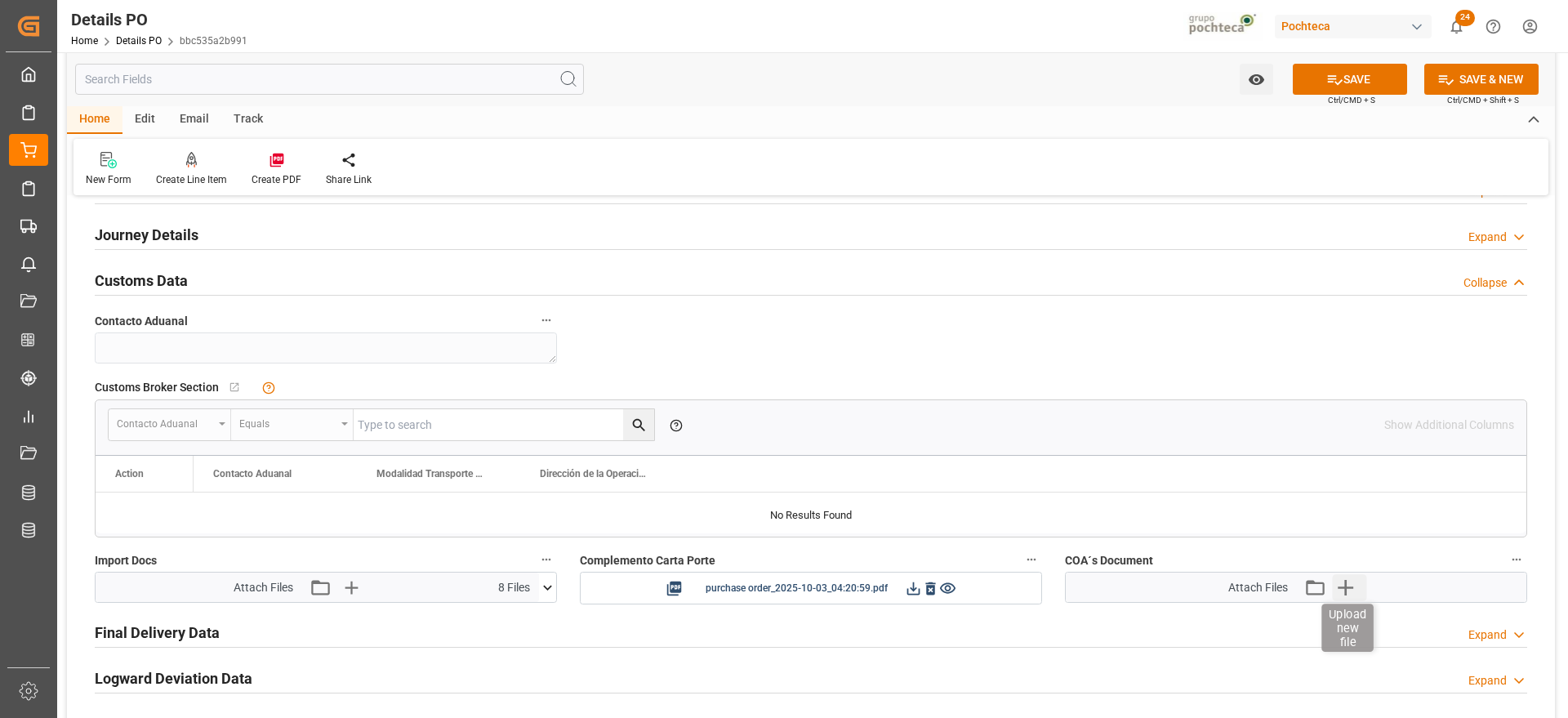
click at [1347, 582] on icon "button" at bounding box center [1344, 586] width 26 height 26
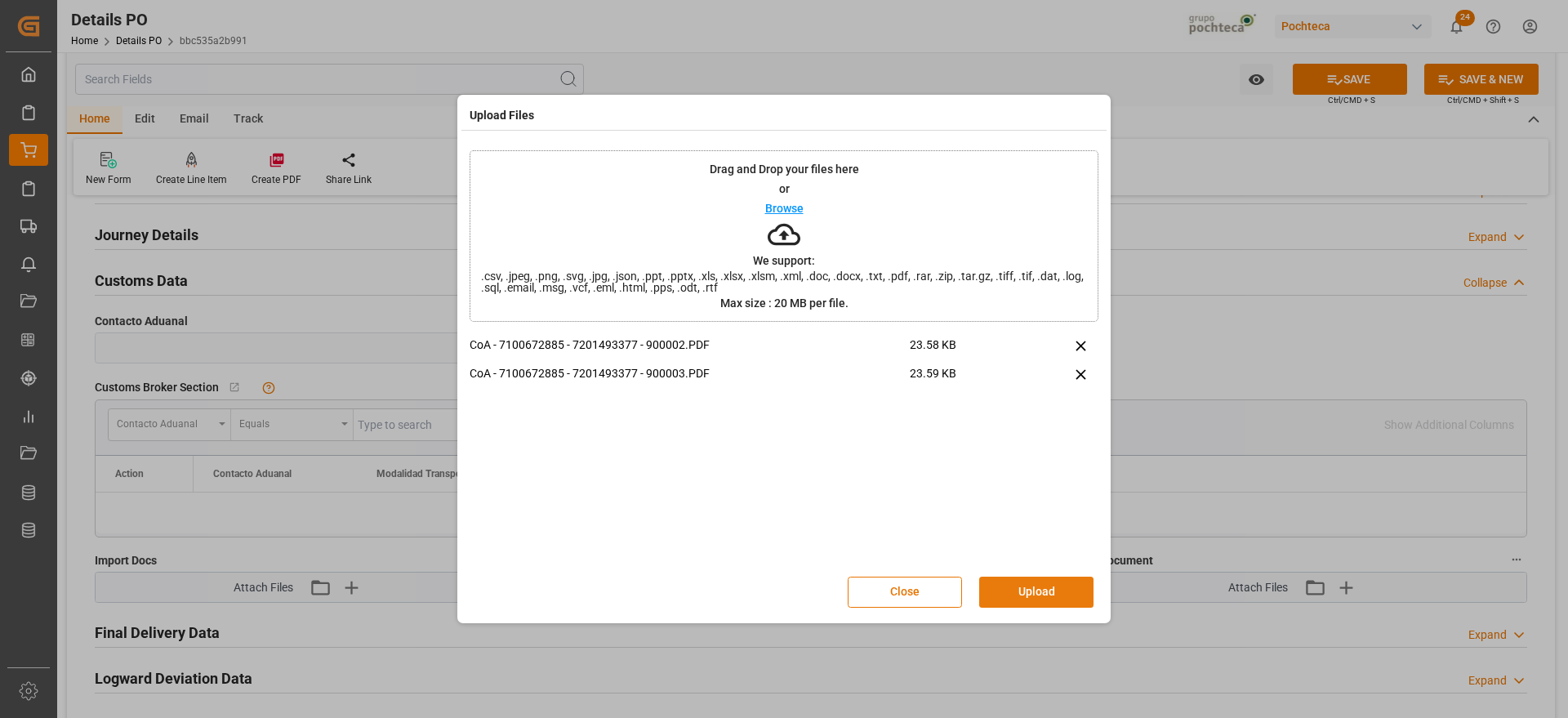
click at [1025, 583] on button "Upload" at bounding box center [1035, 591] width 114 height 31
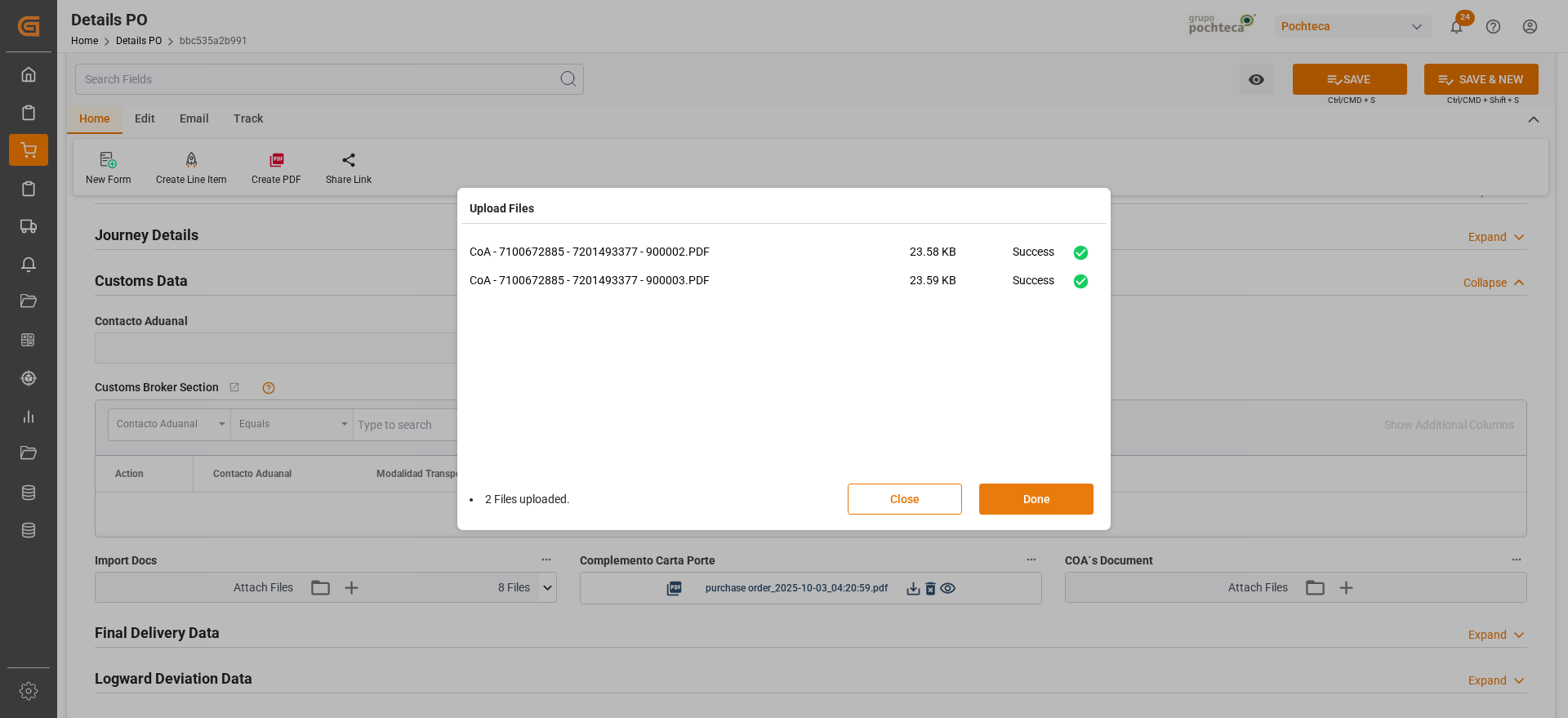
click at [1048, 501] on button "Done" at bounding box center [1035, 498] width 114 height 31
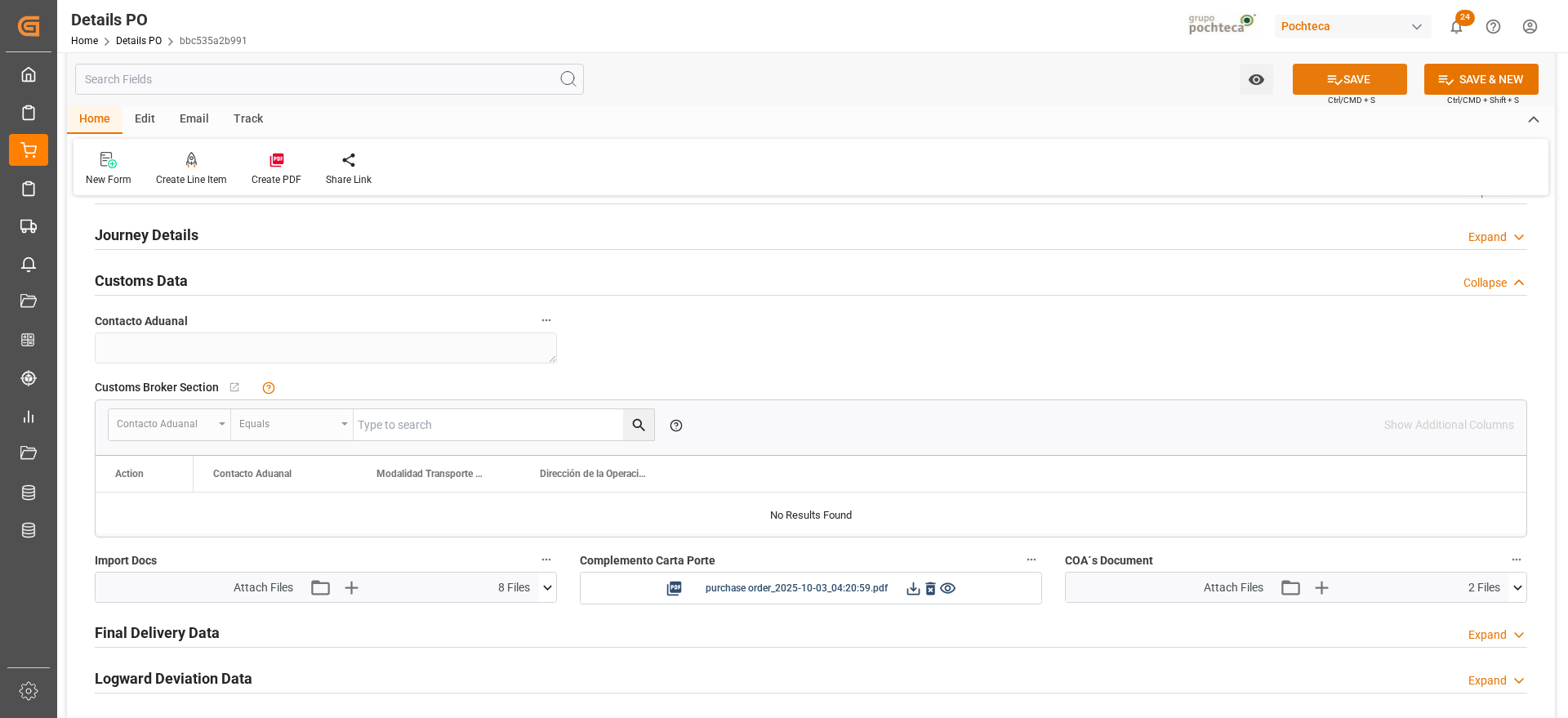
click at [1347, 71] on button "SAVE" at bounding box center [1349, 78] width 114 height 31
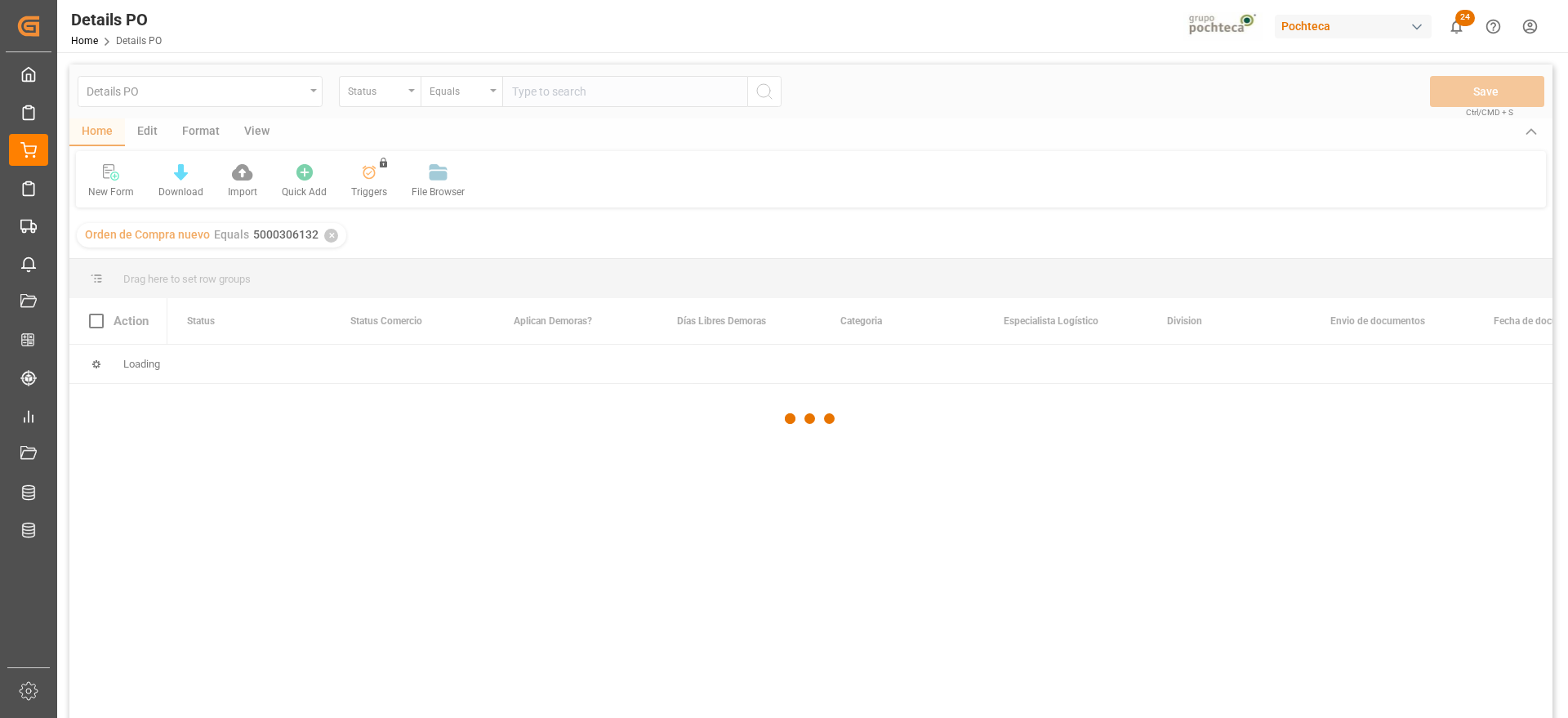
click at [396, 86] on div at bounding box center [810, 418] width 1483 height 708
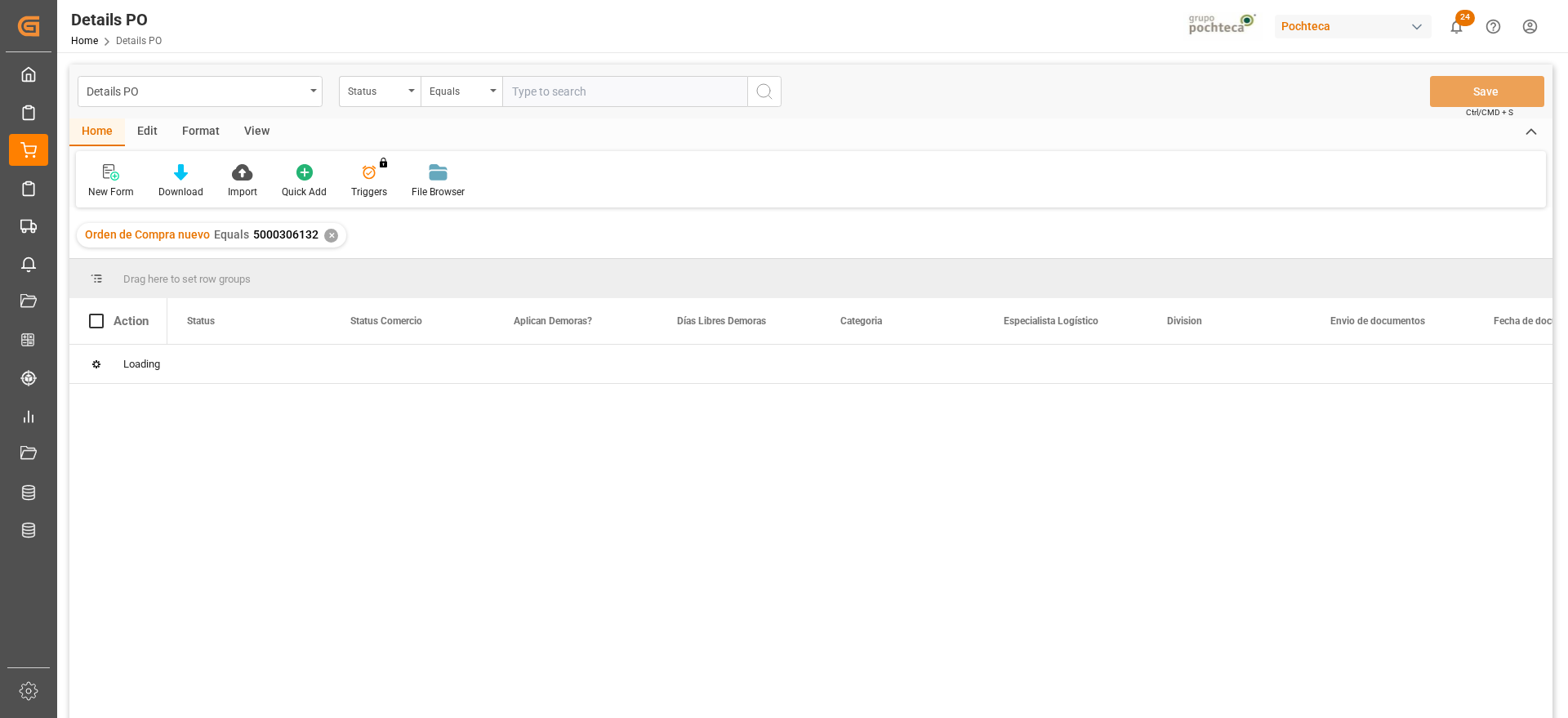
click at [328, 238] on div "✕" at bounding box center [331, 236] width 14 height 14
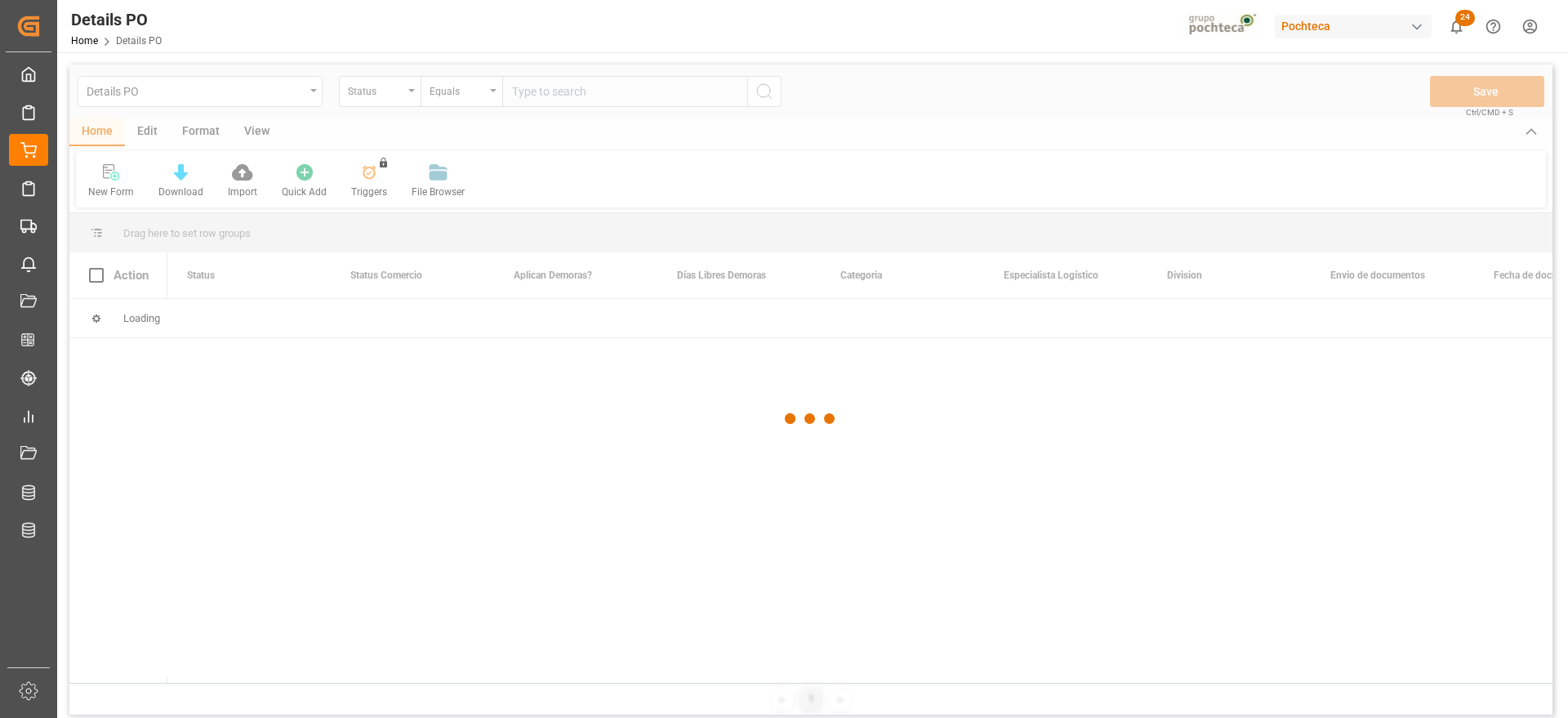
click at [378, 90] on div at bounding box center [810, 418] width 1483 height 708
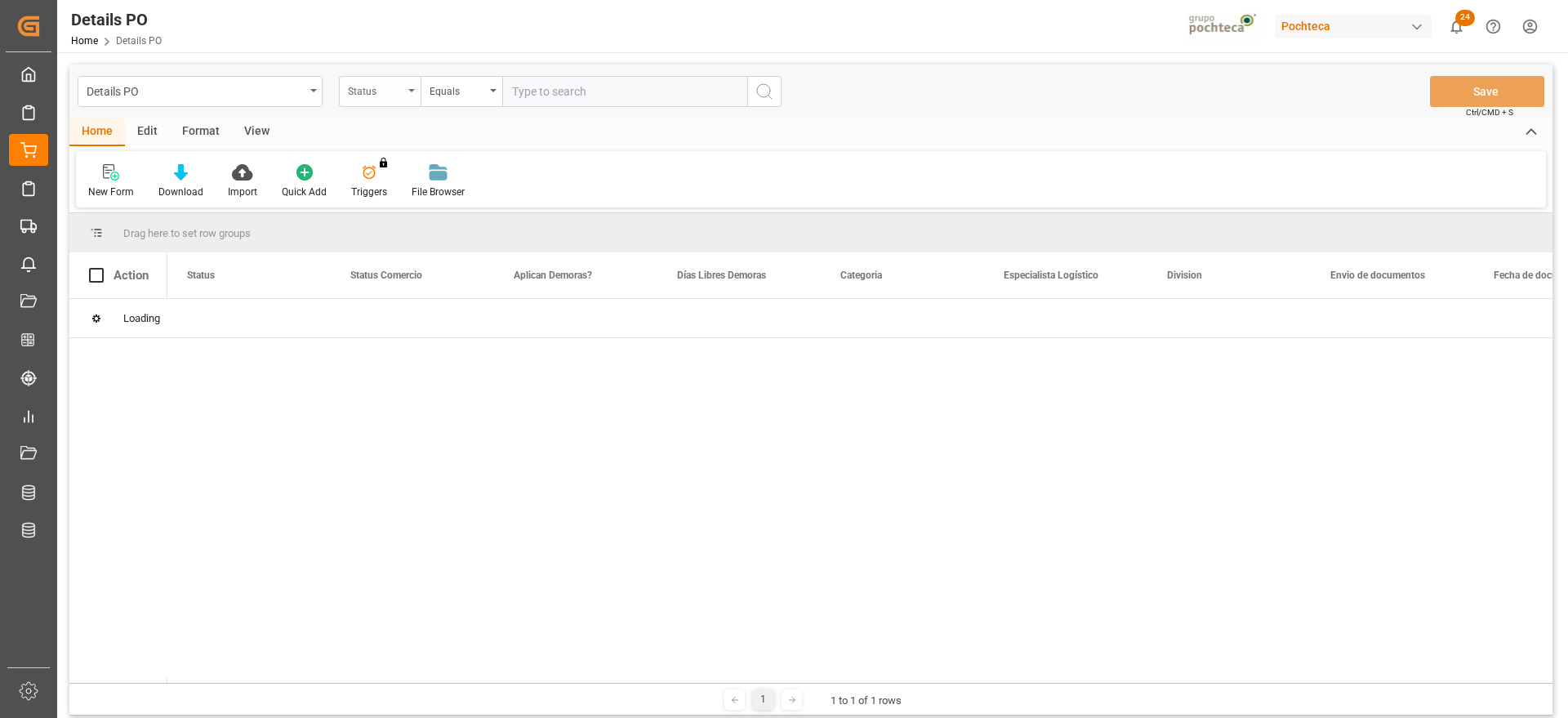
click at [378, 90] on div "Status" at bounding box center [375, 89] width 55 height 19
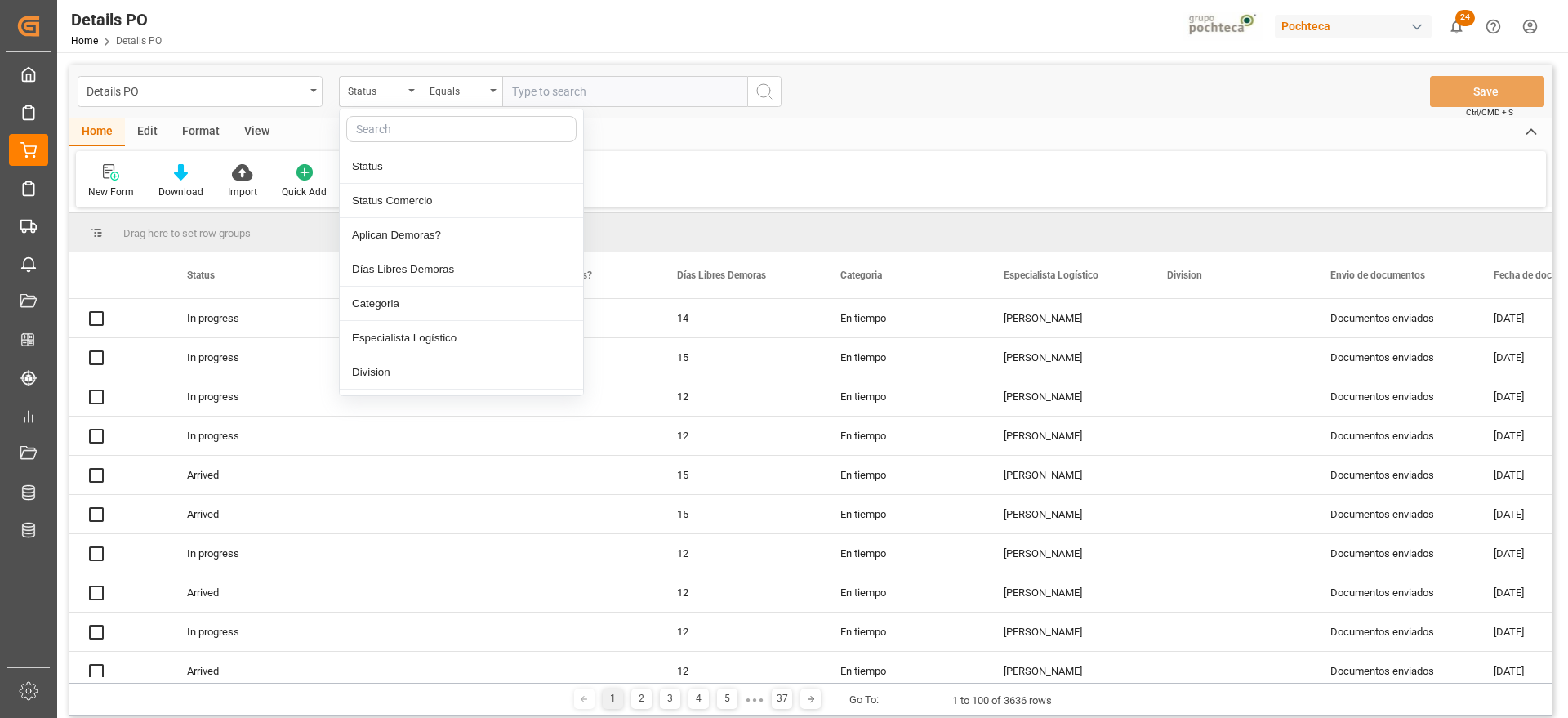
click at [384, 118] on input "text" at bounding box center [462, 129] width 230 height 26
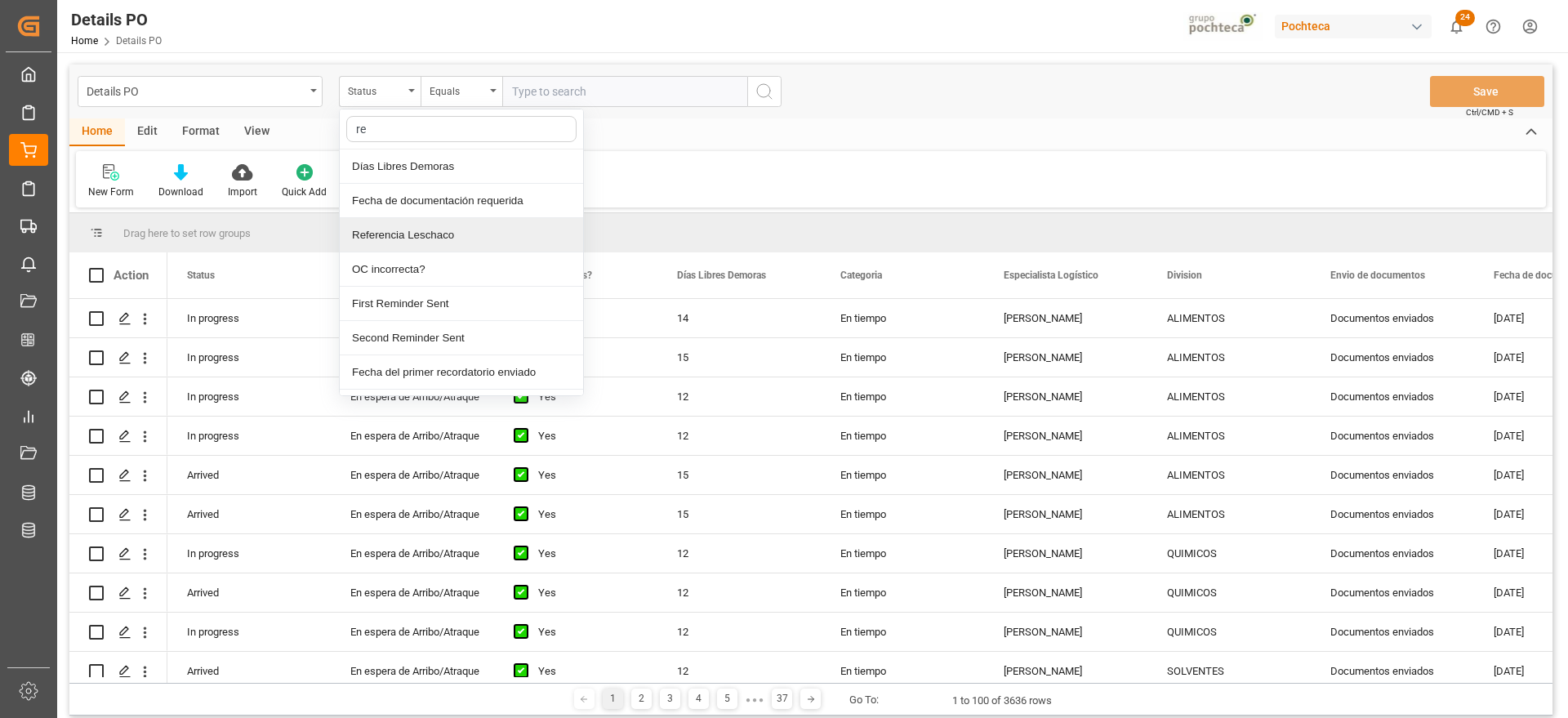
type input "ref"
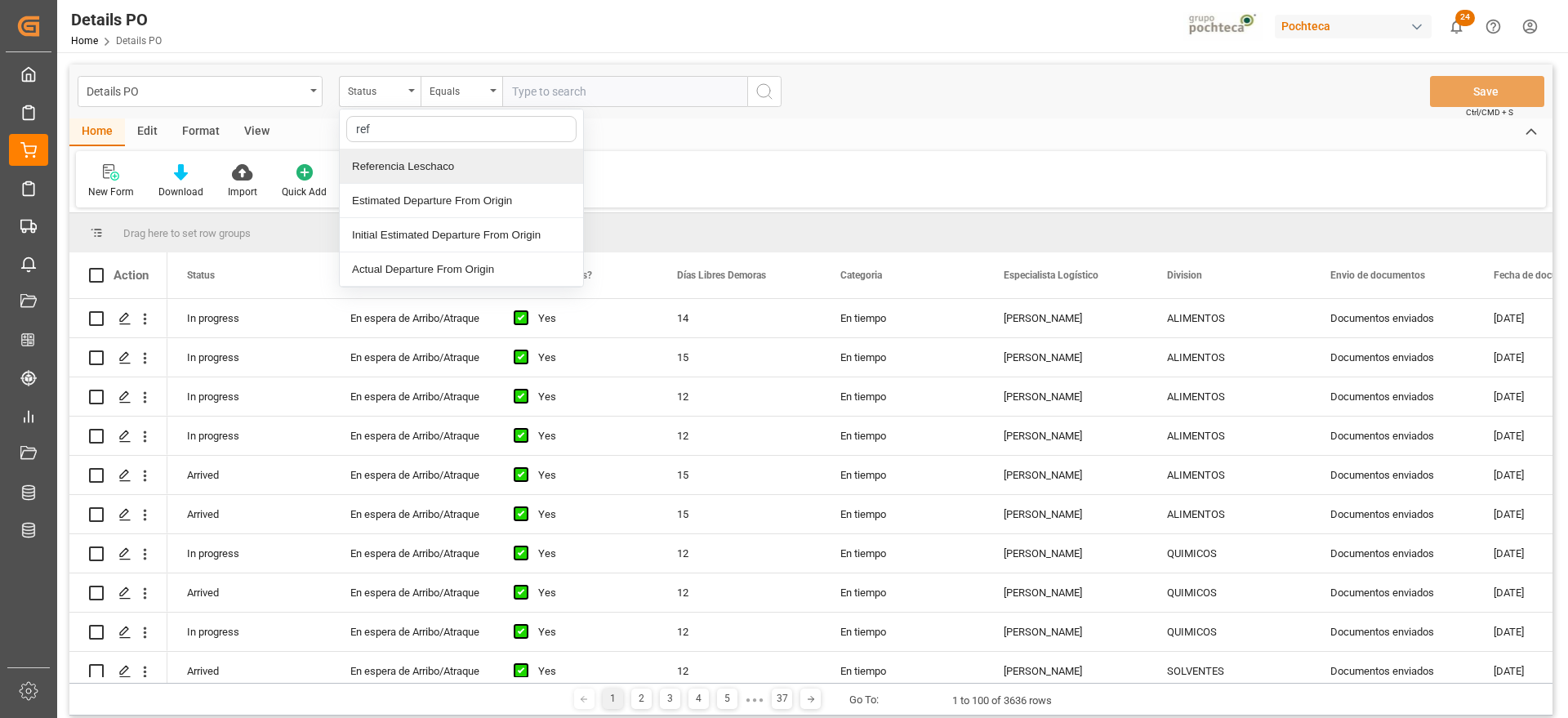
click at [408, 168] on div "Referencia Leschaco" at bounding box center [462, 166] width 244 height 35
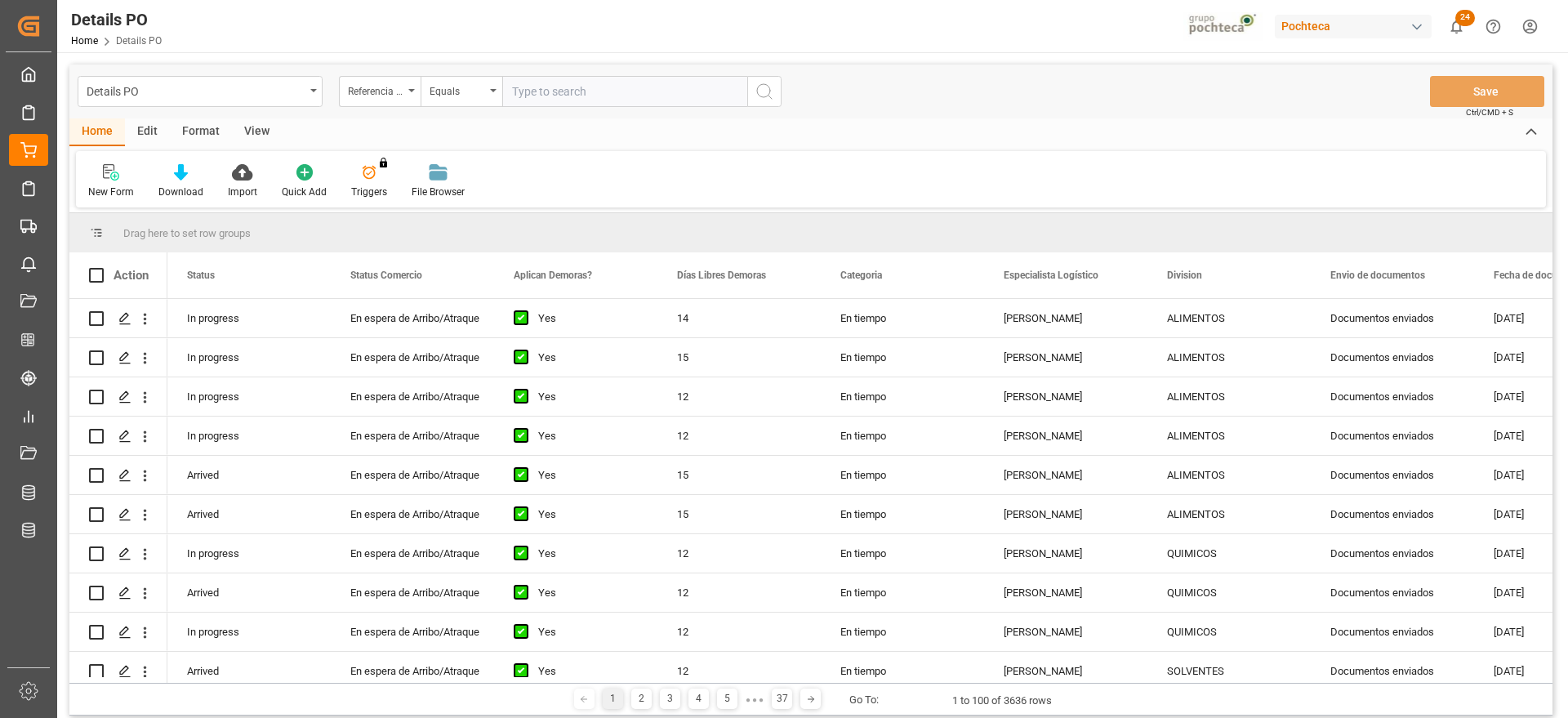
click at [517, 97] on input "text" at bounding box center [624, 91] width 245 height 31
paste input "251006900235"
type input "251006900235"
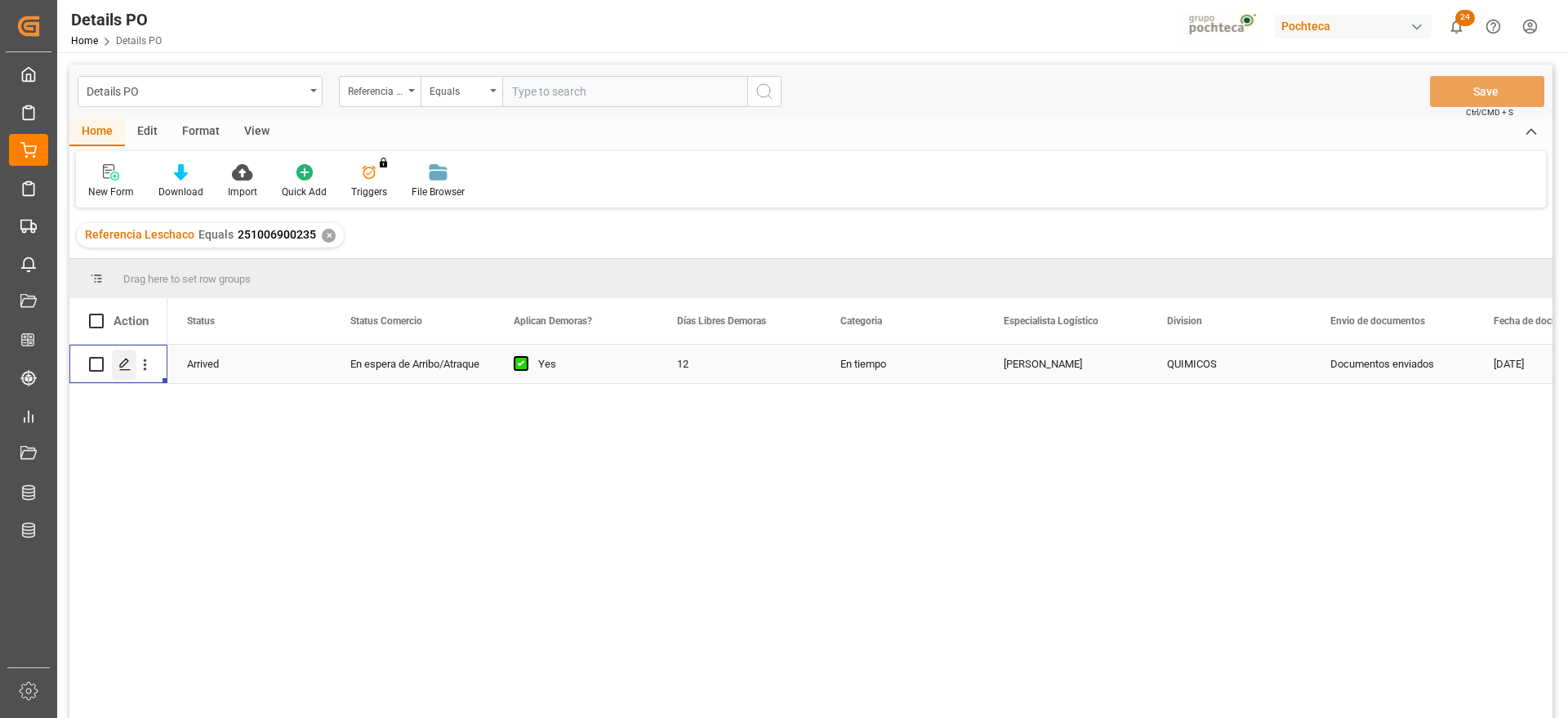
click at [116, 363] on div "Press SPACE to select this row." at bounding box center [124, 364] width 25 height 30
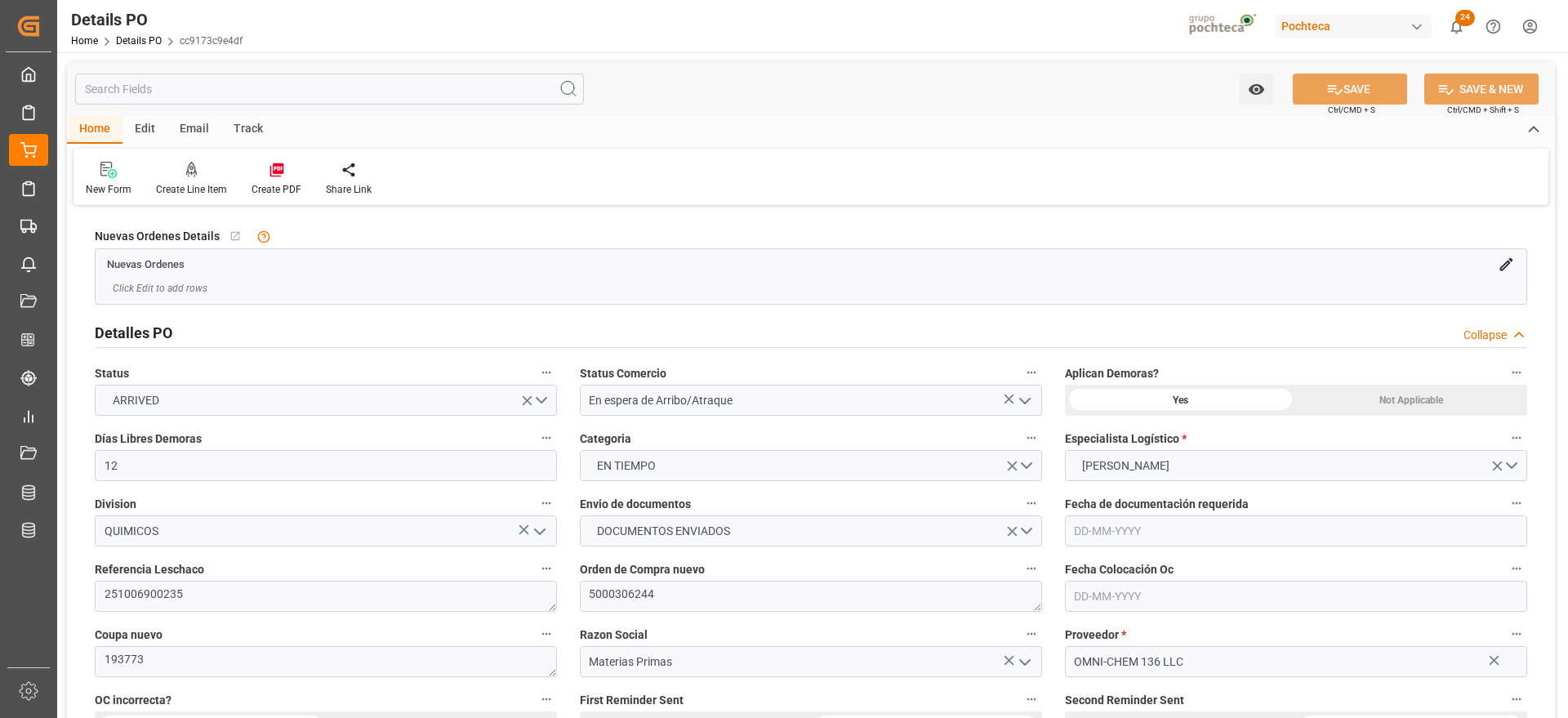
type input "12"
type input "[DATE]"
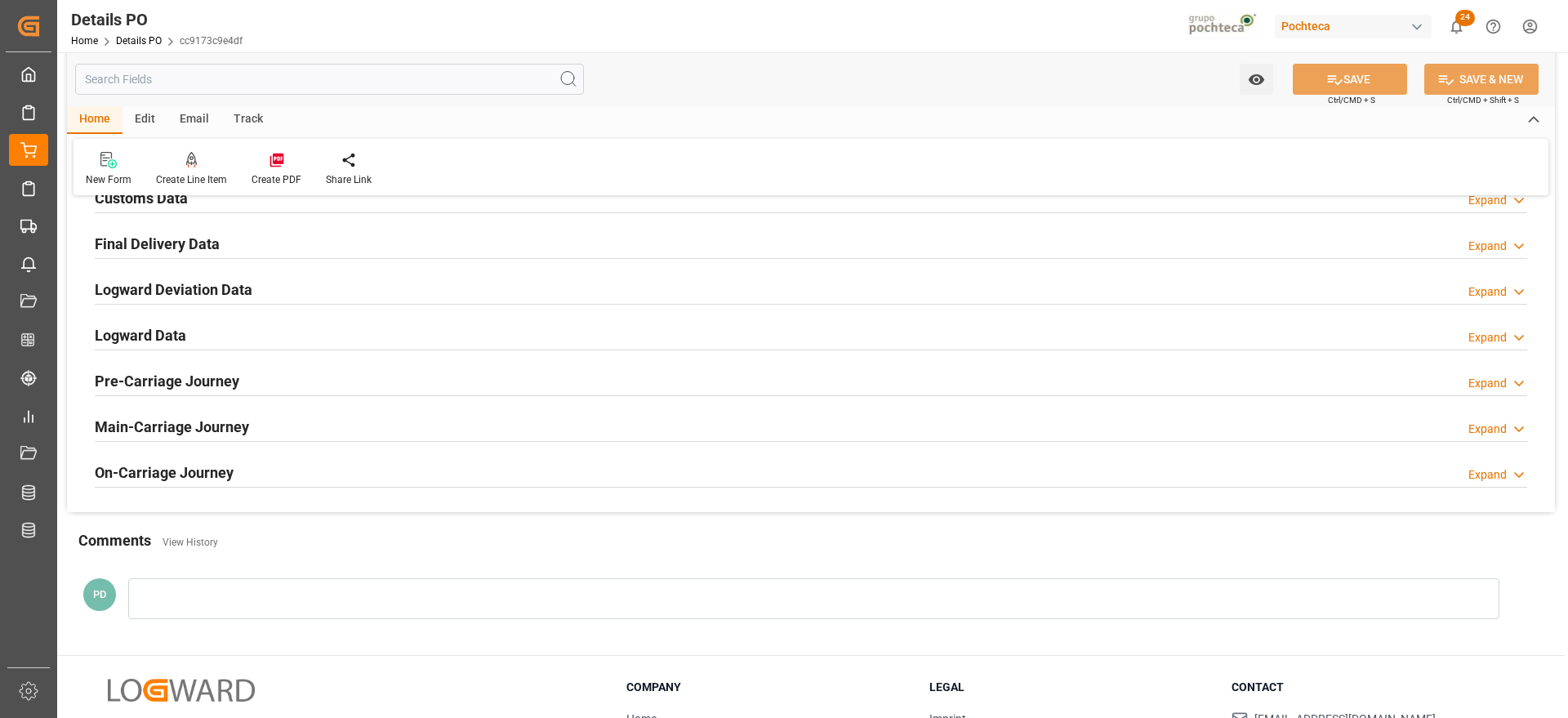
scroll to position [1020, 0]
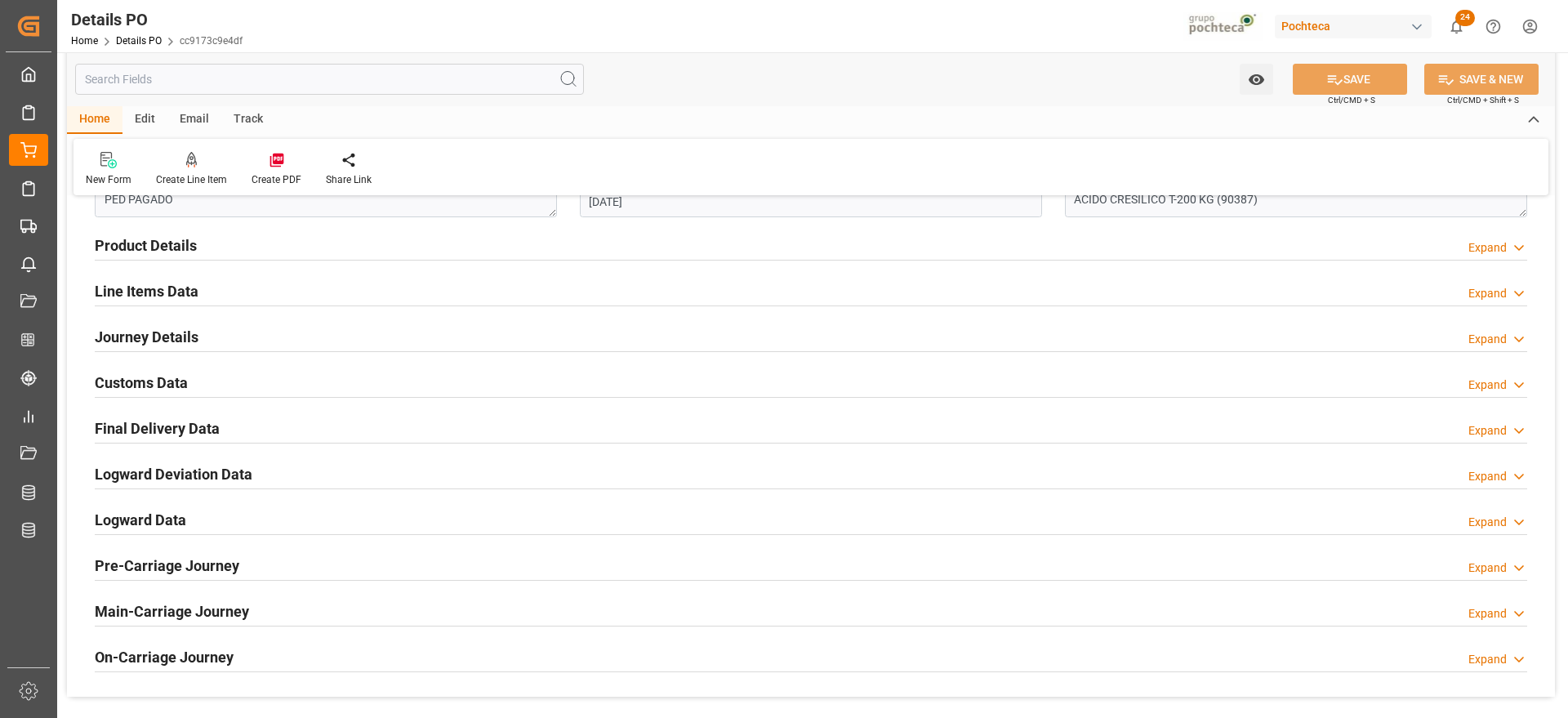
click at [166, 381] on h2 "Customs Data" at bounding box center [142, 382] width 93 height 22
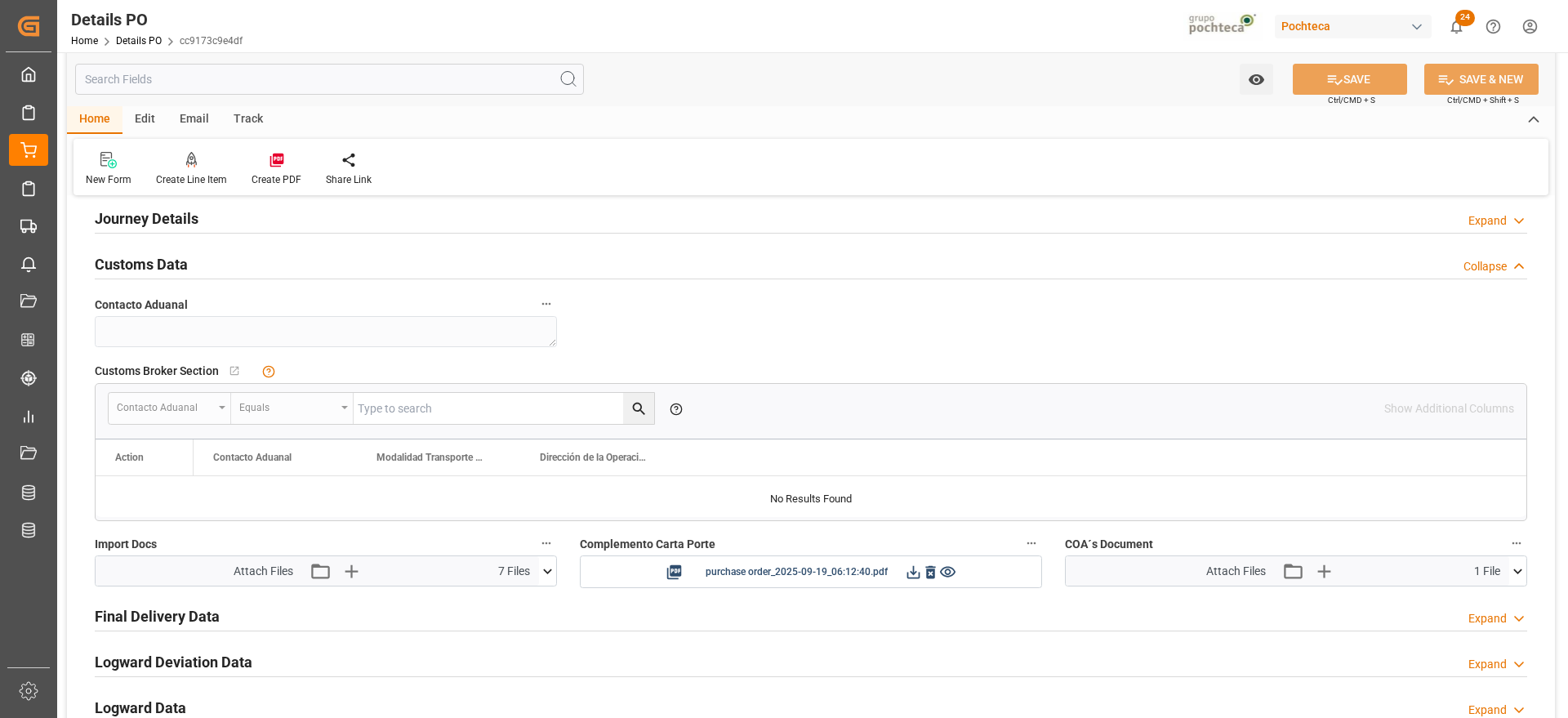
scroll to position [1327, 0]
